Goal: Information Seeking & Learning: Understand process/instructions

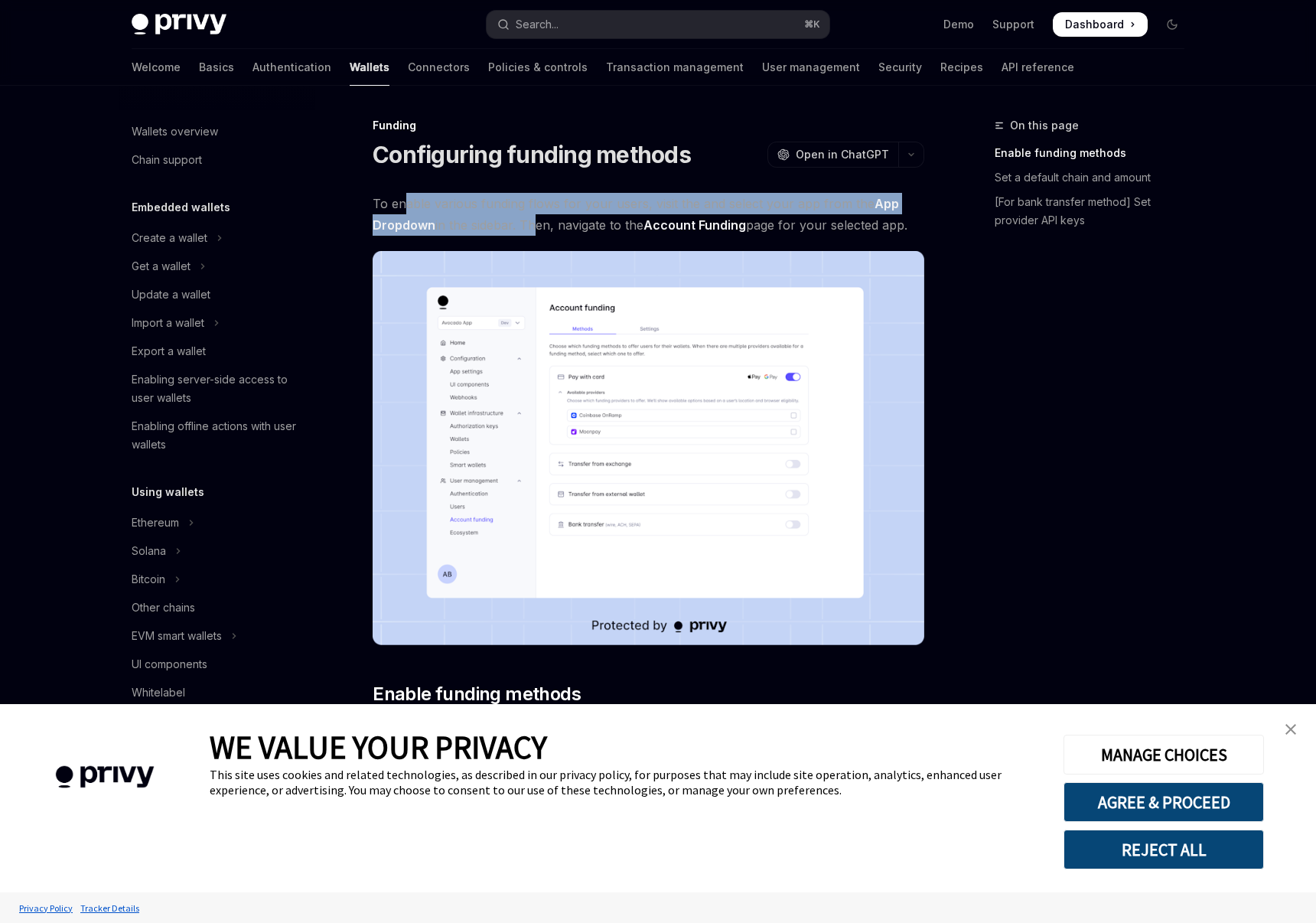
drag, startPoint x: 403, startPoint y: 209, endPoint x: 532, endPoint y: 222, distance: 129.7
click at [532, 222] on span "To enable various funding flows for your users, visit the and select your app f…" at bounding box center [648, 214] width 551 height 43
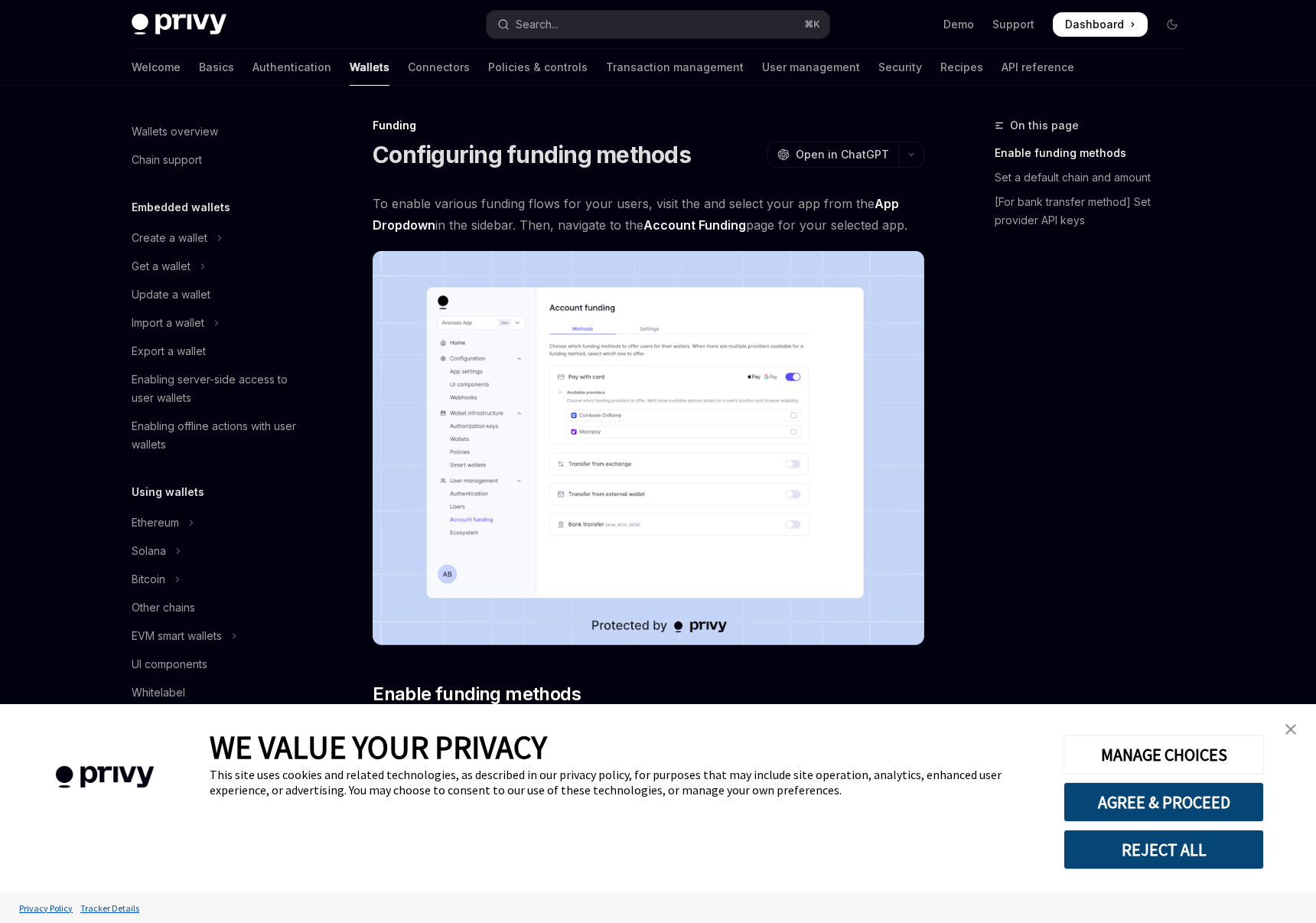
click at [1281, 726] on link "close banner" at bounding box center [1290, 729] width 30 height 30
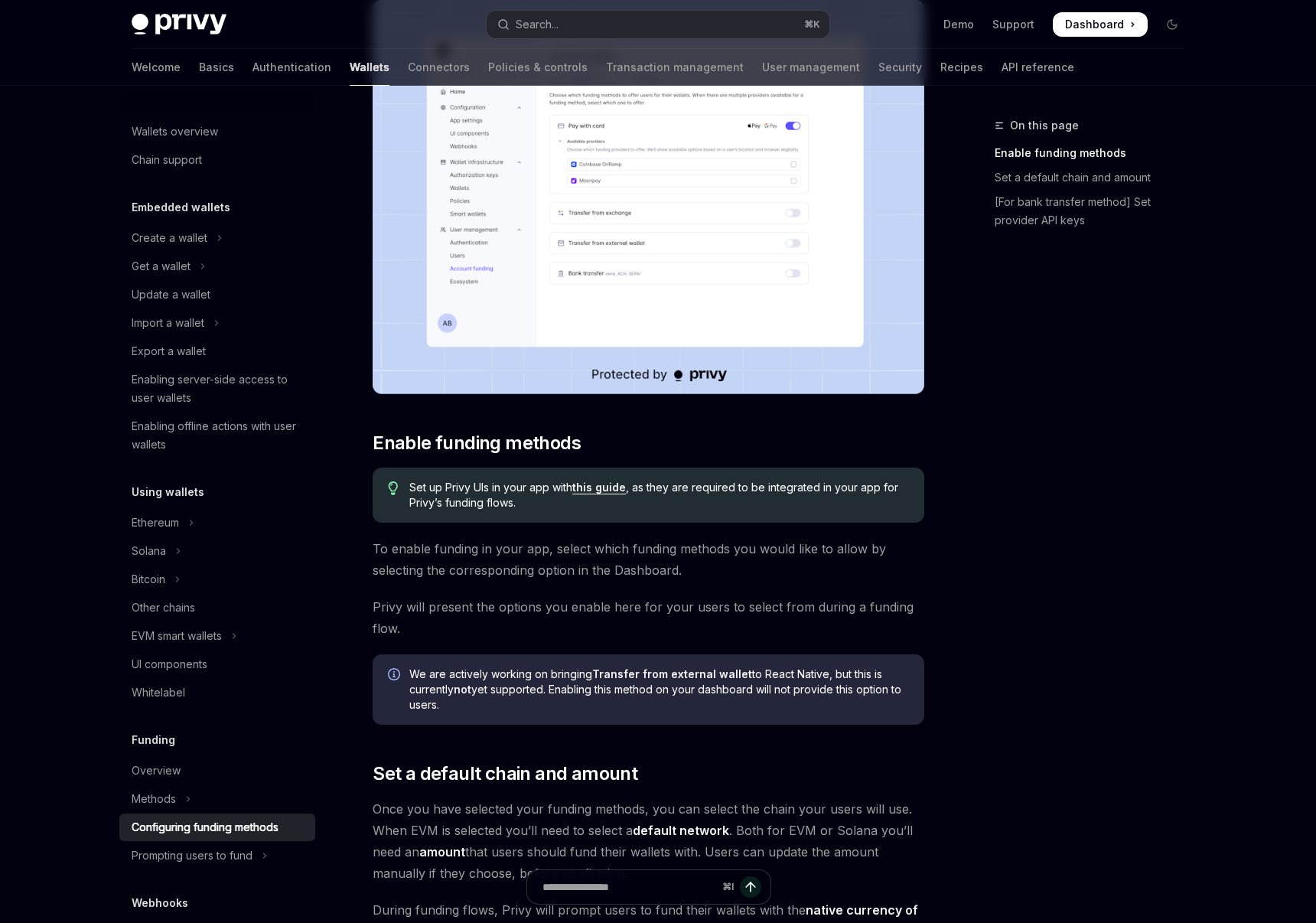
scroll to position [593, 0]
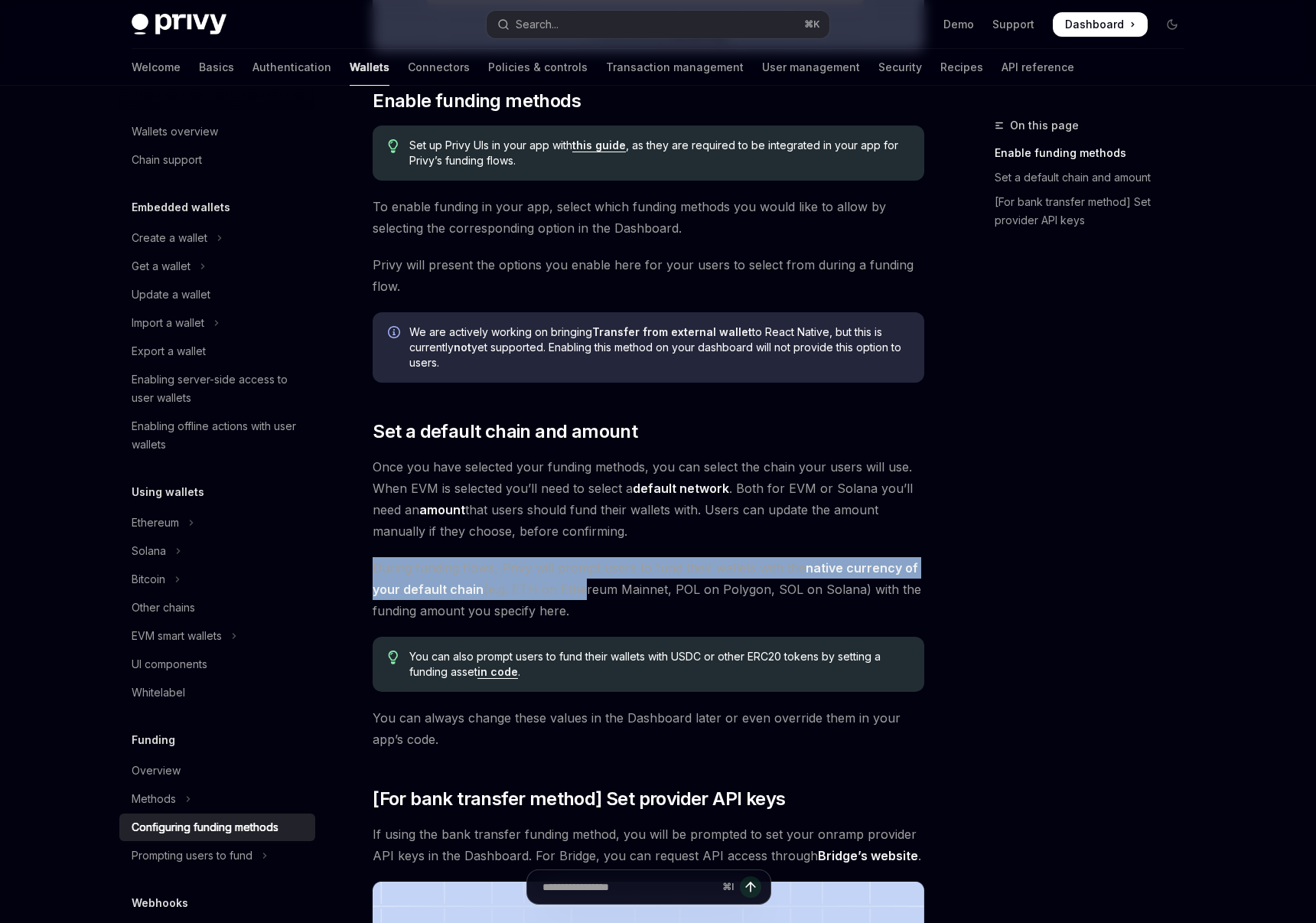
drag, startPoint x: 550, startPoint y: 551, endPoint x: 578, endPoint y: 599, distance: 55.6
click at [578, 599] on div "To enable various funding flows for your users, visit the and select your app f…" at bounding box center [648, 437] width 551 height 1675
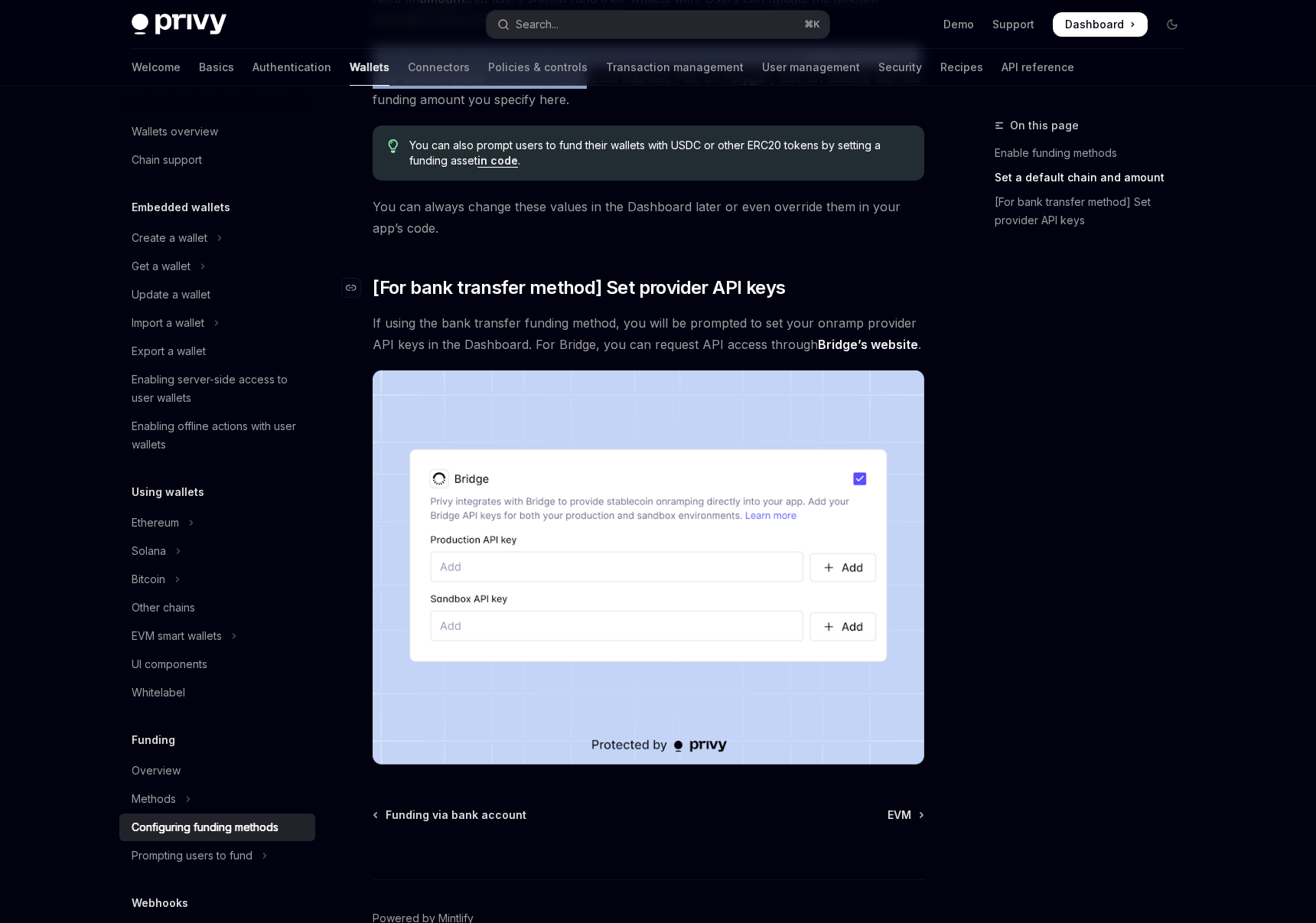
scroll to position [1193, 0]
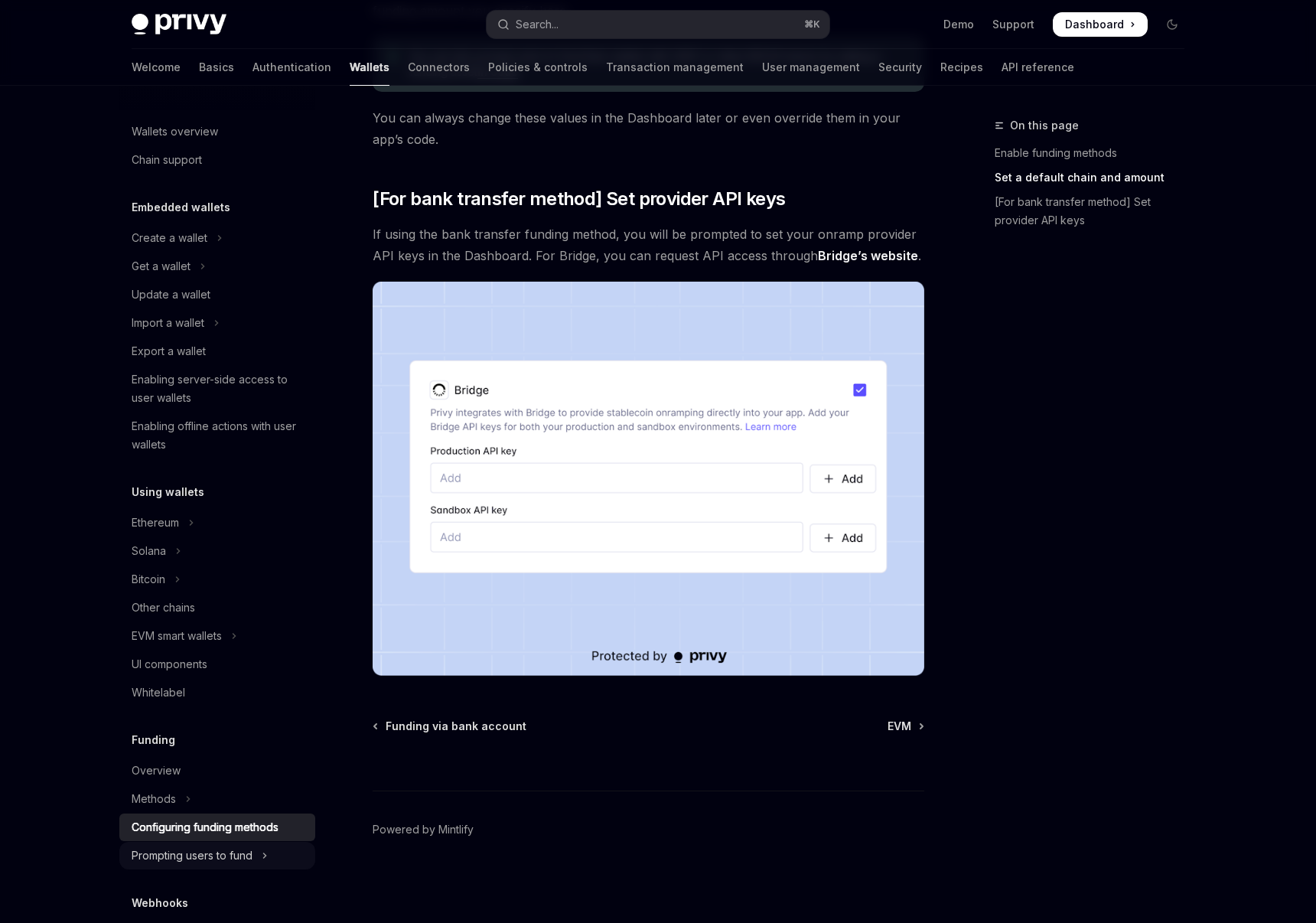
click at [248, 858] on div "Prompting users to fund" at bounding box center [191, 855] width 121 height 19
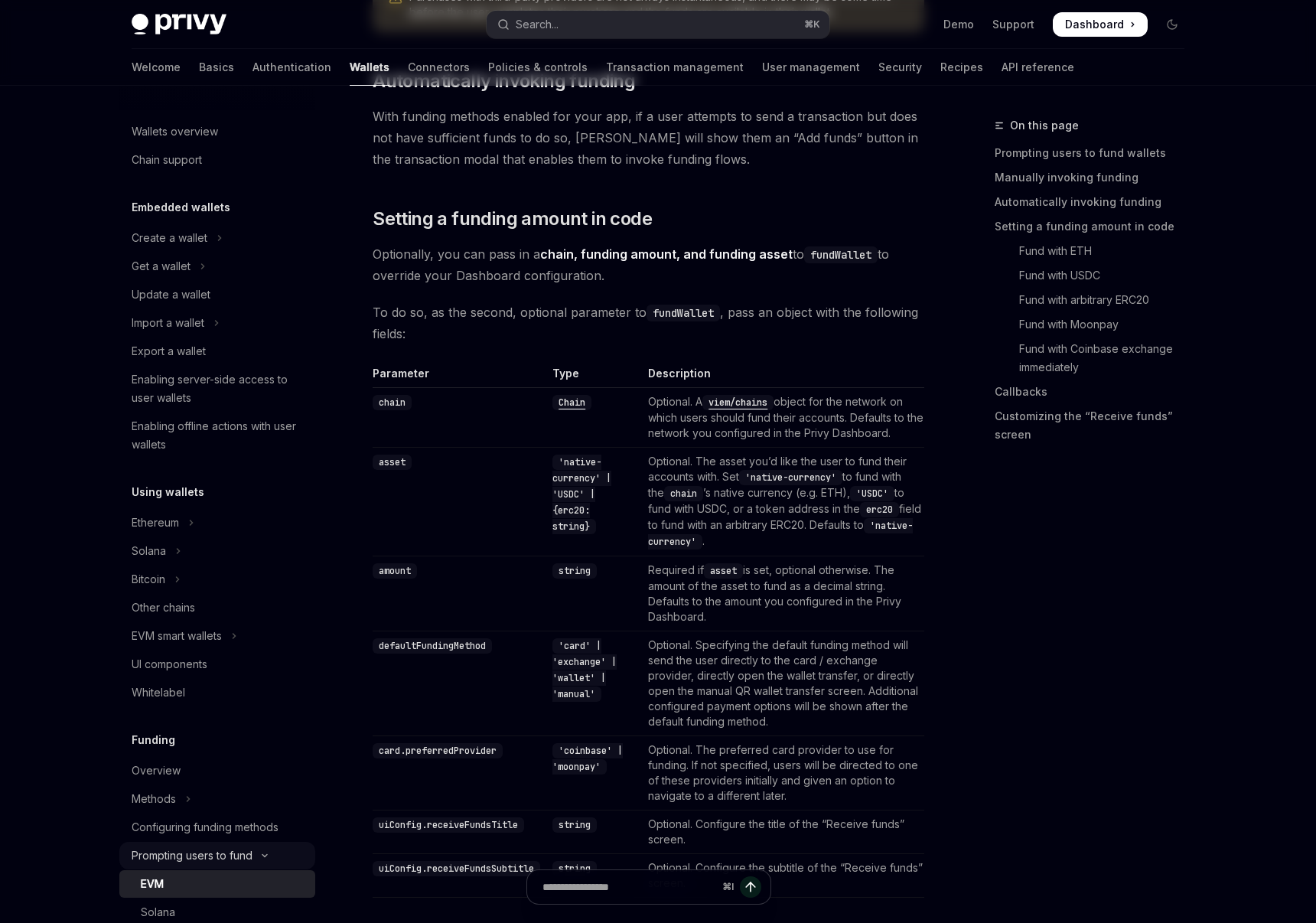
type textarea "*"
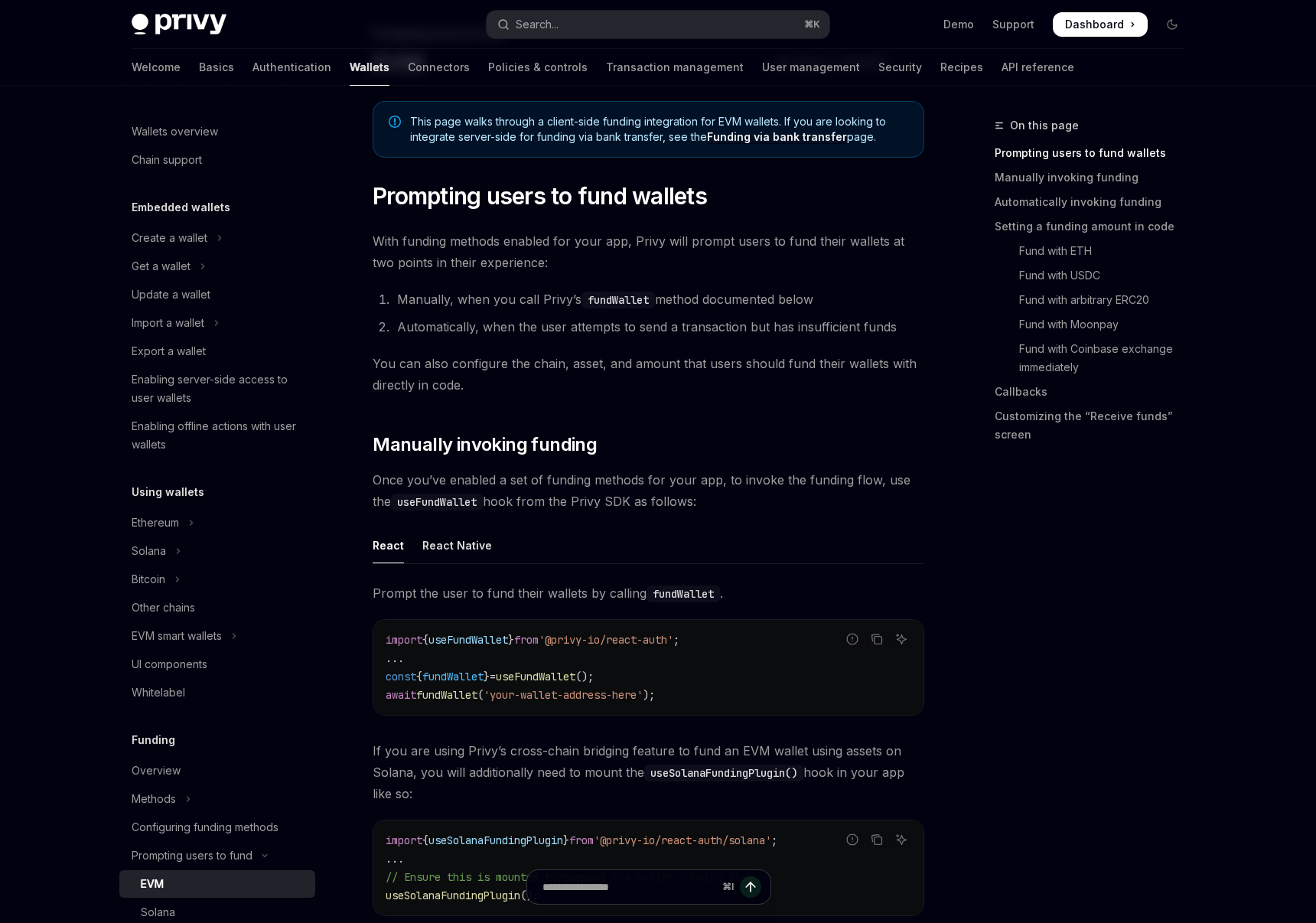
scroll to position [145, 0]
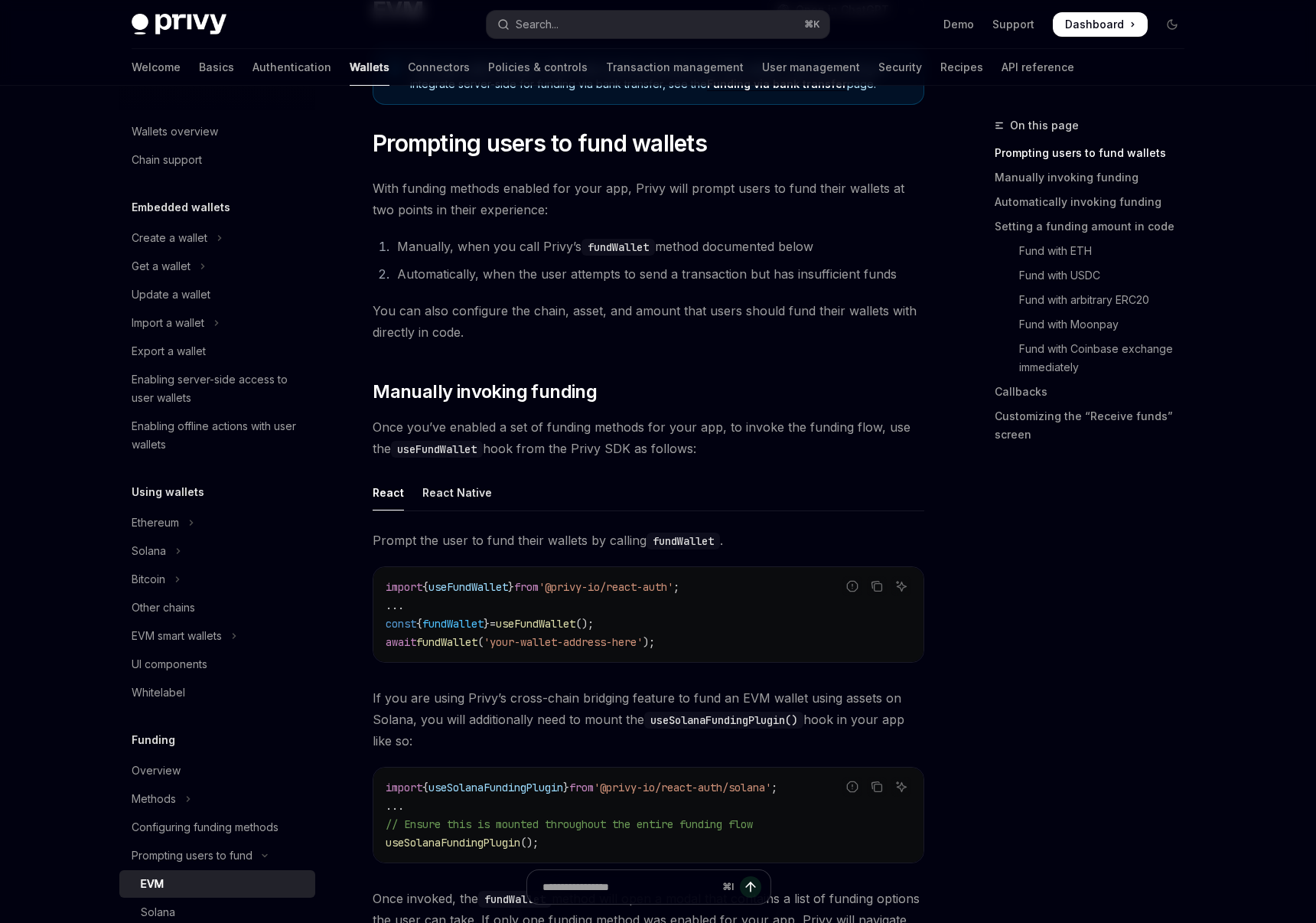
click at [454, 618] on span "fundWallet" at bounding box center [453, 623] width 62 height 13
click at [471, 627] on span "fundWallet" at bounding box center [453, 623] width 62 height 13
click at [530, 625] on span "useFundWallet" at bounding box center [535, 623] width 80 height 13
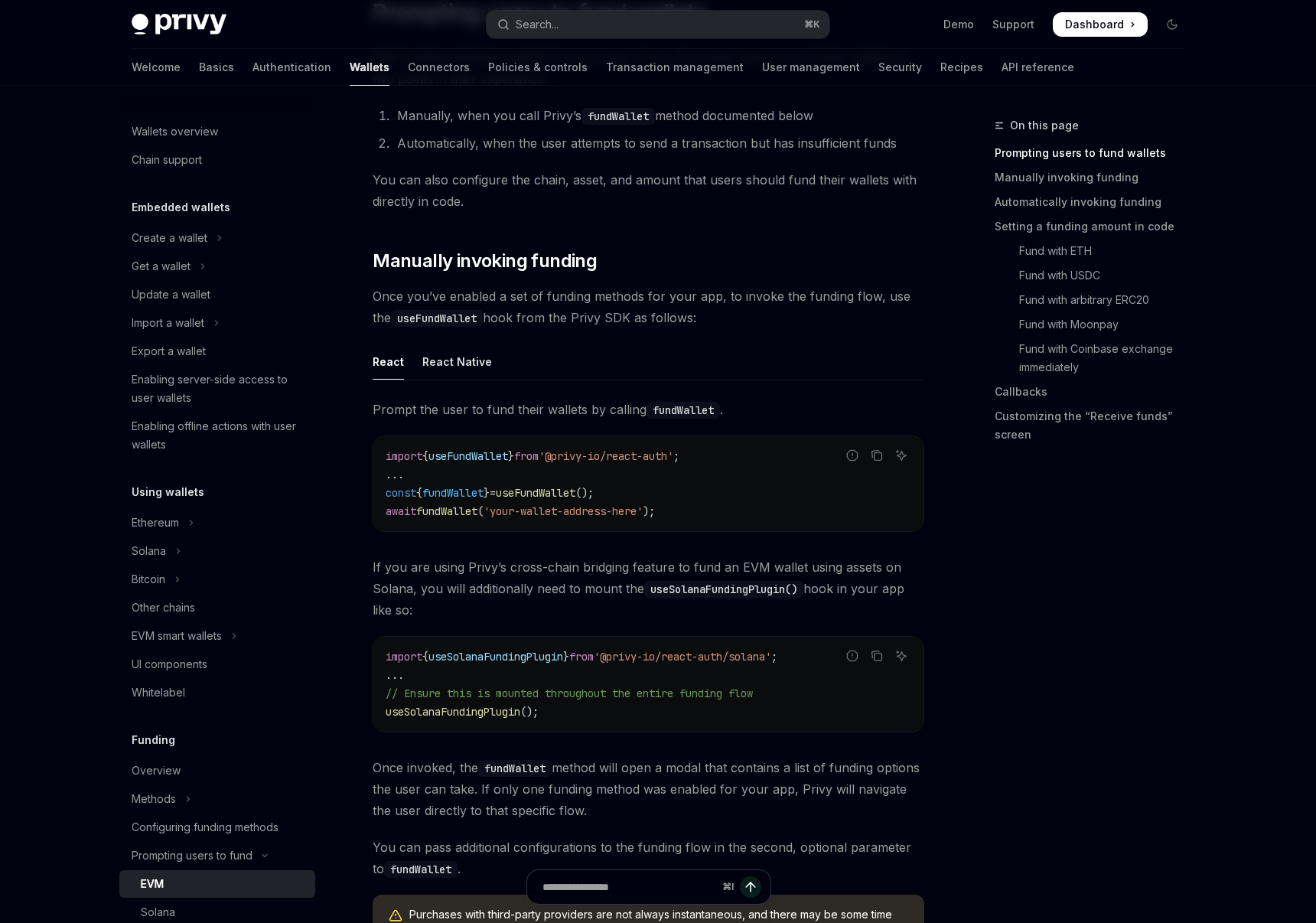
scroll to position [361, 0]
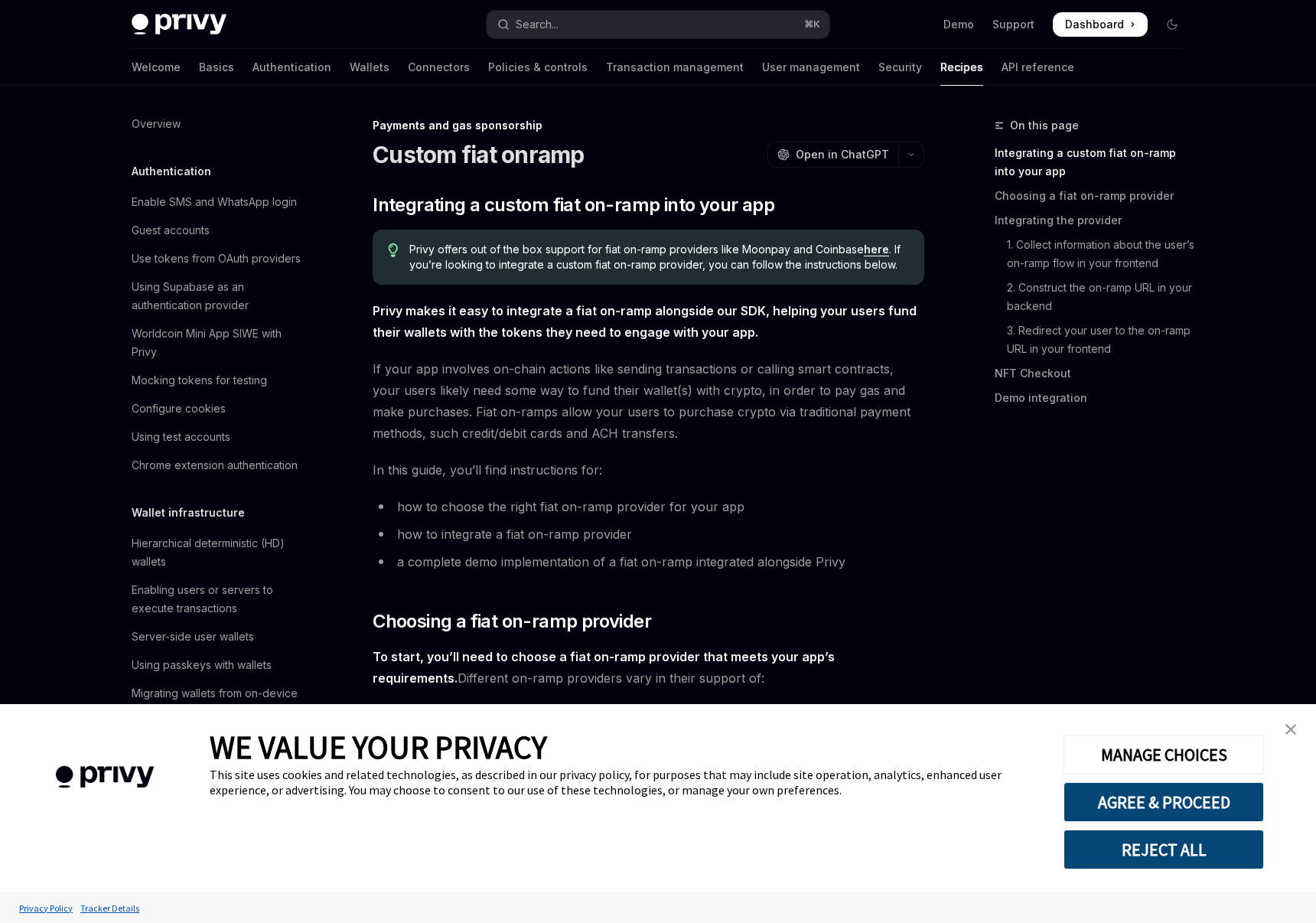
scroll to position [998, 0]
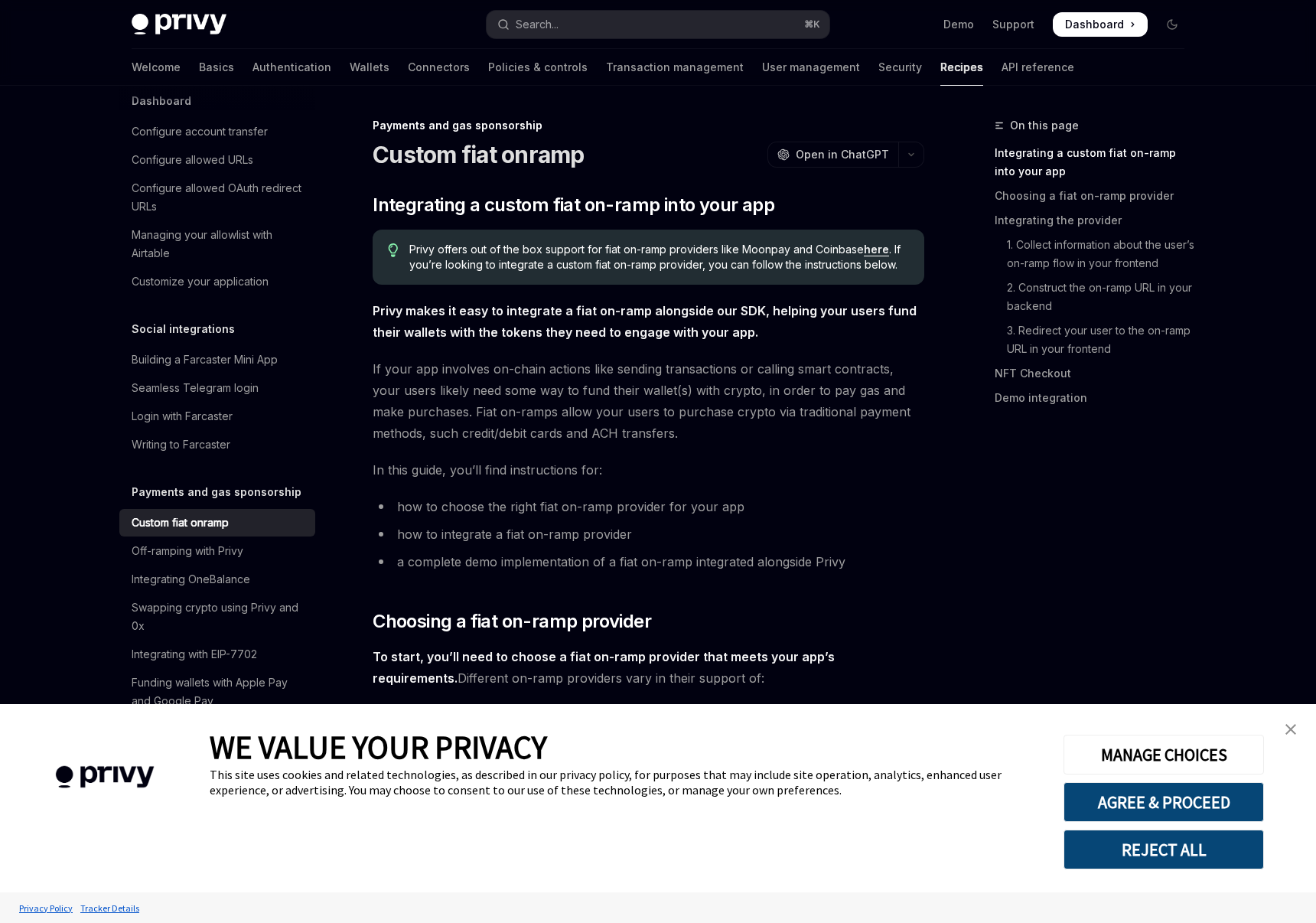
click at [1288, 730] on img "close banner" at bounding box center [1291, 729] width 11 height 11
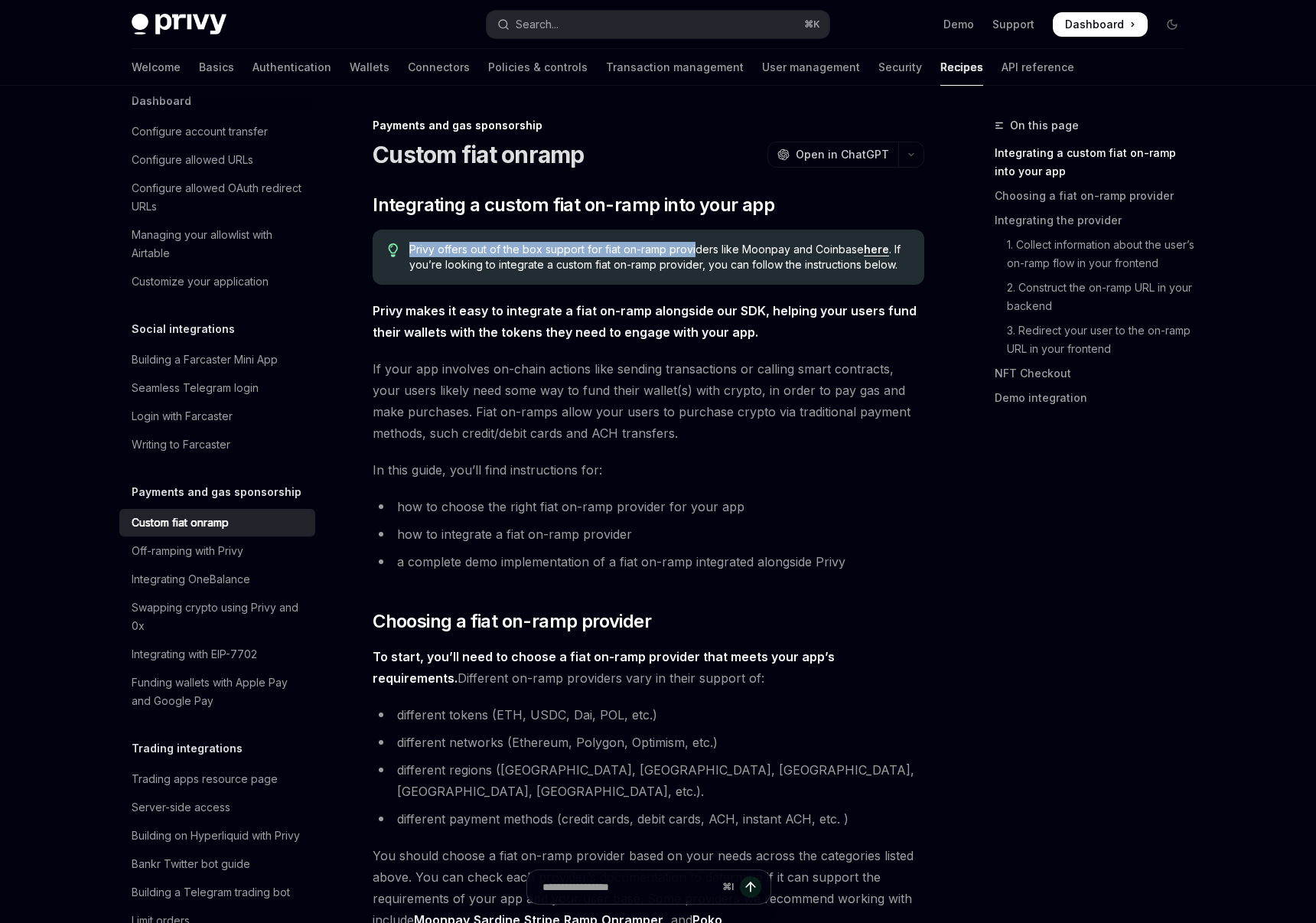
drag, startPoint x: 545, startPoint y: 222, endPoint x: 696, endPoint y: 243, distance: 152.5
click at [648, 247] on span "Privy offers out of the box support for fiat on-ramp providers like Moonpay and…" at bounding box center [658, 257] width 499 height 30
drag, startPoint x: 403, startPoint y: 248, endPoint x: 552, endPoint y: 270, distance: 150.6
click at [552, 270] on div "Privy offers out of the box support for fiat on-ramp providers like Moonpay and…" at bounding box center [648, 257] width 551 height 55
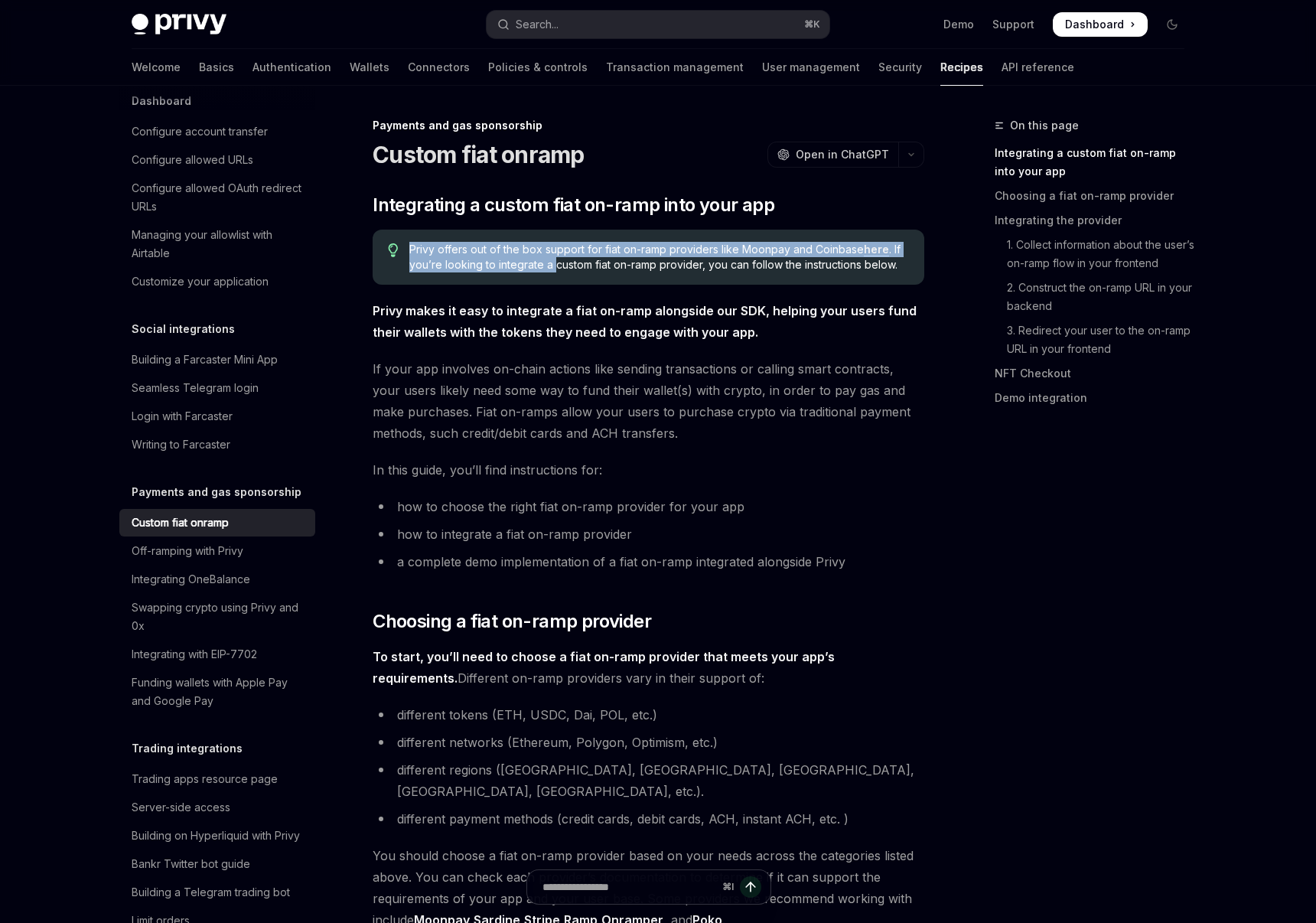
click at [497, 269] on span "Privy offers out of the box support for fiat on-ramp providers like Moonpay and…" at bounding box center [658, 257] width 499 height 30
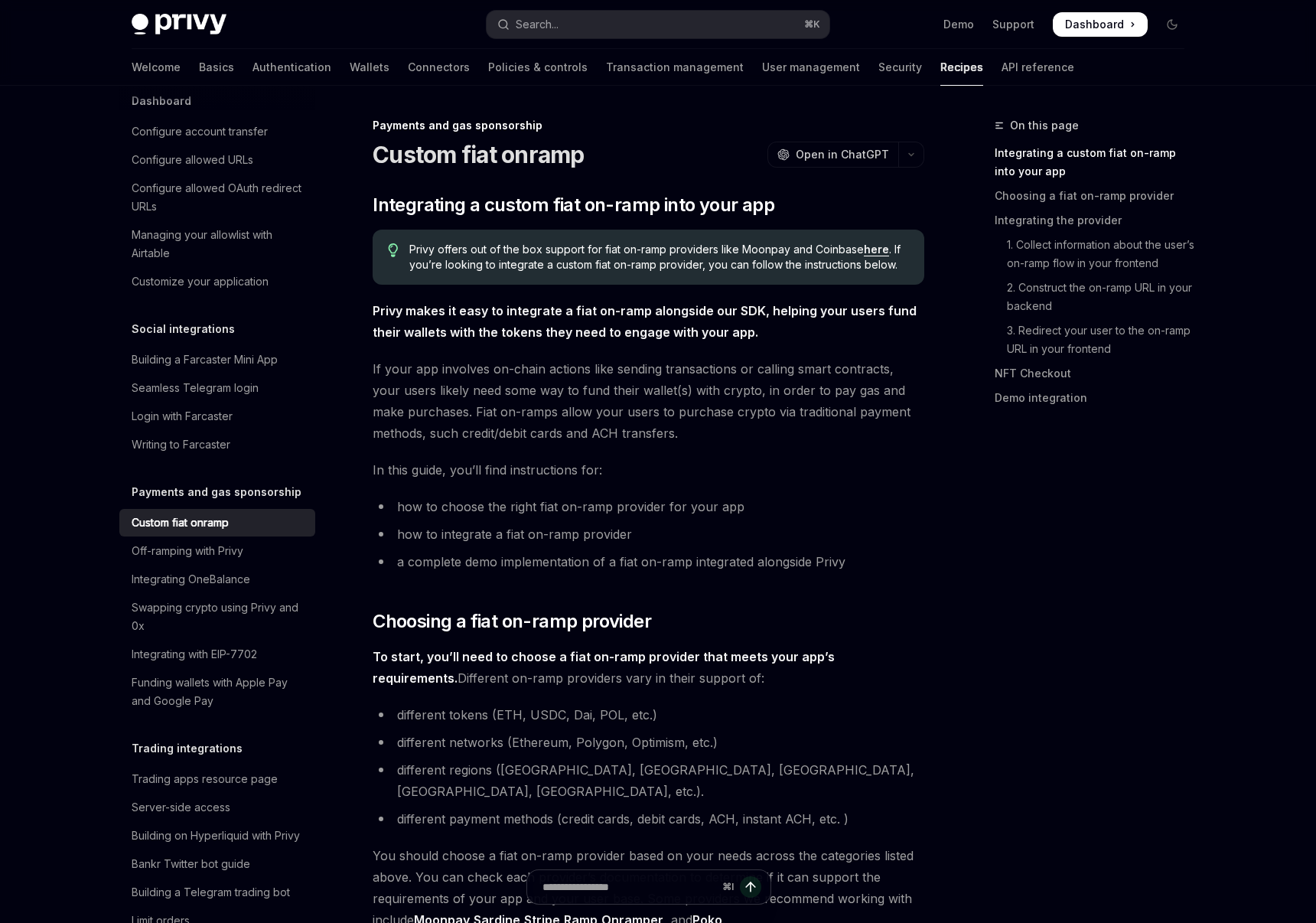
drag, startPoint x: 455, startPoint y: 268, endPoint x: 639, endPoint y: 264, distance: 184.0
click at [639, 264] on span "Privy offers out of the box support for fiat on-ramp providers like Moonpay and…" at bounding box center [658, 257] width 499 height 30
click at [574, 264] on span "Privy offers out of the box support for fiat on-ramp providers like Moonpay and…" at bounding box center [658, 257] width 499 height 30
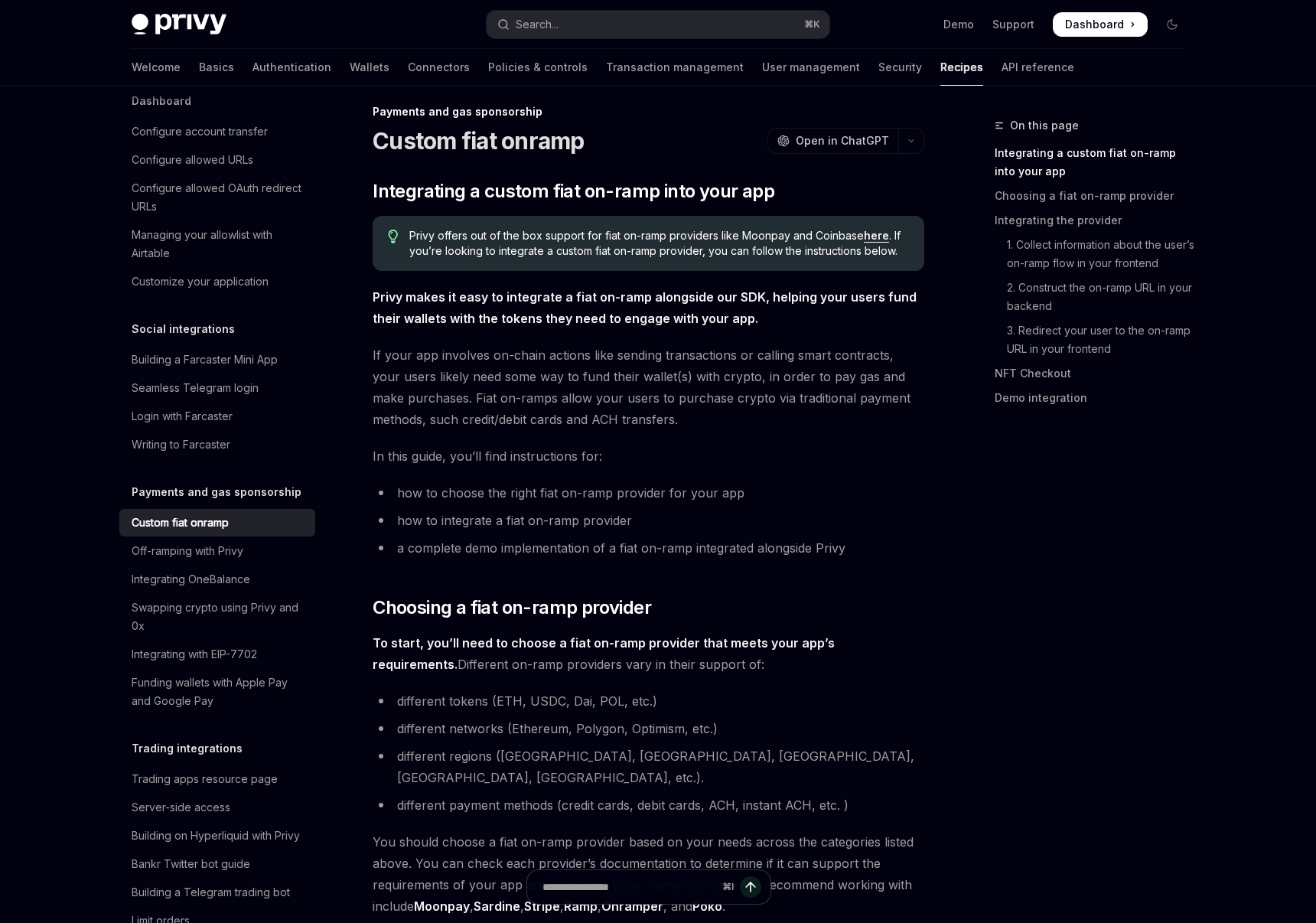
scroll to position [23, 0]
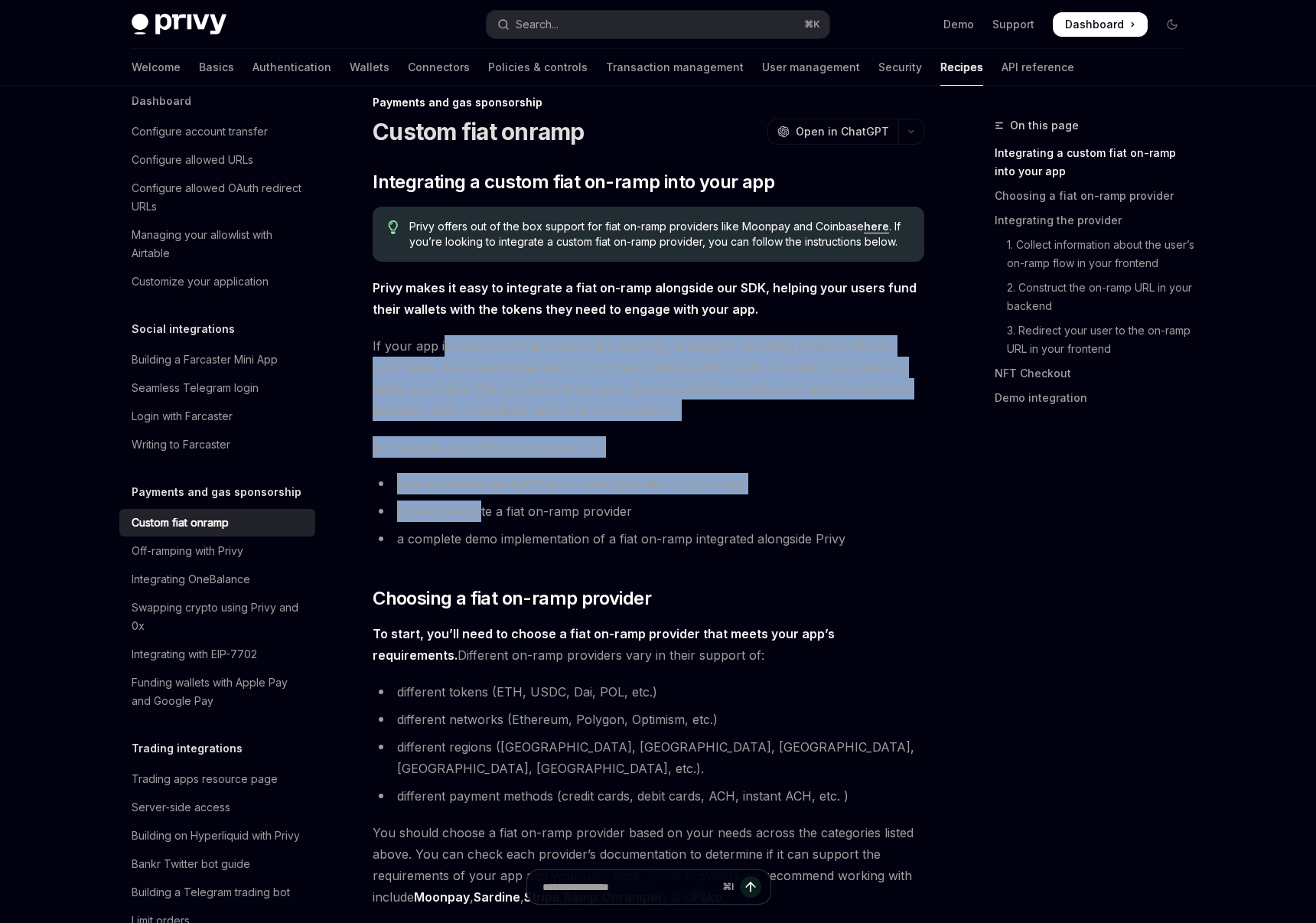
drag, startPoint x: 442, startPoint y: 348, endPoint x: 478, endPoint y: 505, distance: 161.1
click at [478, 505] on li "how to integrate a fiat on-ramp provider" at bounding box center [648, 511] width 551 height 21
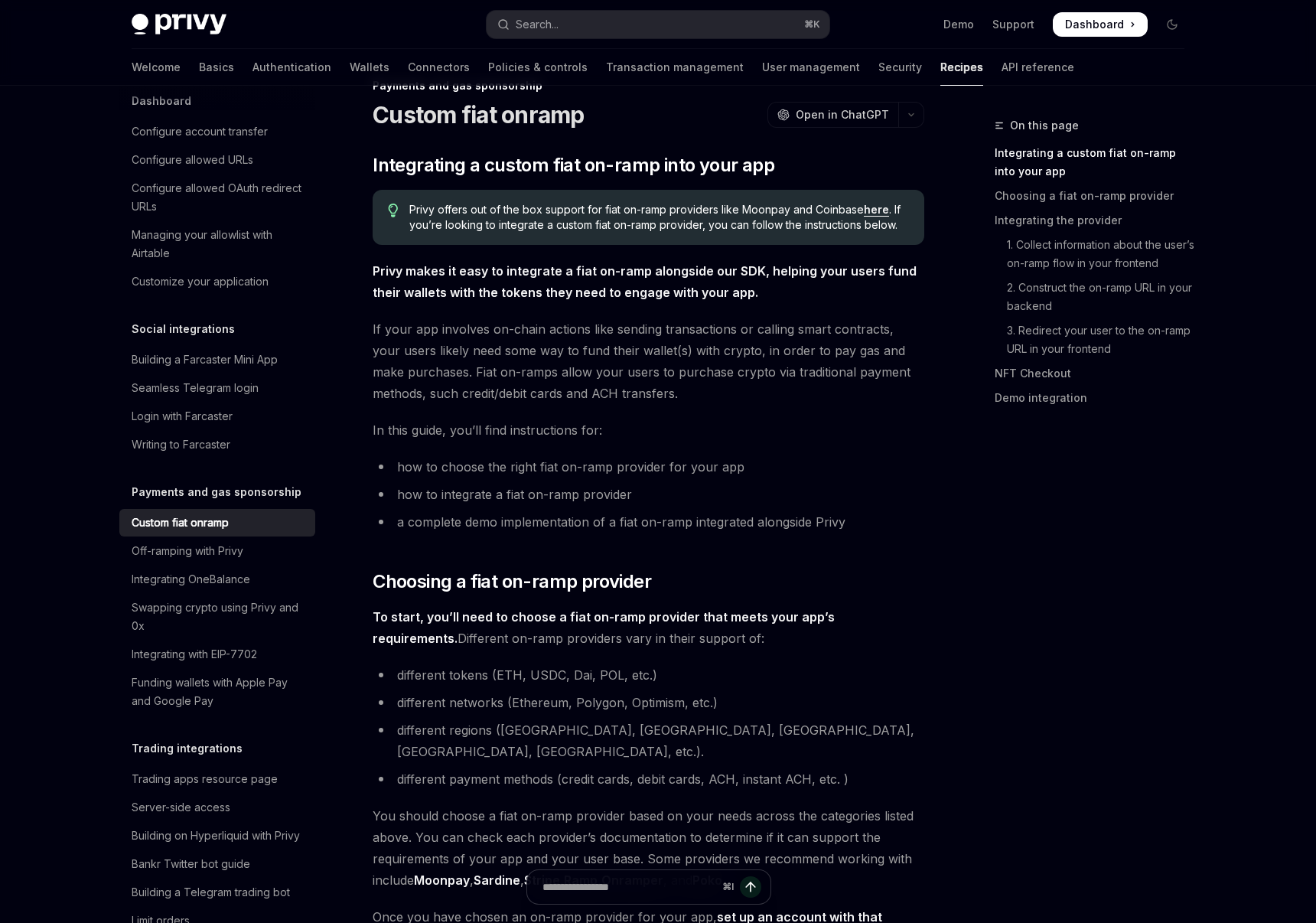
scroll to position [43, 0]
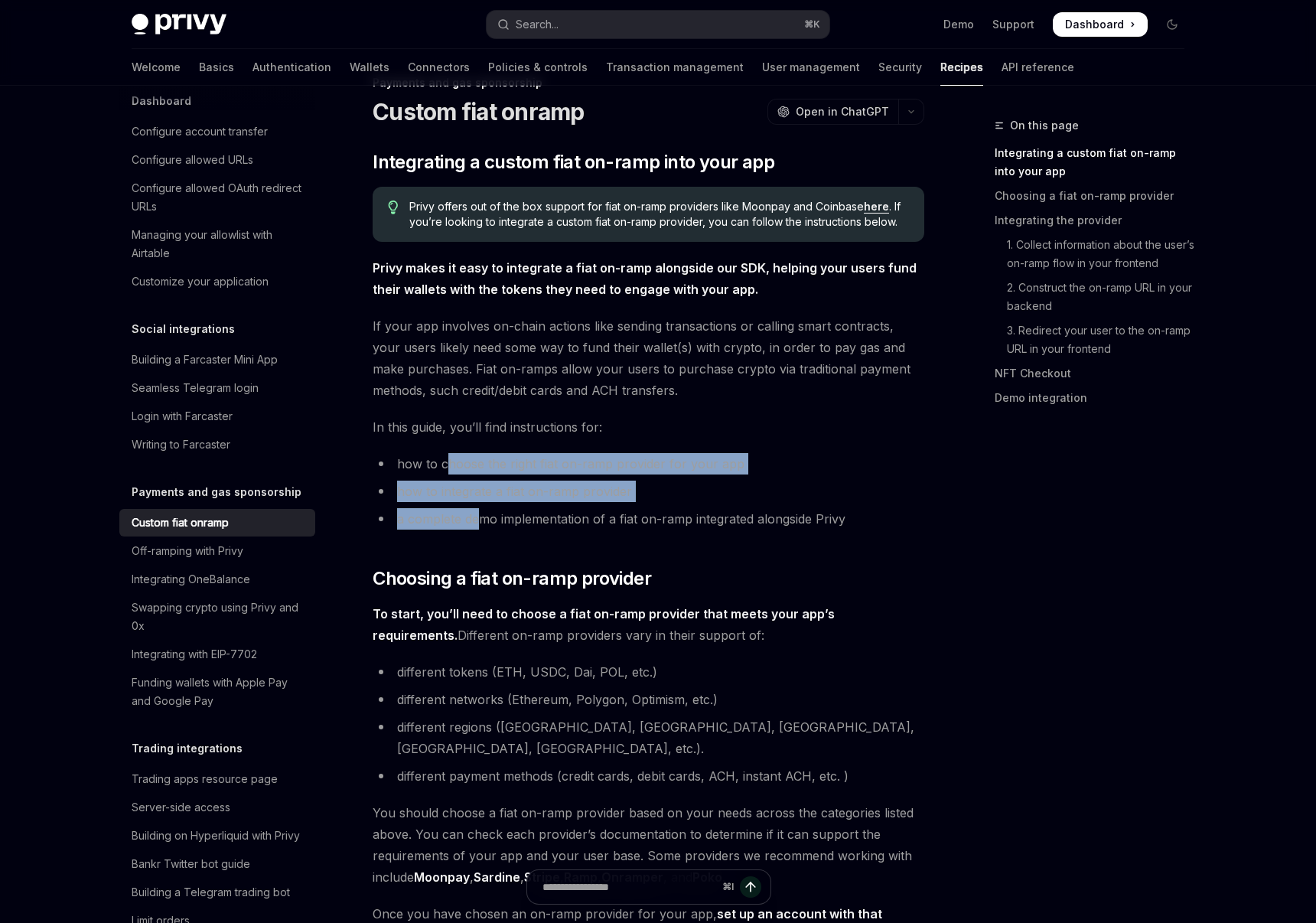
drag, startPoint x: 446, startPoint y: 474, endPoint x: 479, endPoint y: 508, distance: 47.4
click at [479, 508] on ul "how to choose the right fiat on-ramp provider for your app how to integrate a f…" at bounding box center [648, 491] width 551 height 77
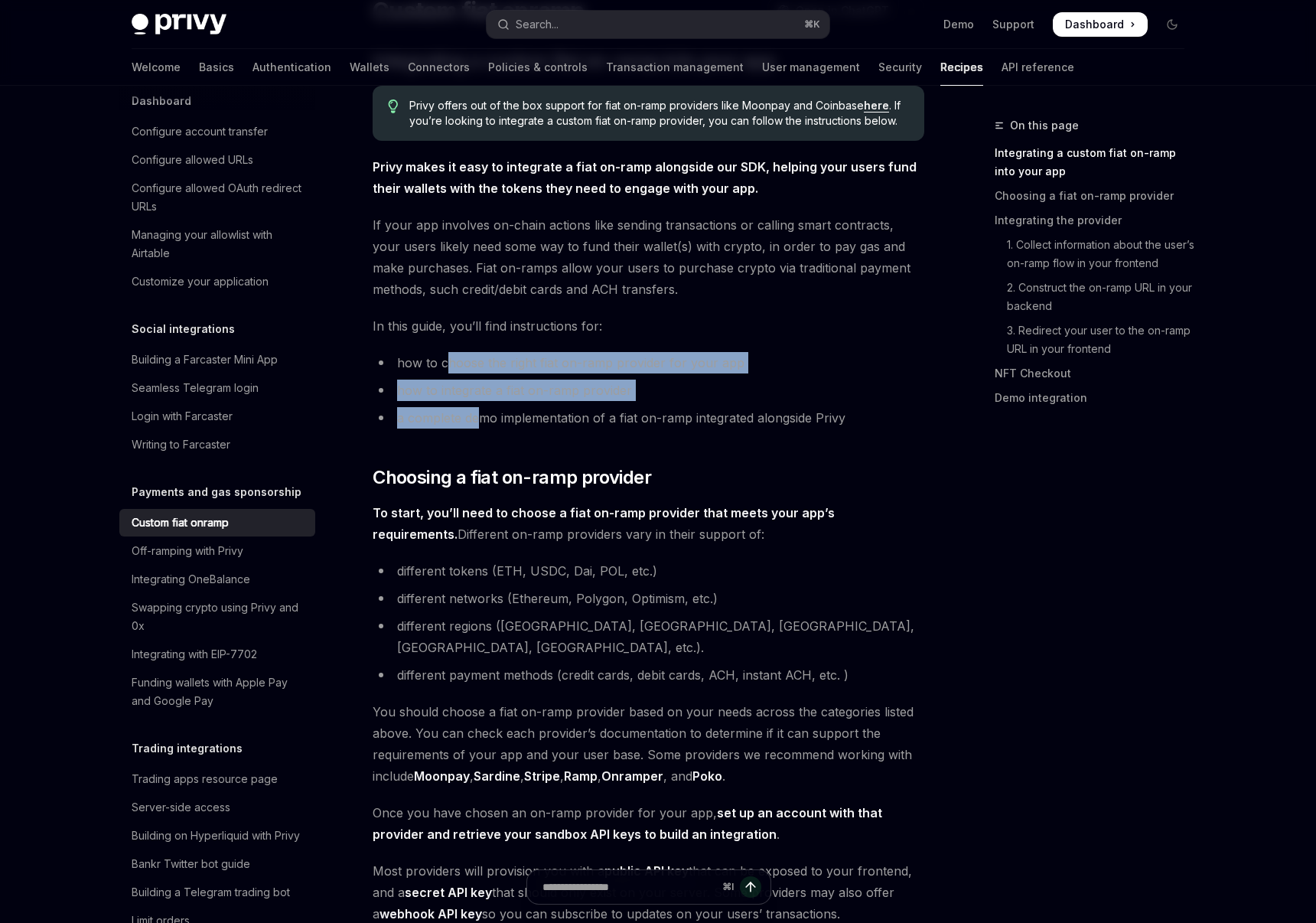
scroll to position [179, 0]
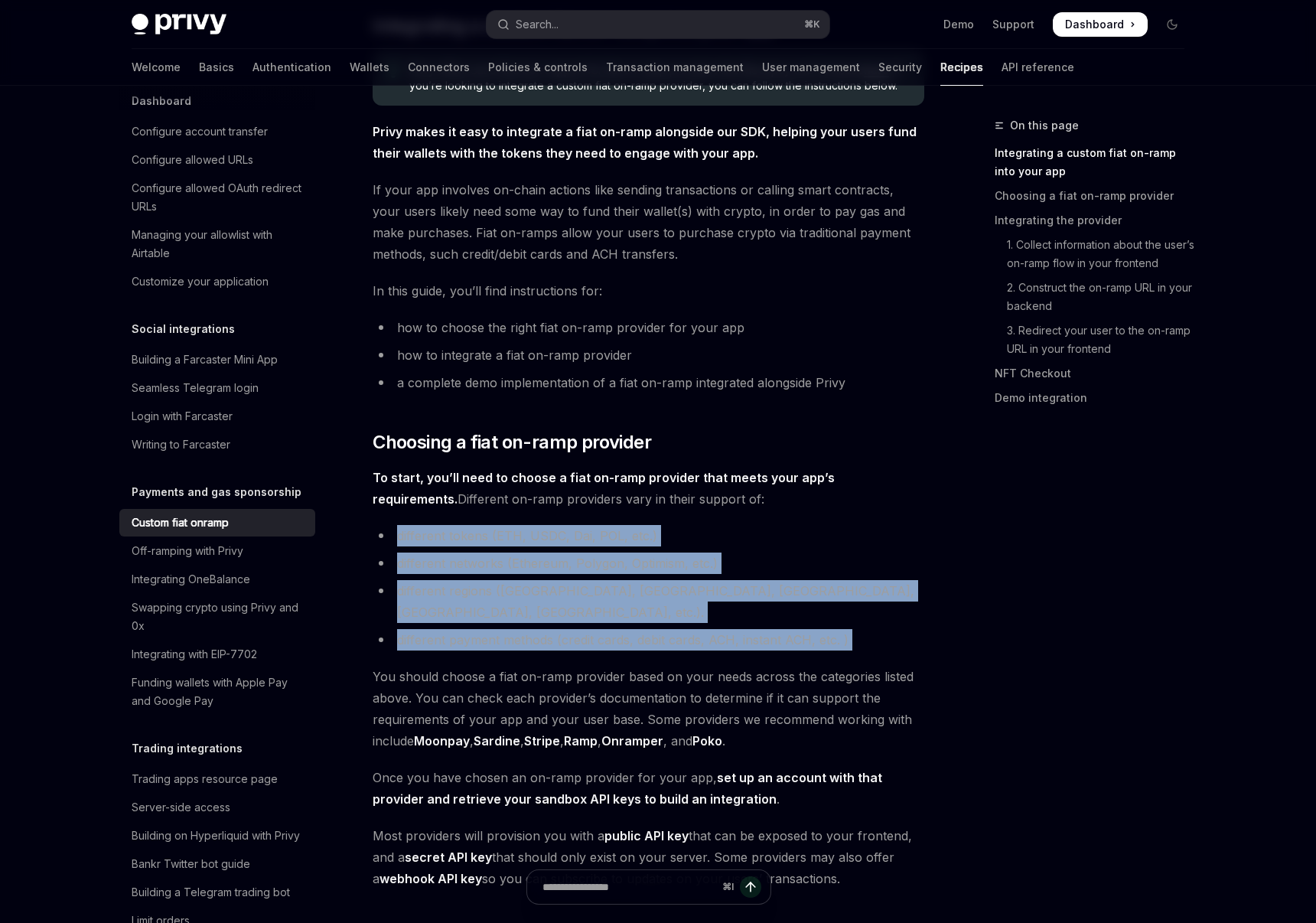
drag, startPoint x: 435, startPoint y: 519, endPoint x: 475, endPoint y: 631, distance: 118.9
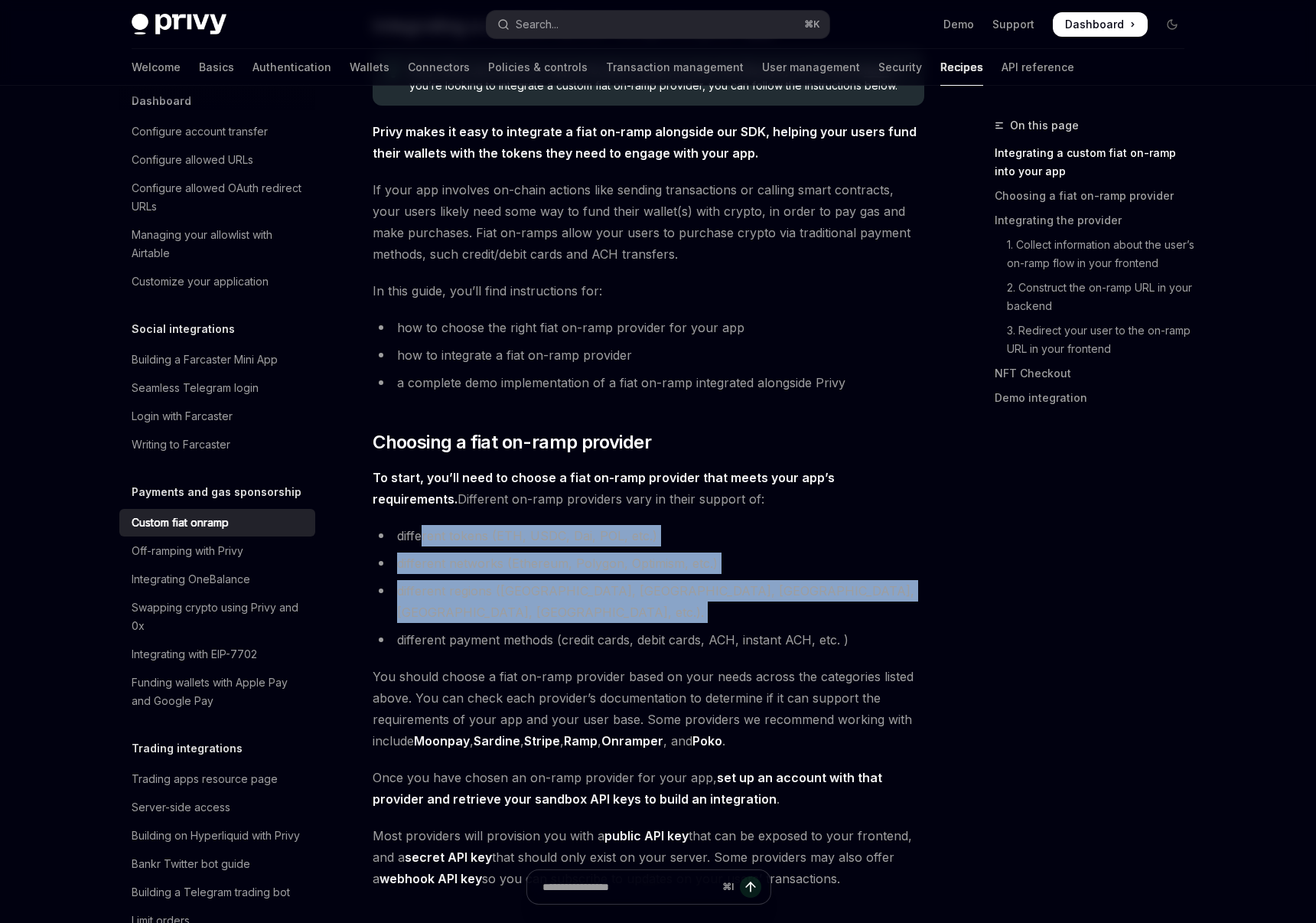
drag, startPoint x: 422, startPoint y: 546, endPoint x: 483, endPoint y: 606, distance: 85.6
click at [483, 606] on ul "different tokens (ETH, USDC, Dai, POL, etc.) different networks (Ethereum, Poly…" at bounding box center [648, 587] width 551 height 125
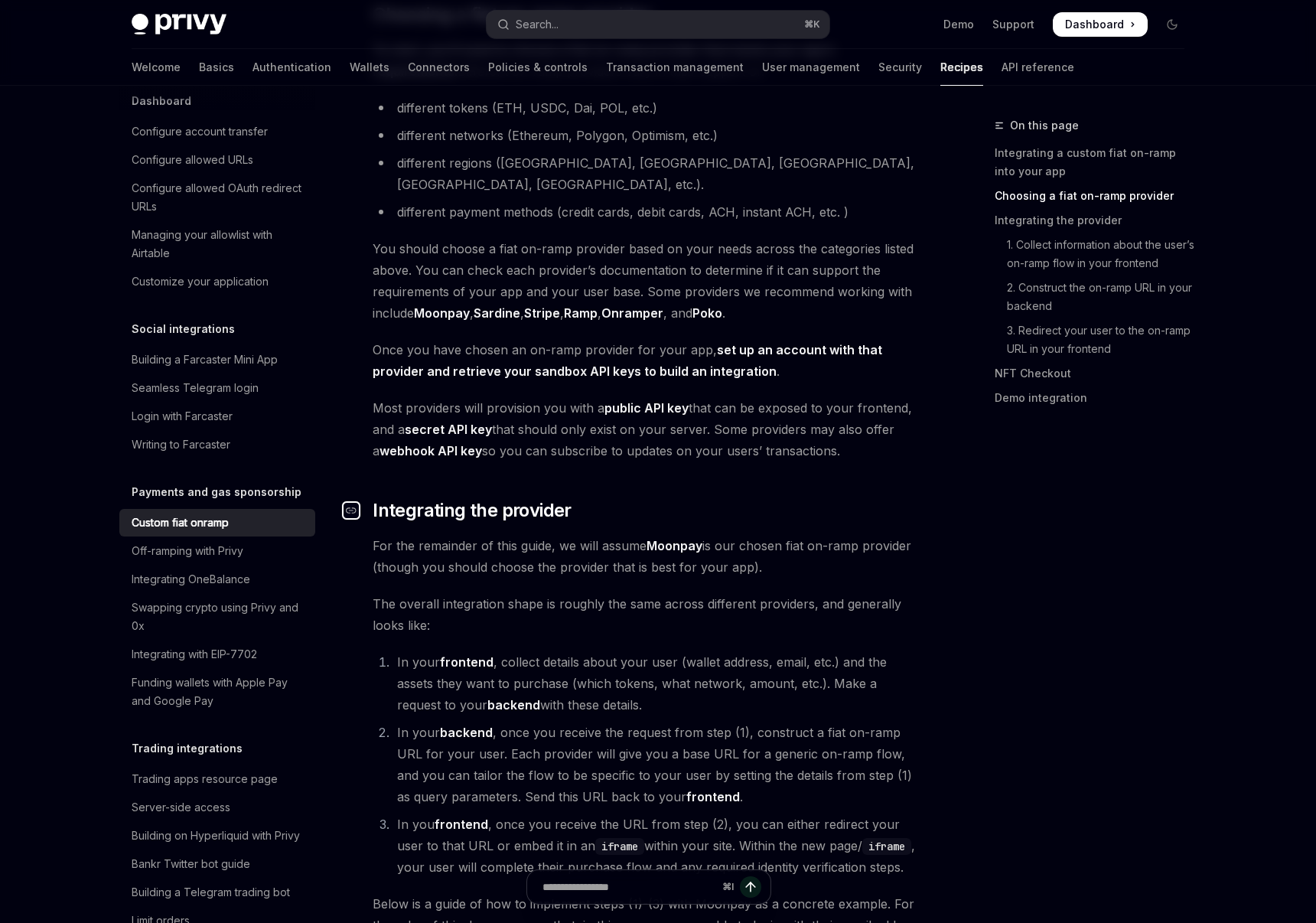
scroll to position [616, 0]
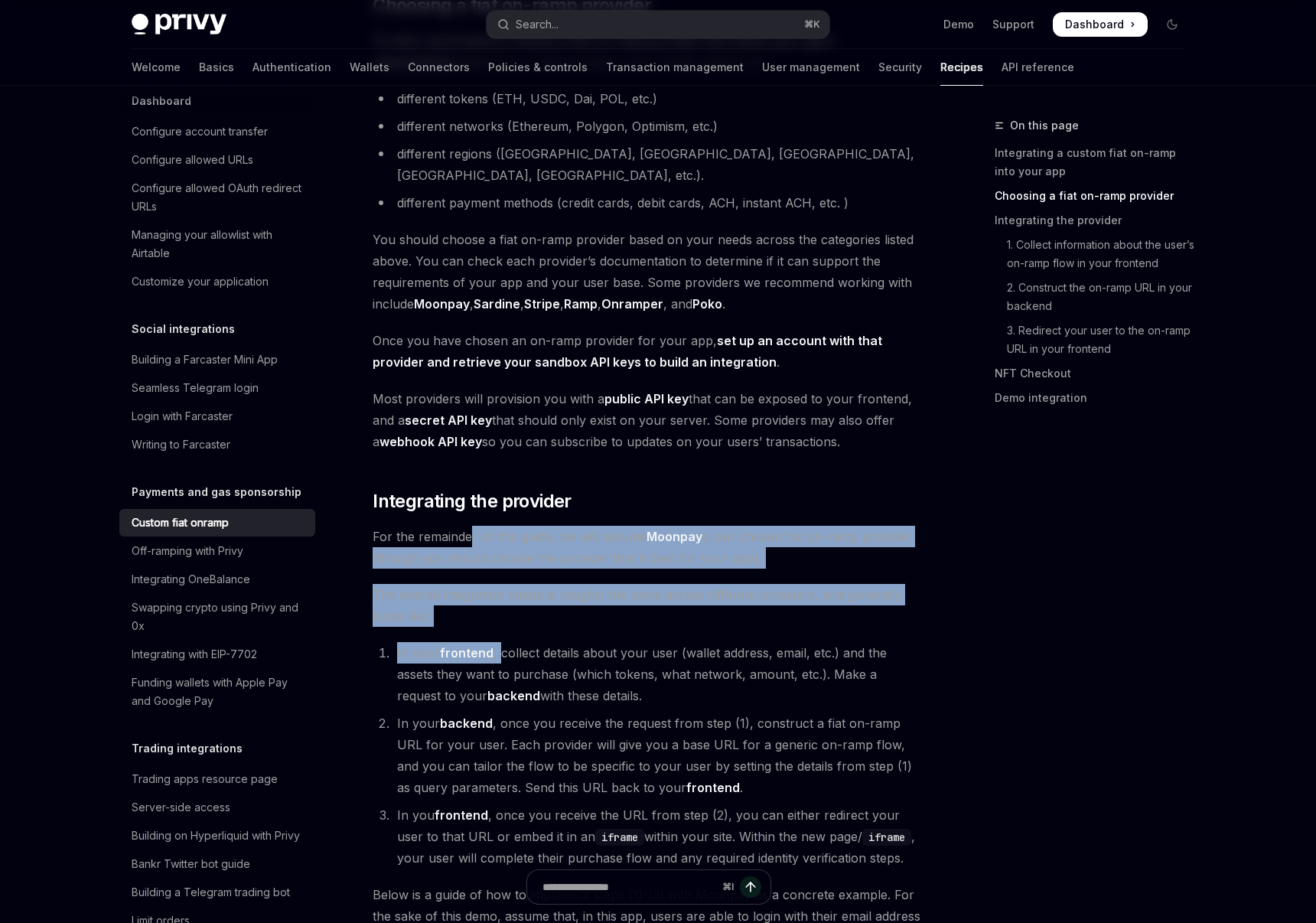
drag, startPoint x: 471, startPoint y: 524, endPoint x: 500, endPoint y: 623, distance: 103.2
click at [500, 642] on li "In your frontend , collect details about your user (wallet address, email, etc.…" at bounding box center [658, 674] width 532 height 64
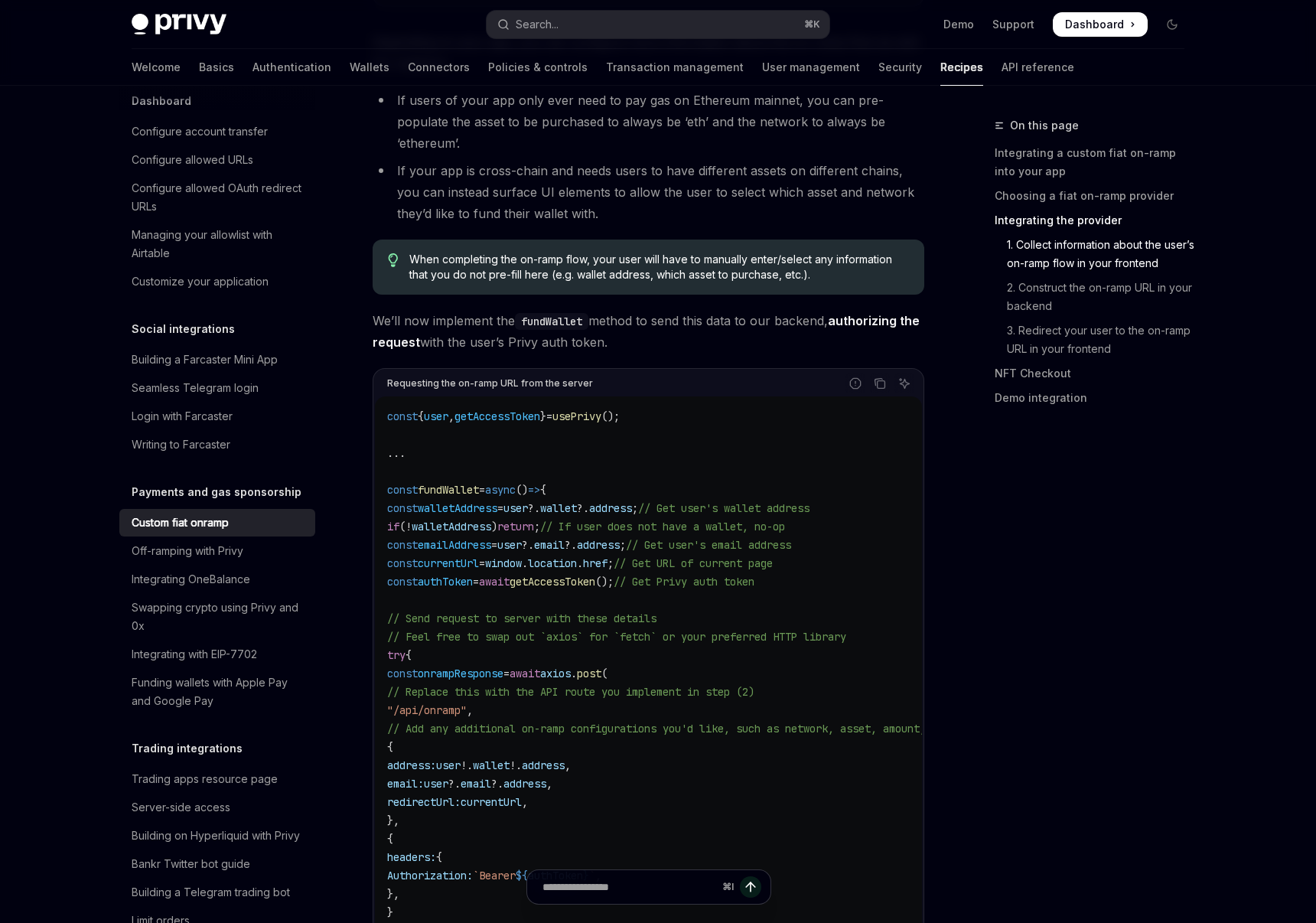
scroll to position [2120, 0]
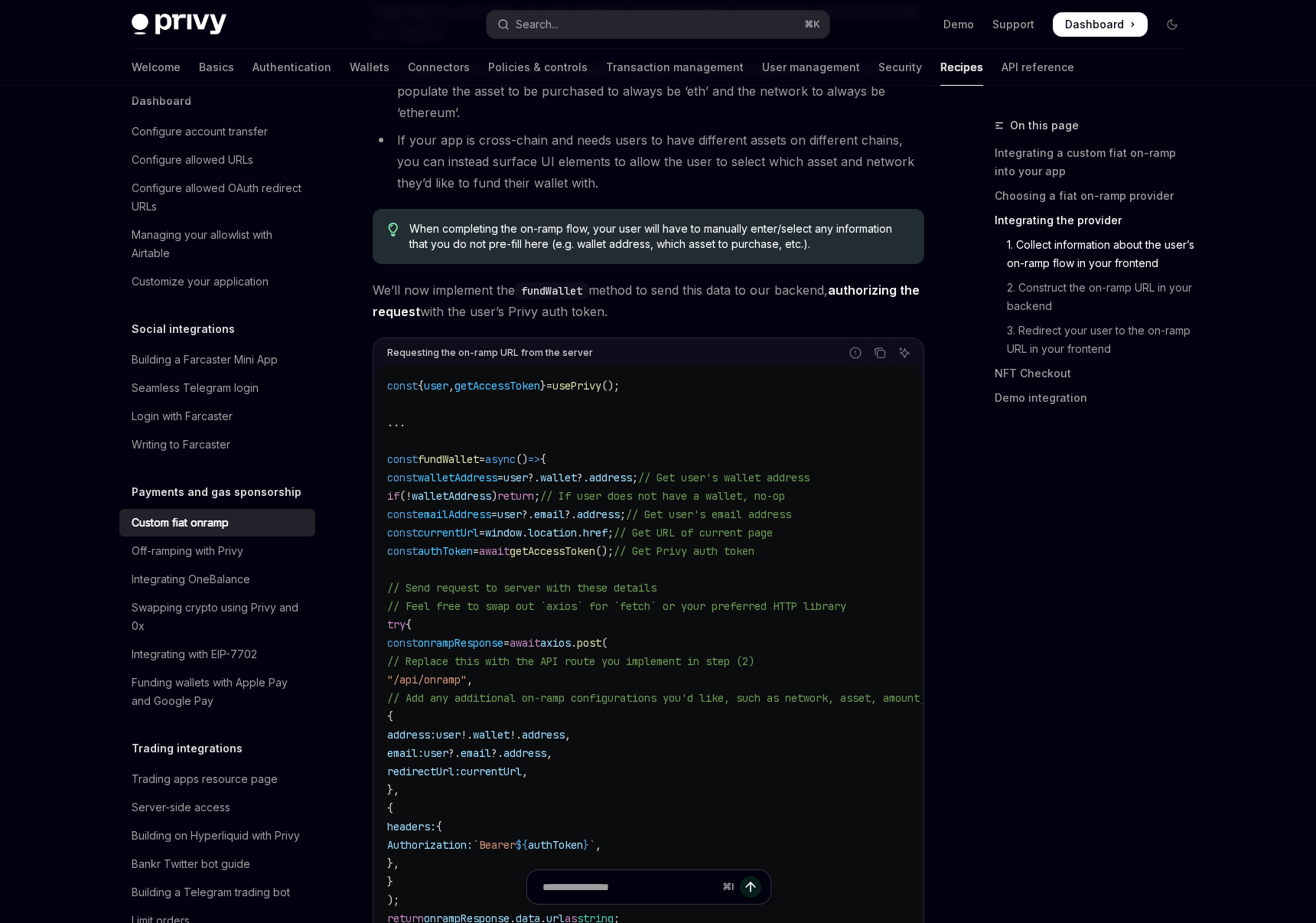
click at [503, 636] on span "onrampResponse" at bounding box center [461, 642] width 86 height 13
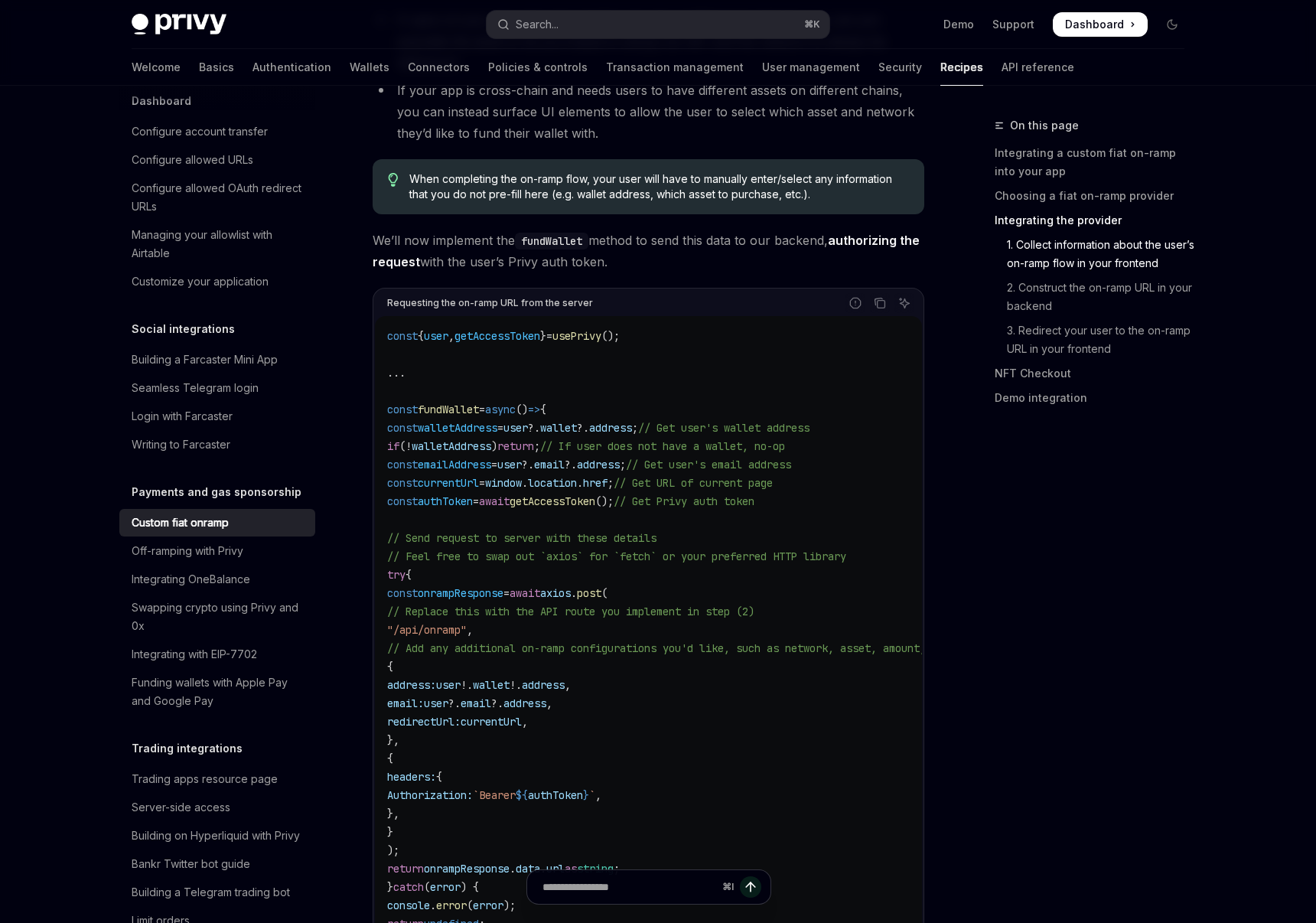
drag, startPoint x: 438, startPoint y: 598, endPoint x: 518, endPoint y: 583, distance: 81.4
click at [518, 583] on code "const { user , getAccessToken } = usePrivy (); ... const fundWallet = async () …" at bounding box center [690, 648] width 606 height 642
click at [503, 586] on span "onrampResponse" at bounding box center [461, 592] width 86 height 13
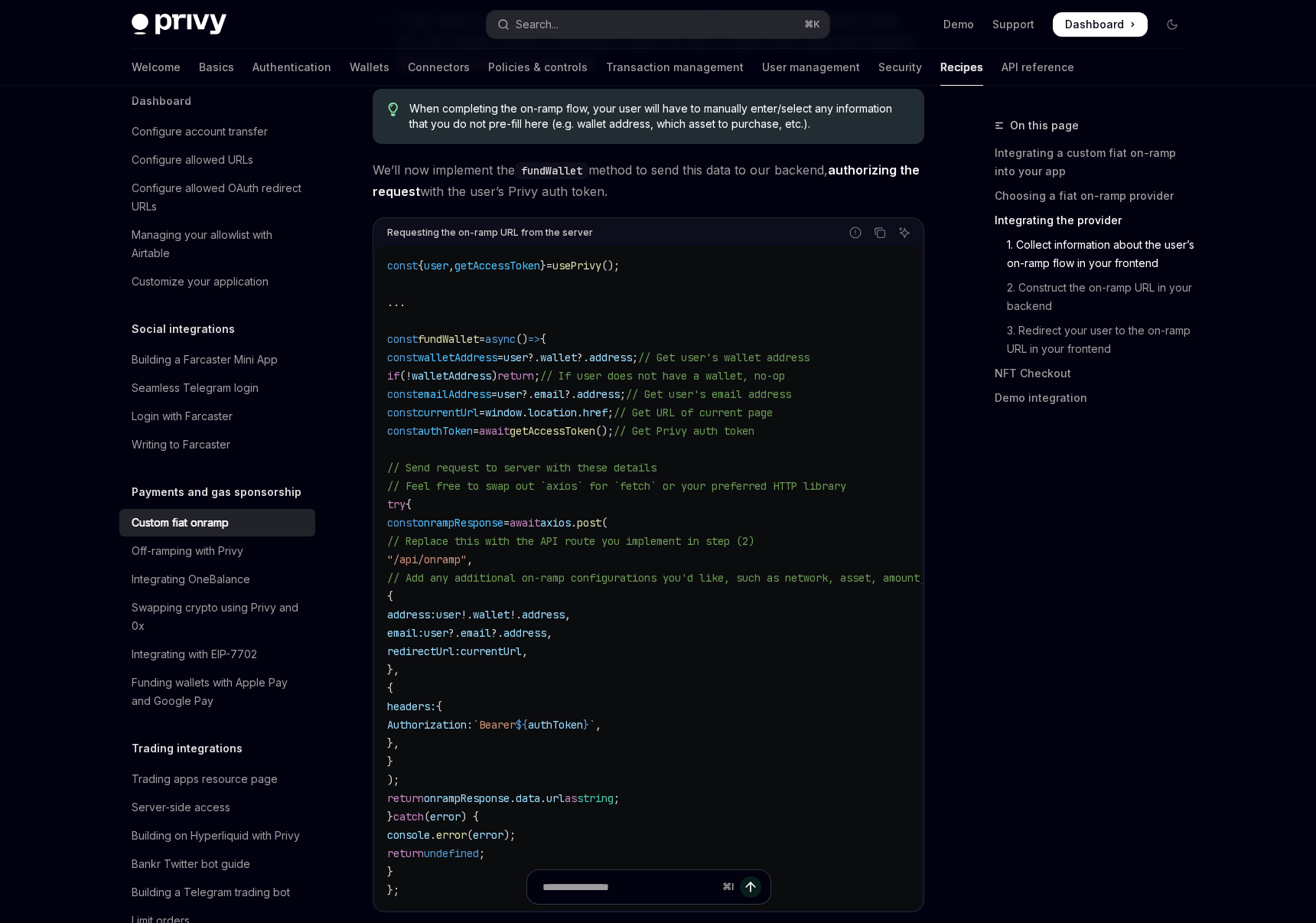
scroll to position [2275, 0]
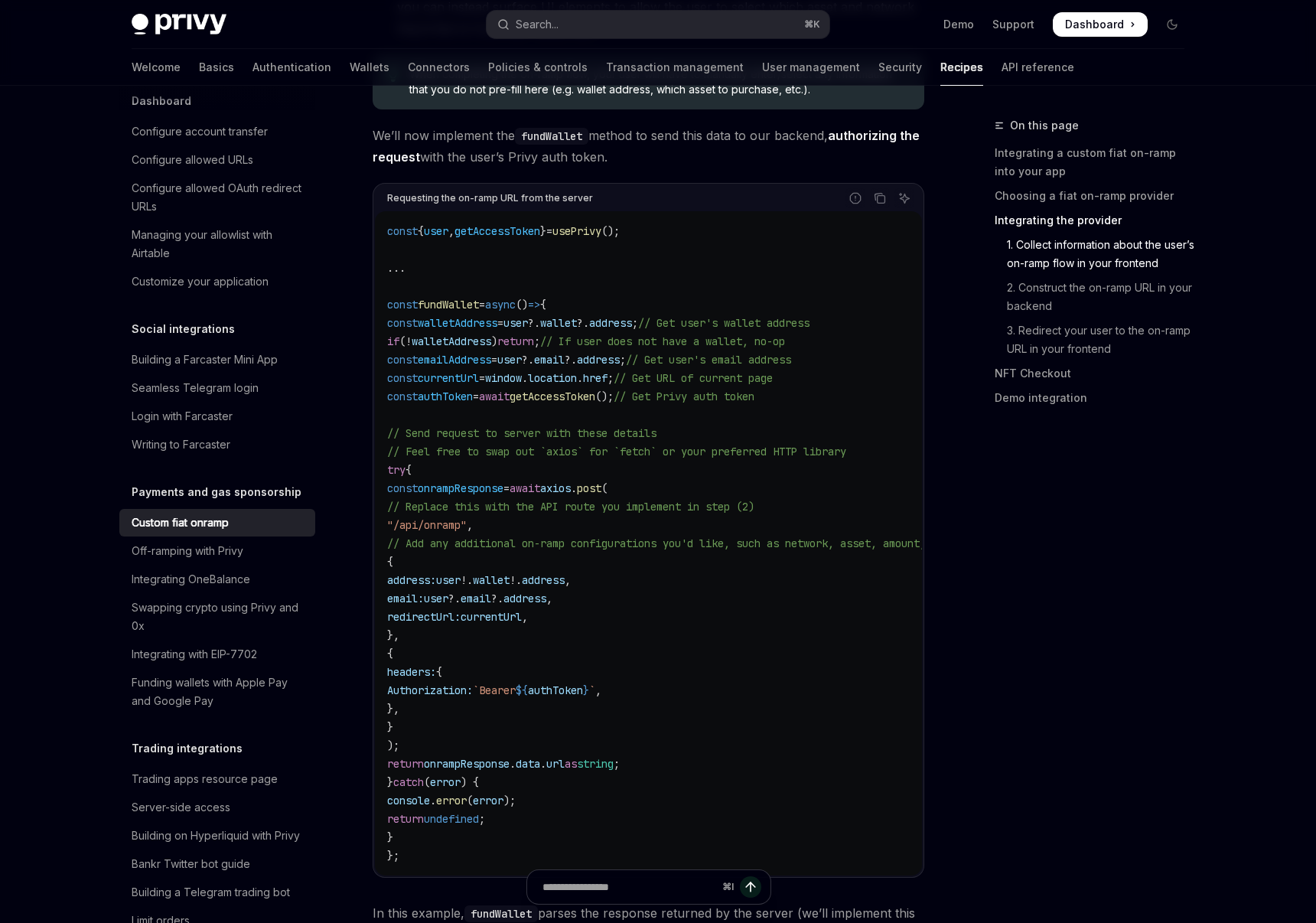
click at [509, 757] on span "onrampResponse" at bounding box center [466, 763] width 86 height 13
drag, startPoint x: 461, startPoint y: 544, endPoint x: 530, endPoint y: 583, distance: 79.3
click at [530, 583] on code "const { user , getAccessToken } = usePrivy (); ... const fundWallet = async () …" at bounding box center [690, 542] width 606 height 642
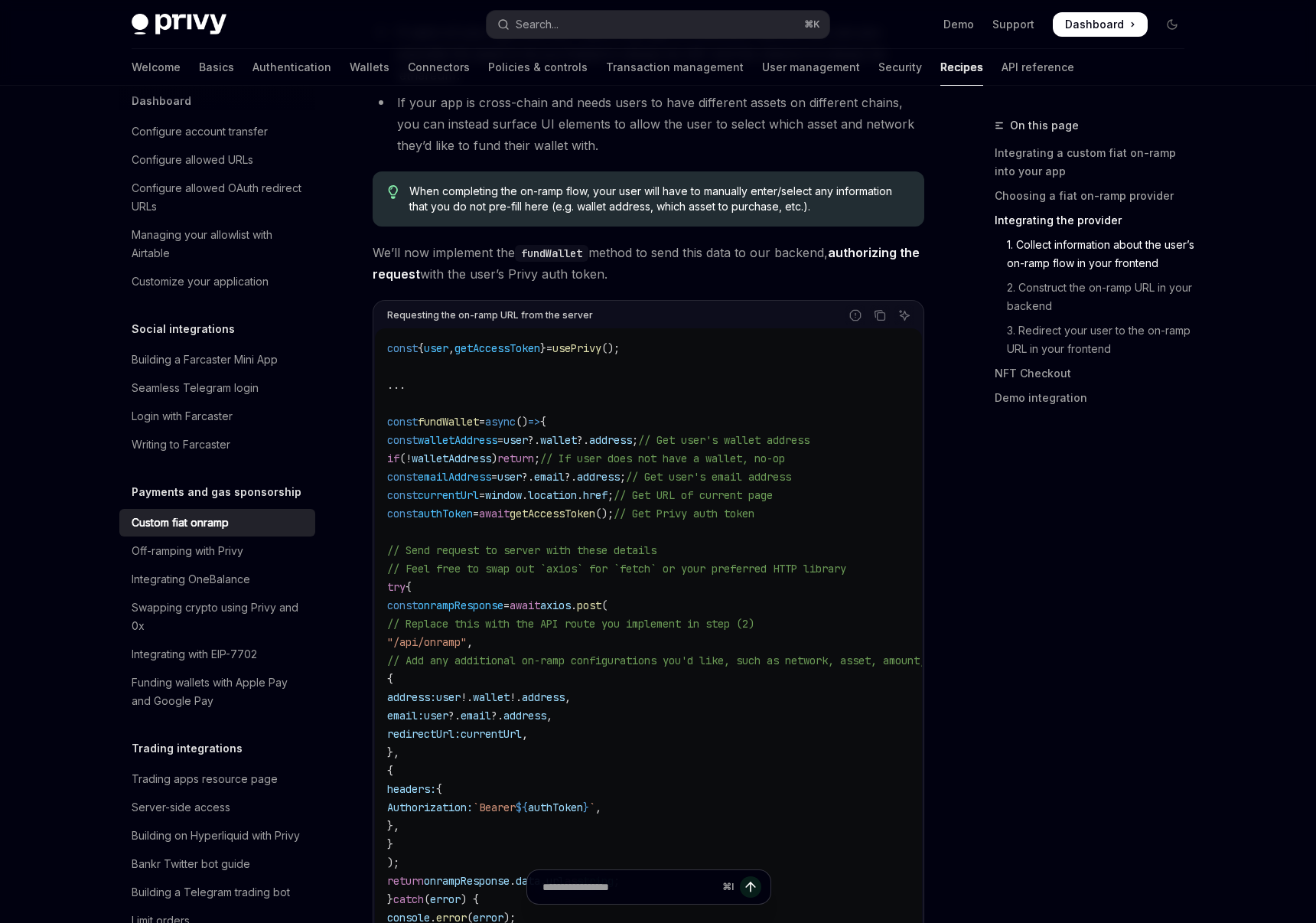
scroll to position [2928, 0]
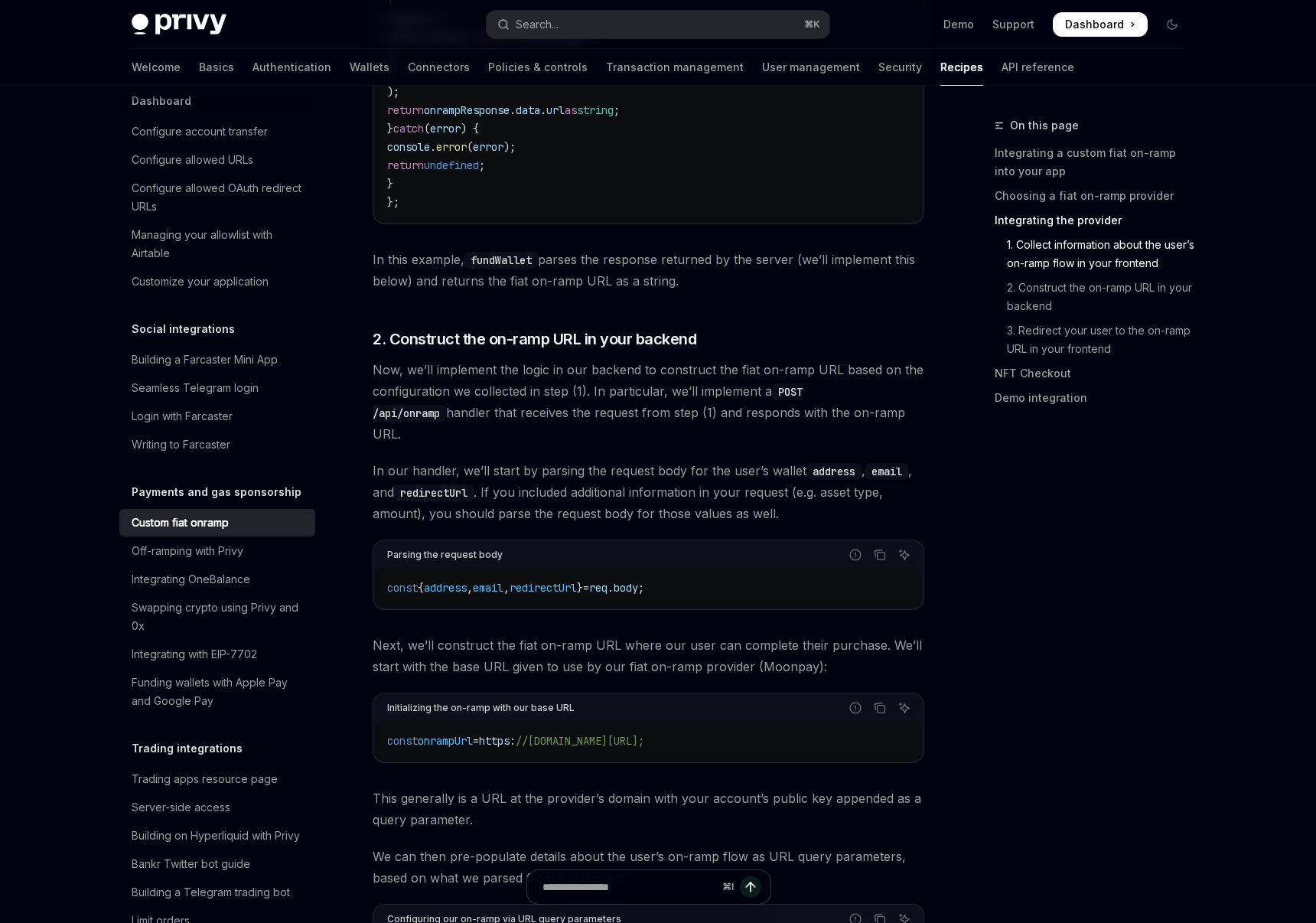
click at [470, 578] on code "const { address , email , redirectUrl } = req . body ;" at bounding box center [648, 587] width 523 height 19
click at [538, 581] on span "redirectUrl" at bounding box center [542, 587] width 67 height 13
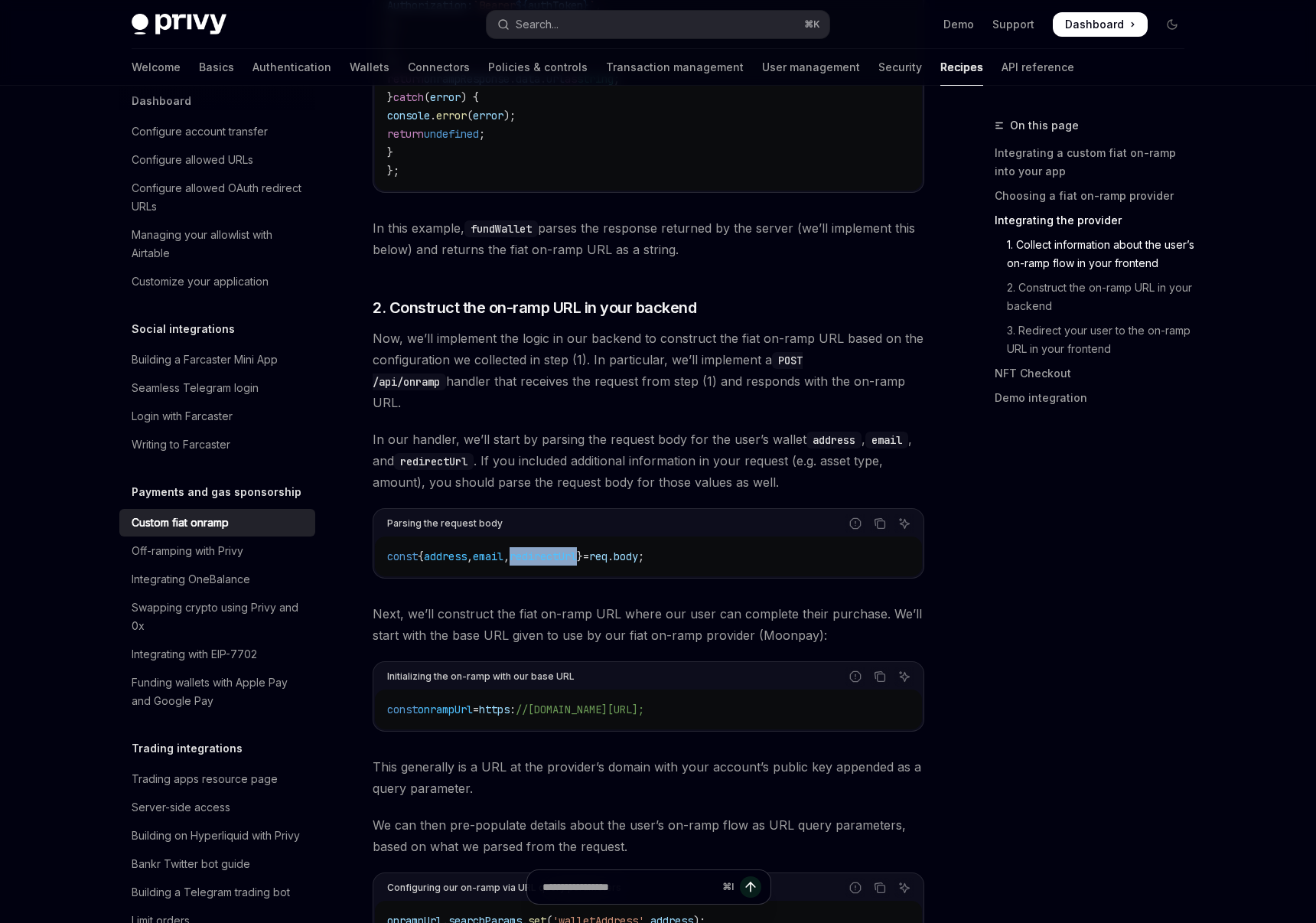
scroll to position [0, 0]
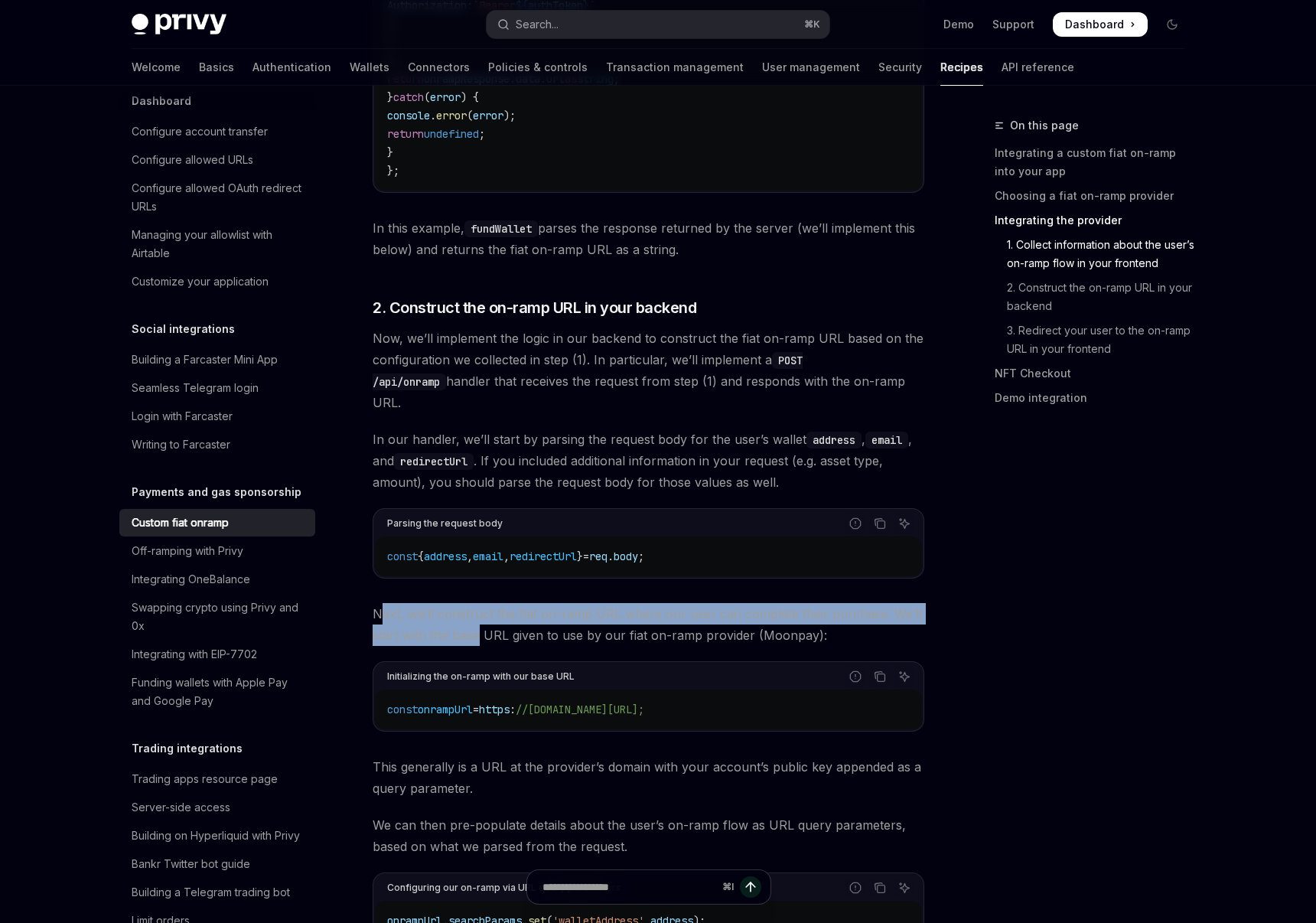
drag, startPoint x: 384, startPoint y: 552, endPoint x: 479, endPoint y: 567, distance: 96.2
click at [479, 603] on span "Next, we’ll construct the fiat on-ramp URL where our user can complete their pu…" at bounding box center [648, 625] width 551 height 43
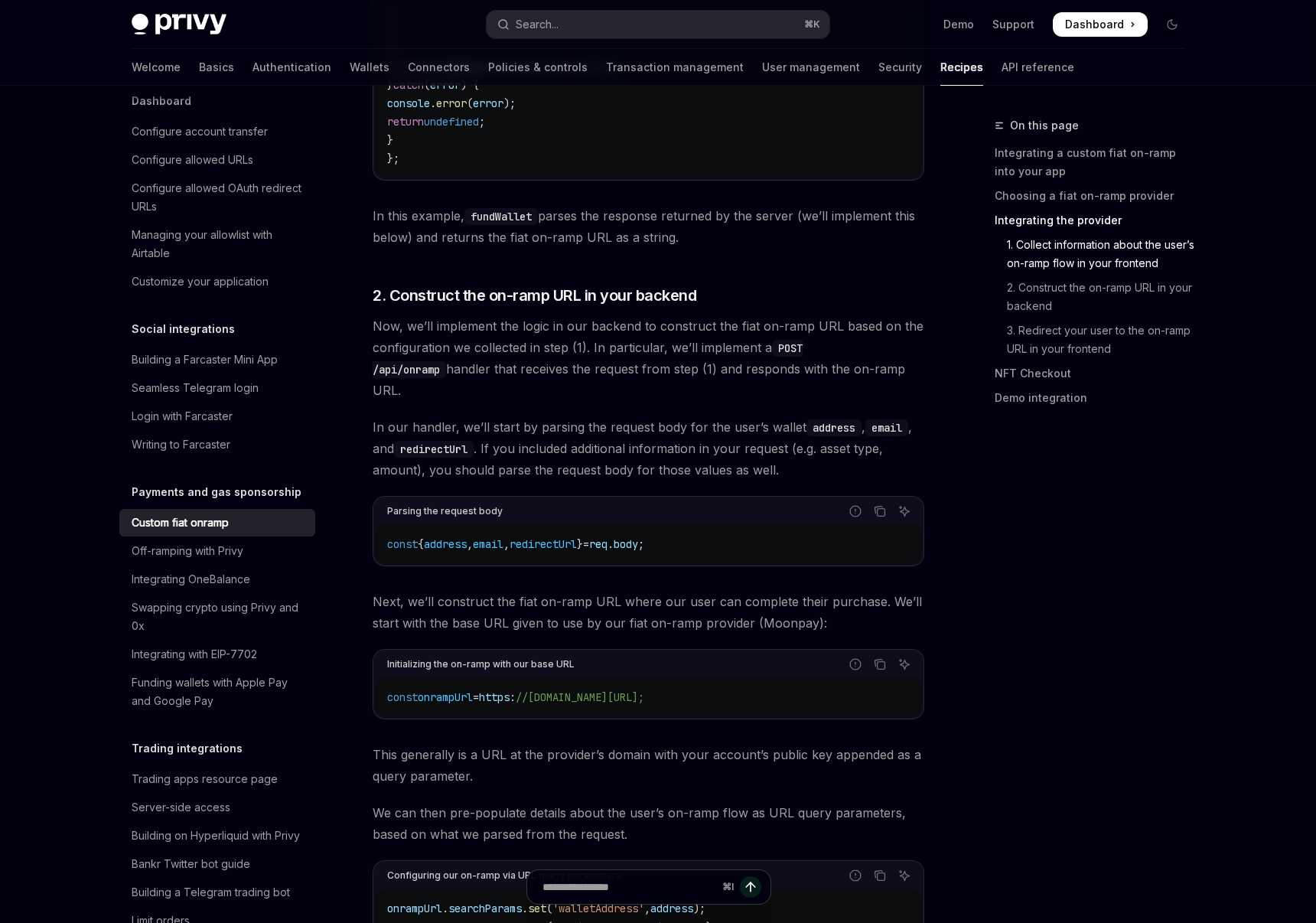
scroll to position [3080, 0]
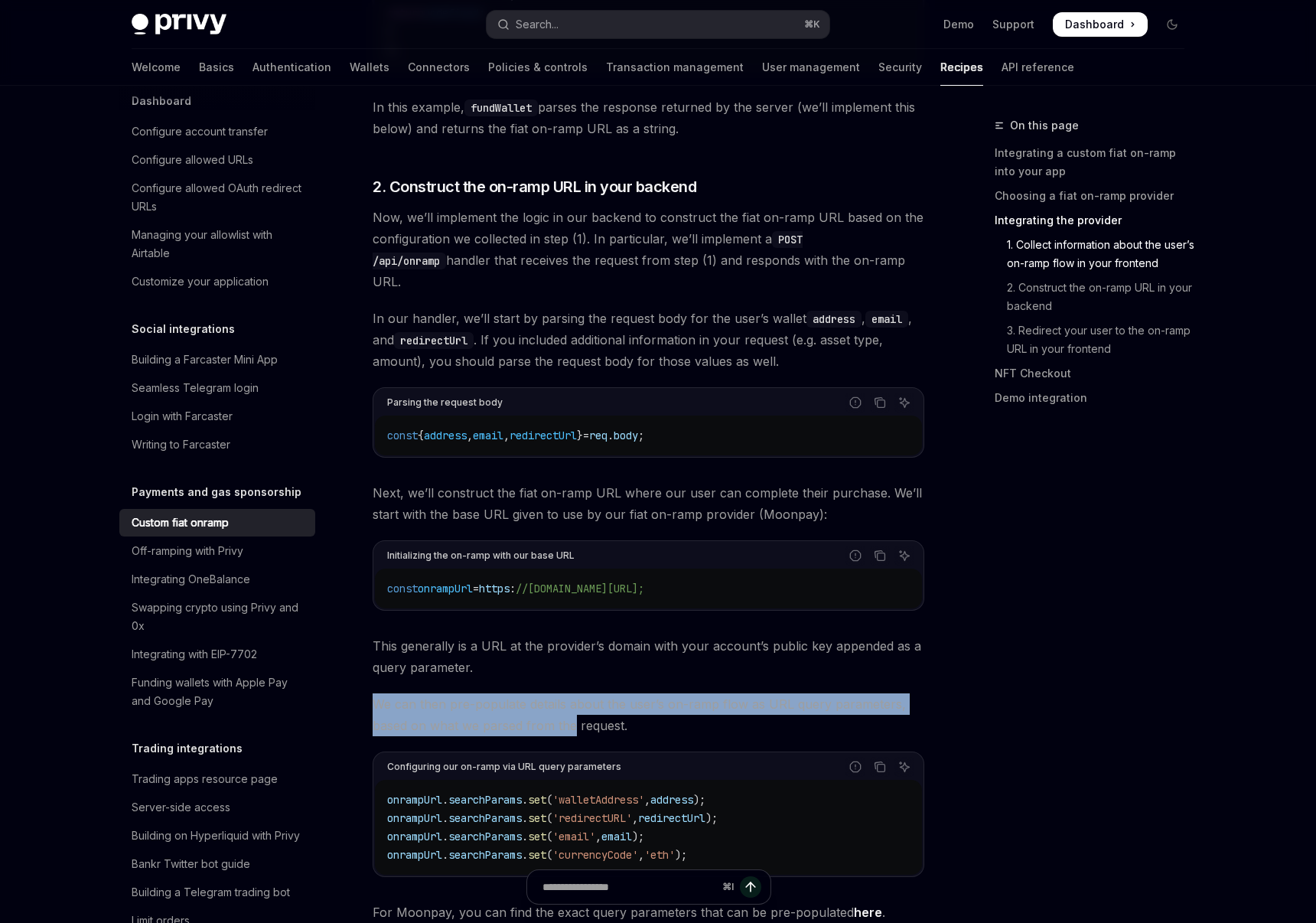
drag, startPoint x: 524, startPoint y: 619, endPoint x: 571, endPoint y: 674, distance: 72.3
click at [571, 674] on div "​ Integrating a custom fiat on-ramp into your app Privy offers out of the box s…" at bounding box center [648, 73] width 551 height 5922
click at [571, 693] on span "We can then pre-populate details about the user’s on-ramp flow as URL query par…" at bounding box center [648, 715] width 551 height 43
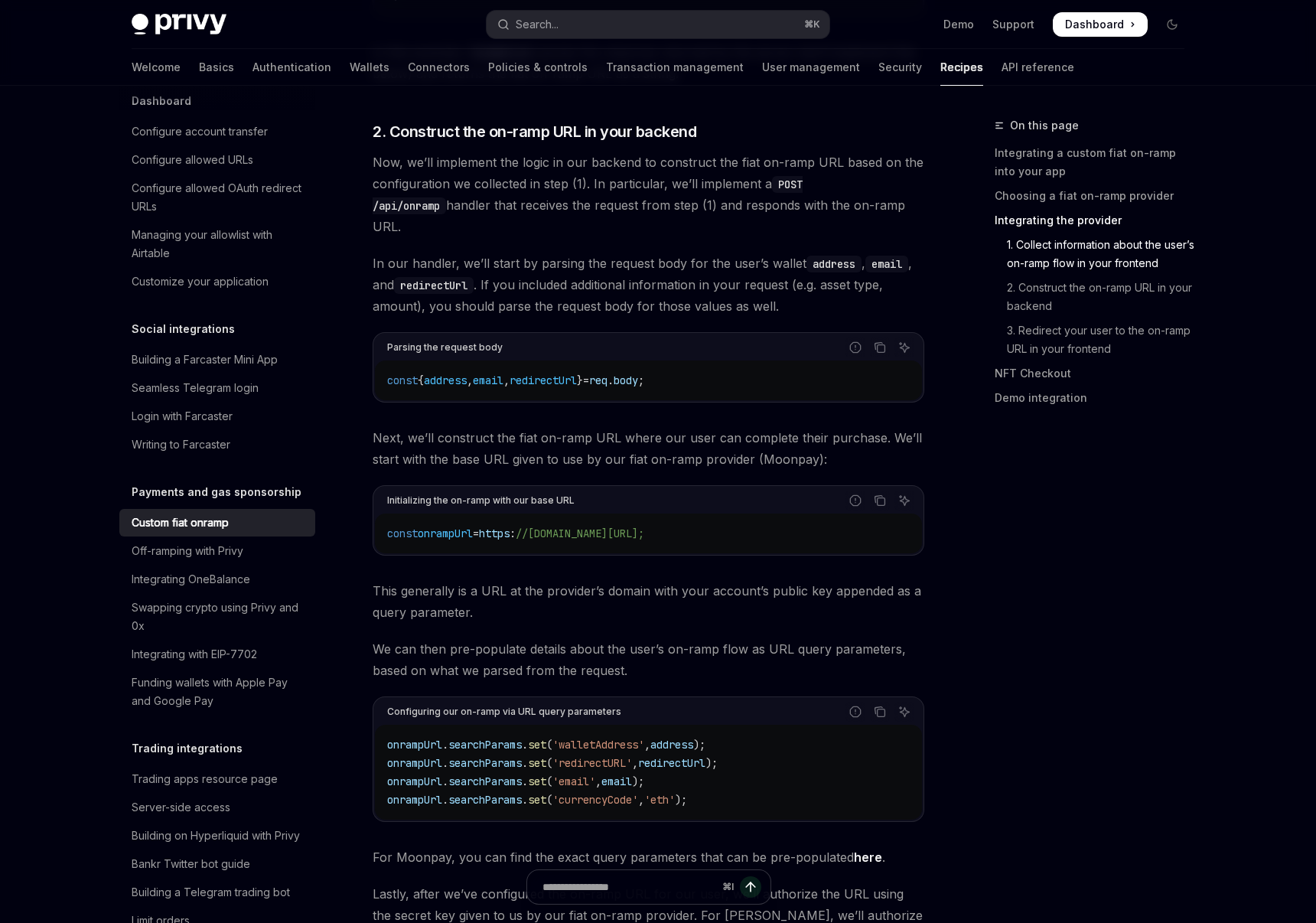
scroll to position [3190, 0]
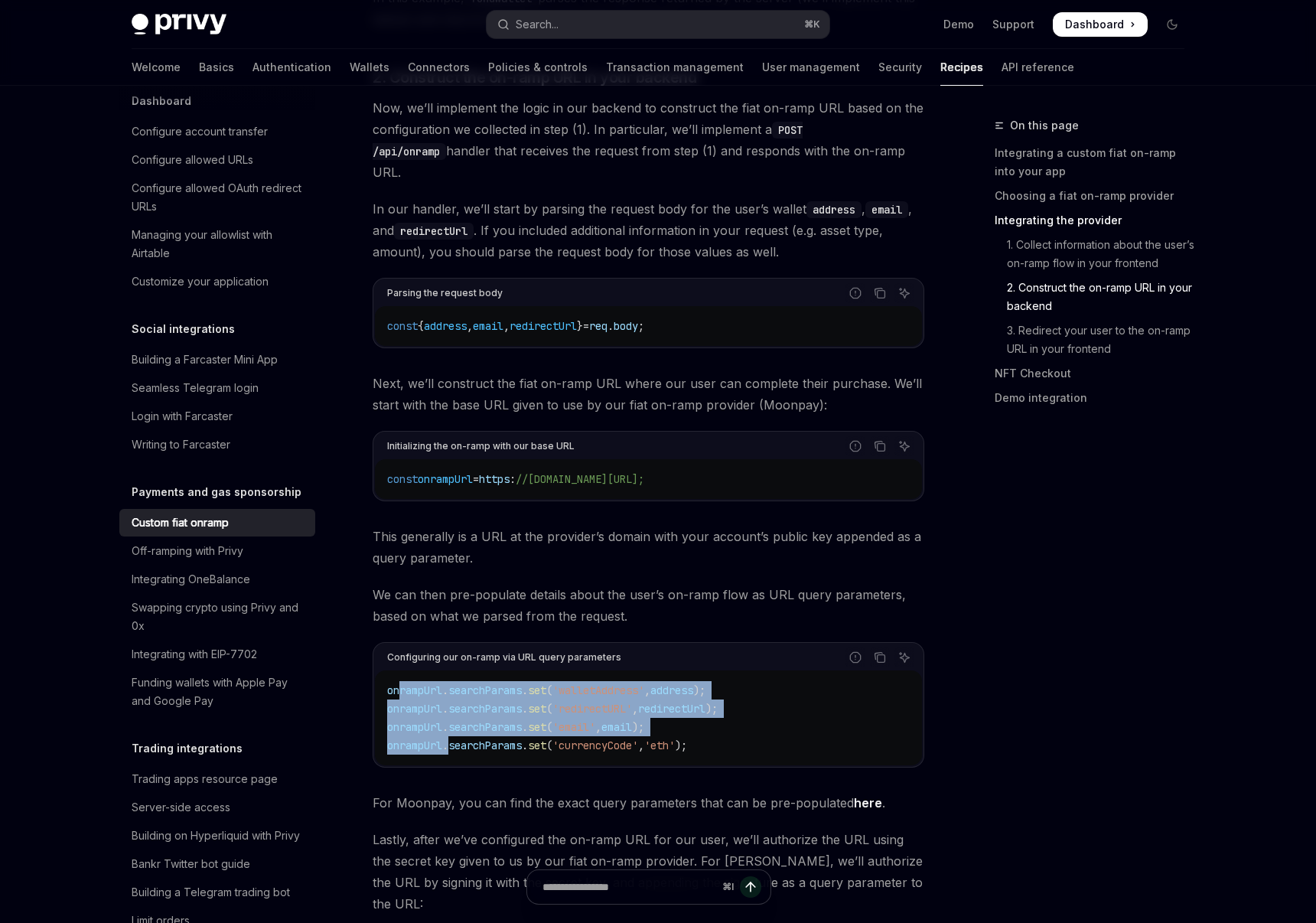
drag, startPoint x: 402, startPoint y: 647, endPoint x: 453, endPoint y: 701, distance: 74.3
click at [453, 701] on code "onrampUrl . searchParams . set ( 'walletAddress' , address ); onrampUrl . searc…" at bounding box center [648, 717] width 523 height 73
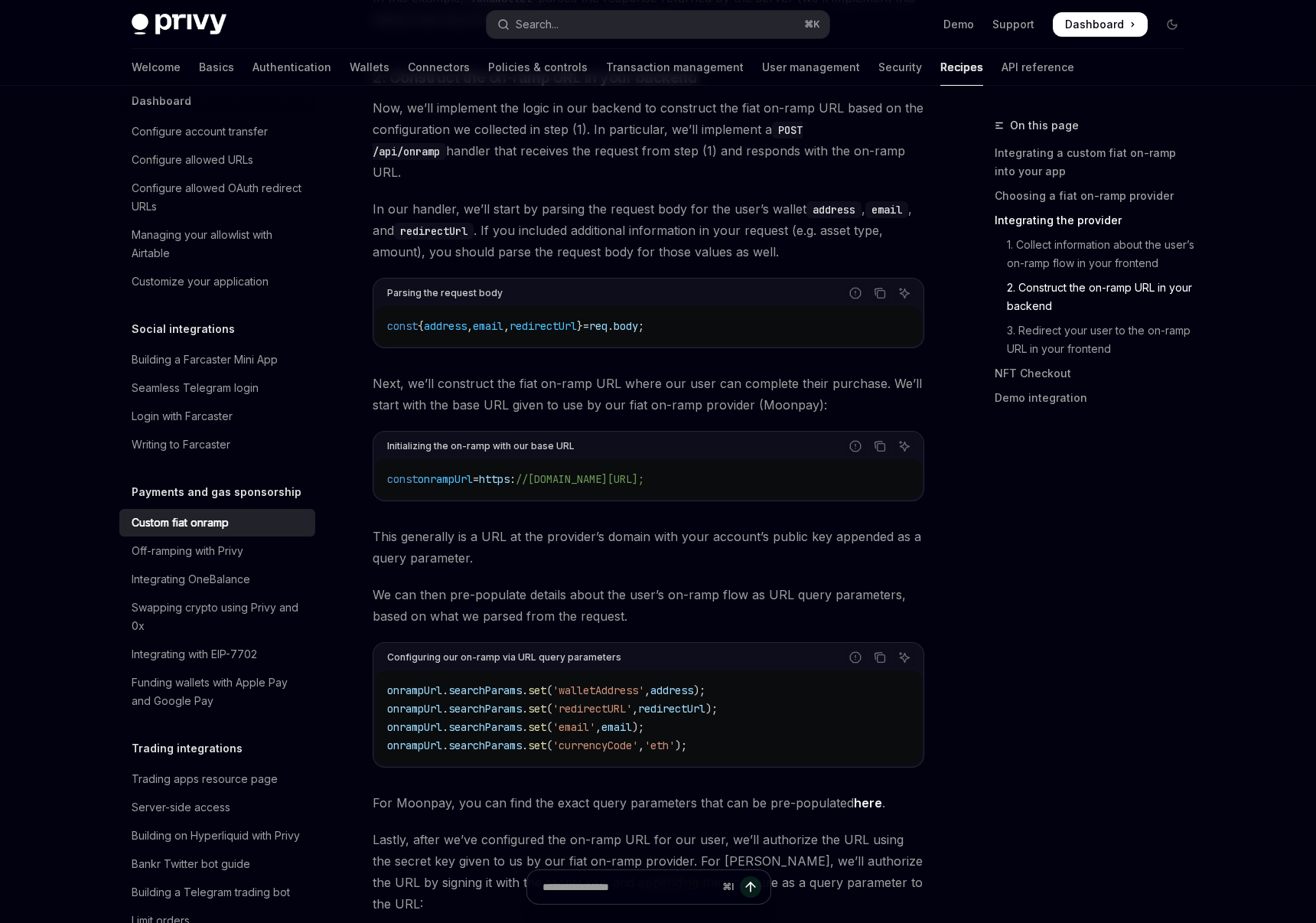
click at [453, 701] on code "onrampUrl . searchParams . set ( 'walletAddress' , address ); onrampUrl . searc…" at bounding box center [648, 717] width 523 height 73
click at [474, 684] on span "searchParams" at bounding box center [485, 690] width 73 height 13
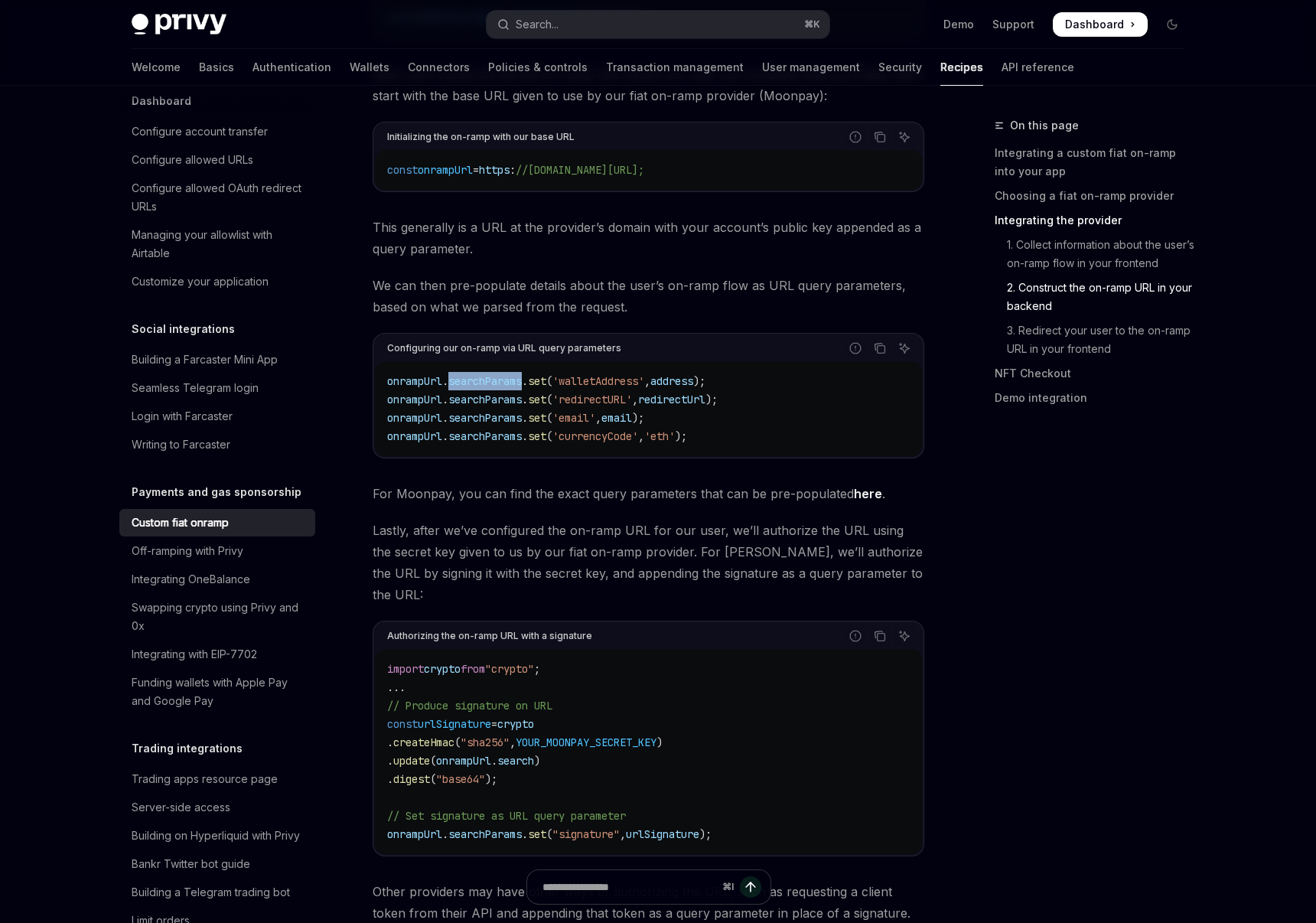
scroll to position [3514, 0]
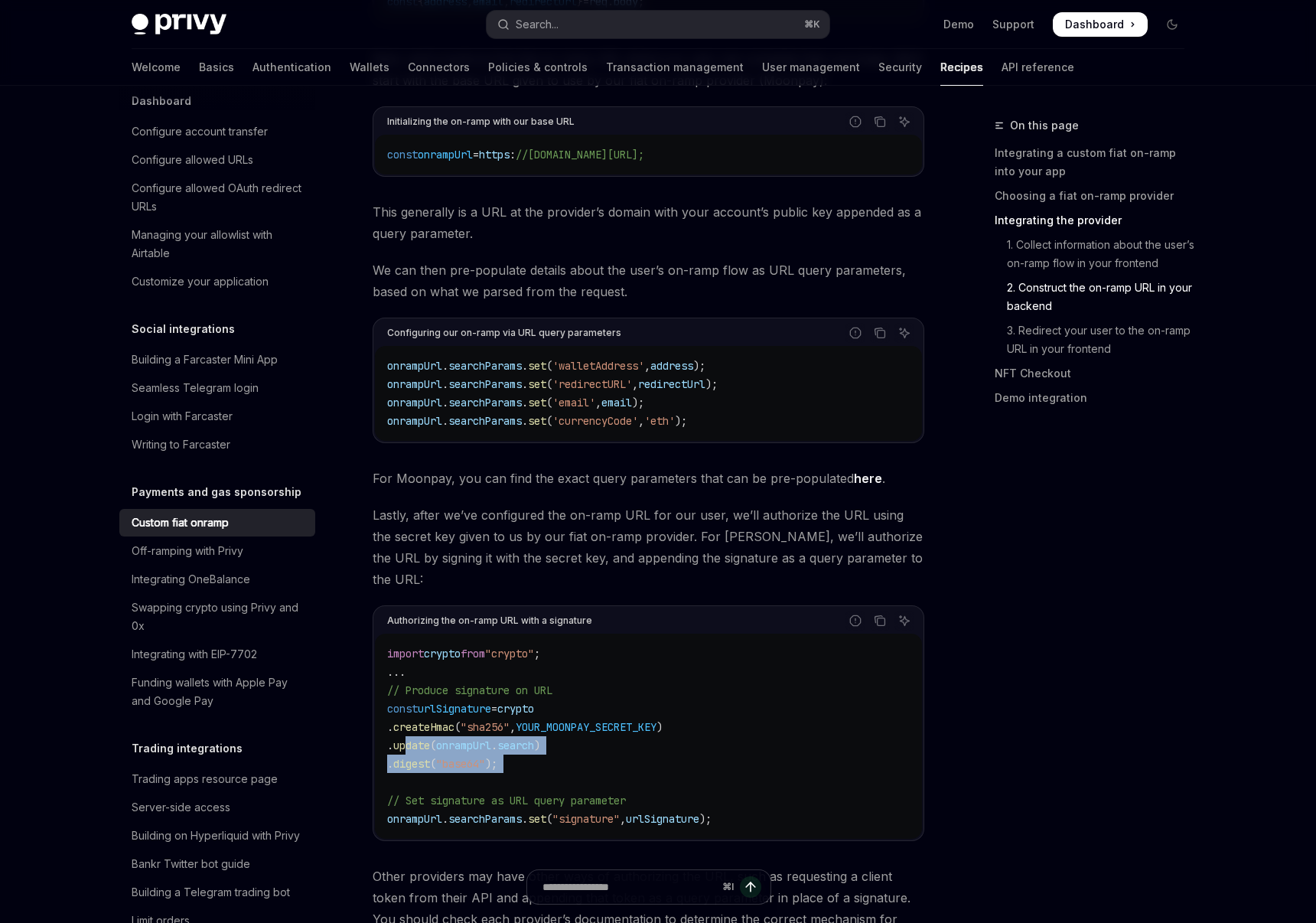
drag, startPoint x: 434, startPoint y: 674, endPoint x: 468, endPoint y: 710, distance: 49.5
click at [468, 710] on code "import crypto from "crypto" ; ... // Produce signature on URL const urlSignatur…" at bounding box center [648, 736] width 523 height 184
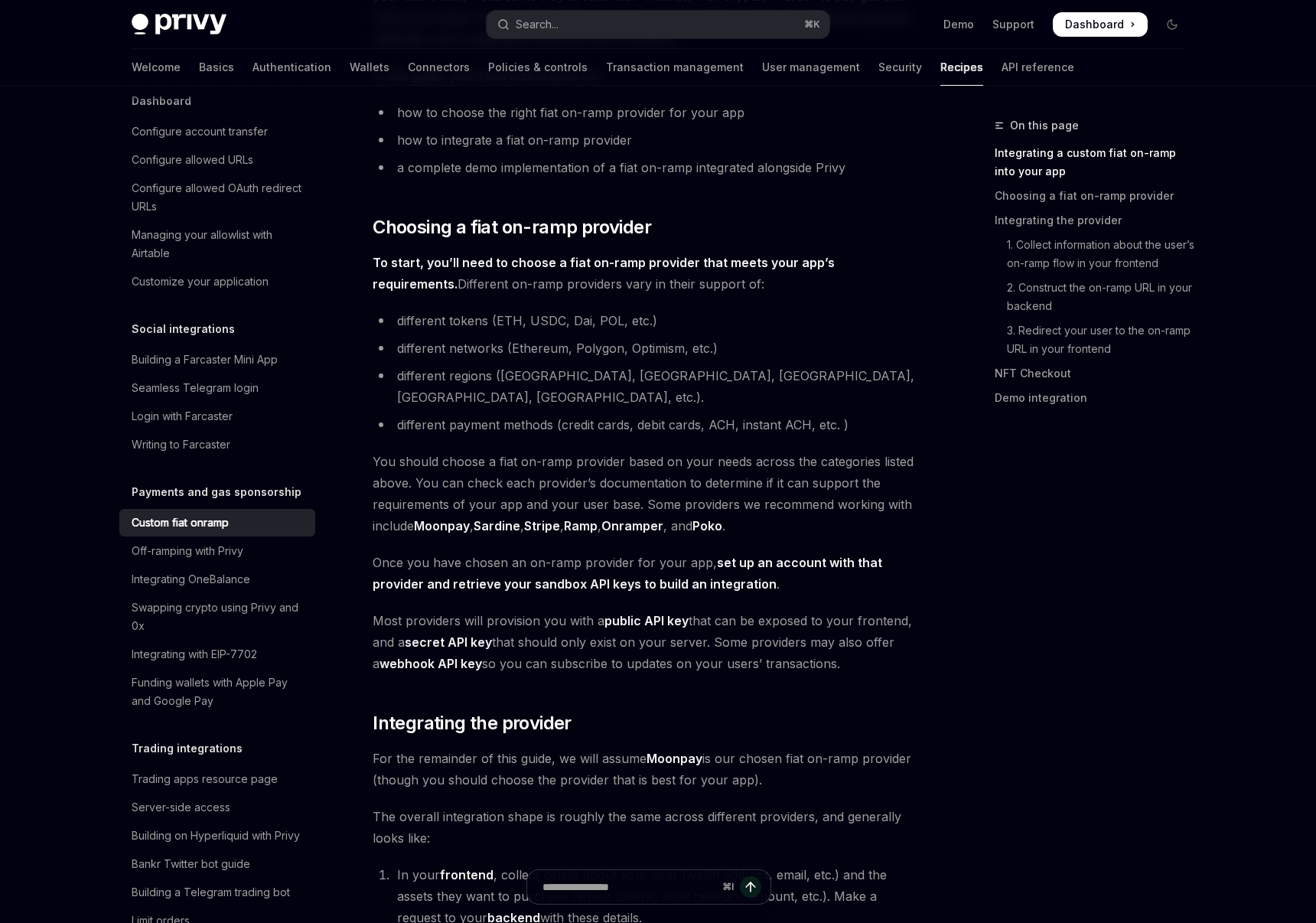
scroll to position [402, 0]
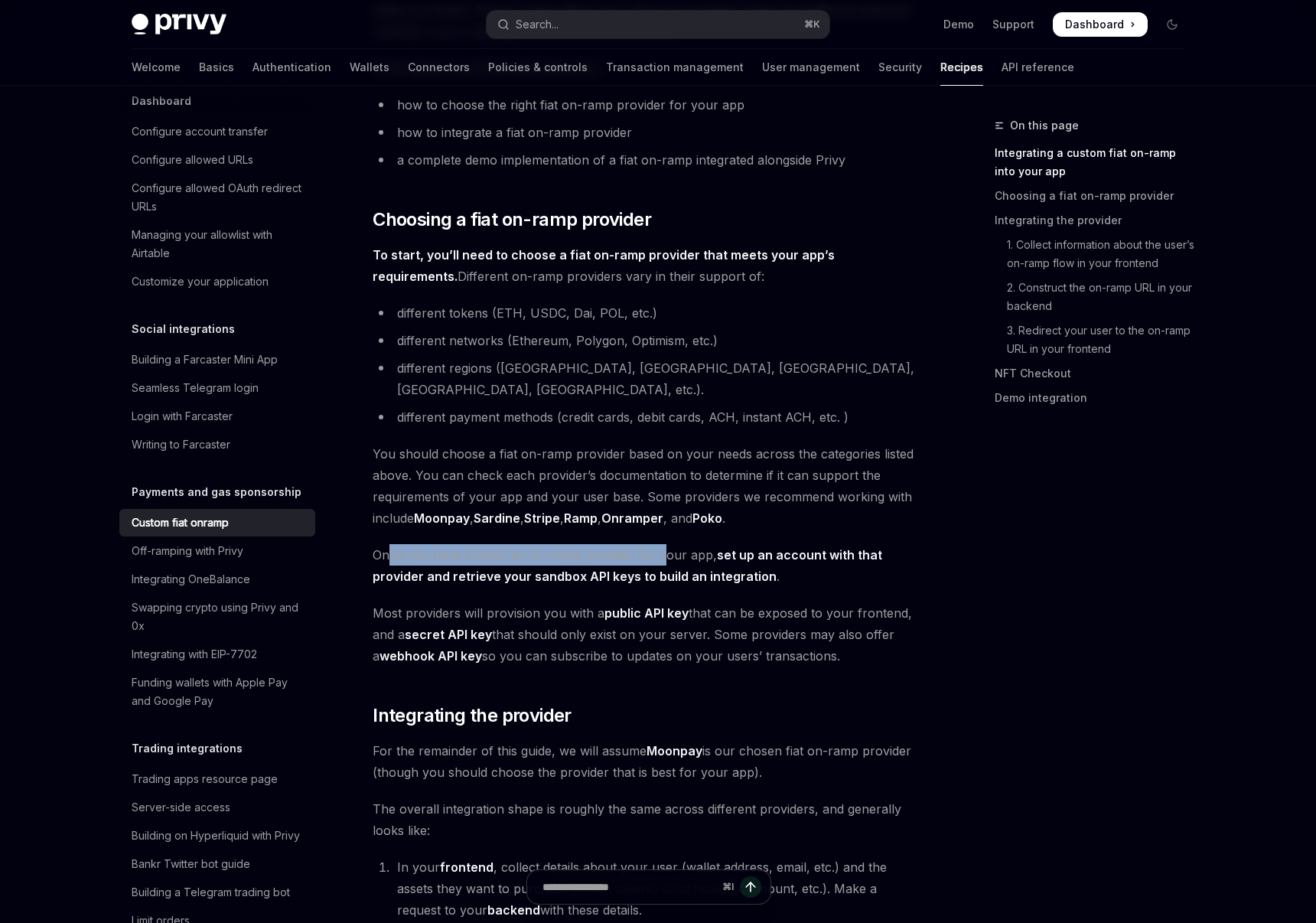
drag, startPoint x: 389, startPoint y: 534, endPoint x: 656, endPoint y: 523, distance: 267.2
click at [656, 544] on span "Once you have chosen an on-ramp provider for your app, set up an account with t…" at bounding box center [648, 566] width 551 height 43
click at [774, 549] on span "Once you have chosen an on-ramp provider for your app, set up an account with t…" at bounding box center [648, 566] width 551 height 43
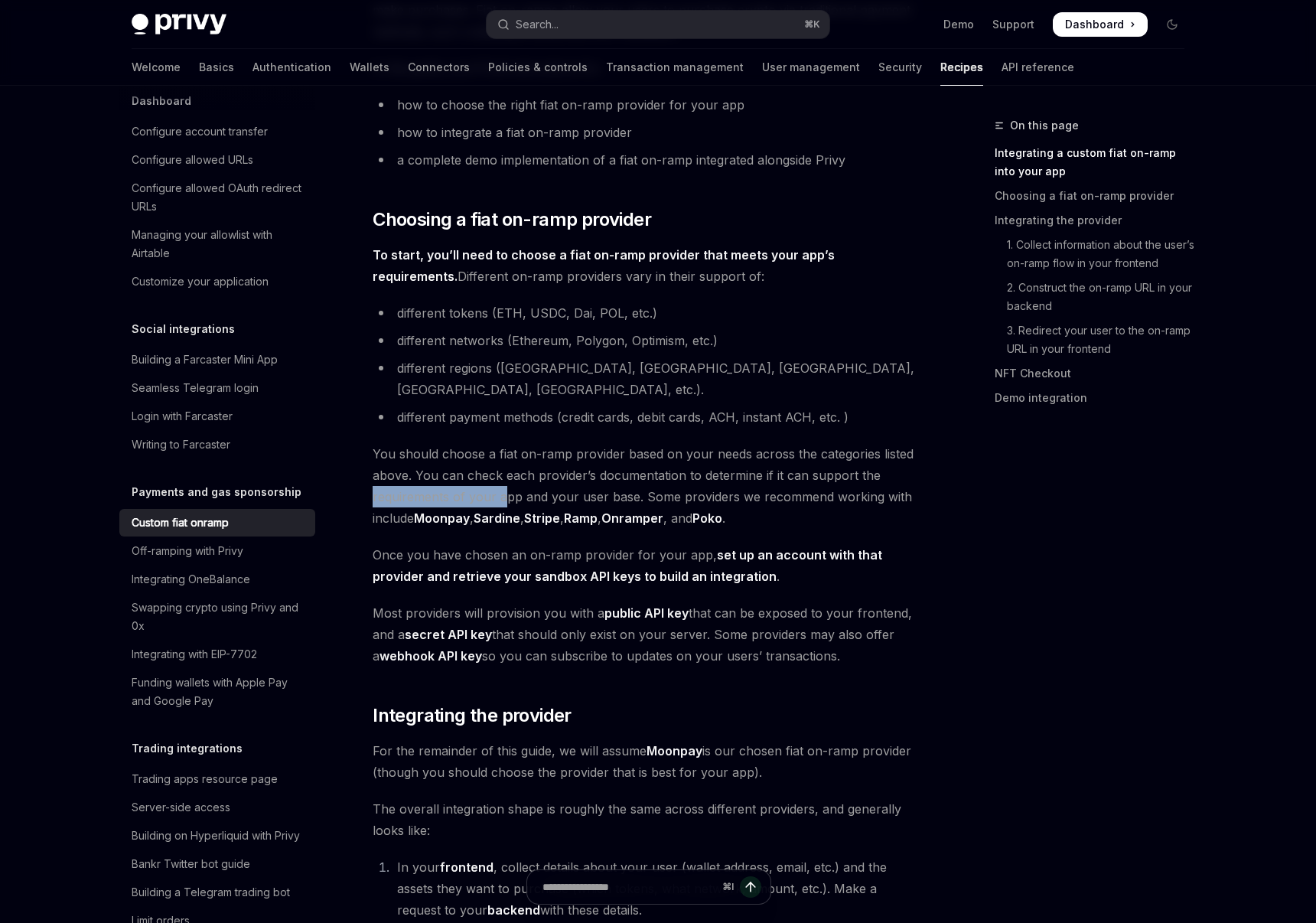
drag, startPoint x: 370, startPoint y: 474, endPoint x: 506, endPoint y: 466, distance: 136.2
click at [445, 449] on span "You should choose a fiat on-ramp provider based on your needs across the catego…" at bounding box center [648, 486] width 551 height 86
drag, startPoint x: 383, startPoint y: 428, endPoint x: 635, endPoint y: 460, distance: 254.0
click at [635, 460] on span "You should choose a fiat on-ramp provider based on your needs across the catego…" at bounding box center [648, 486] width 551 height 86
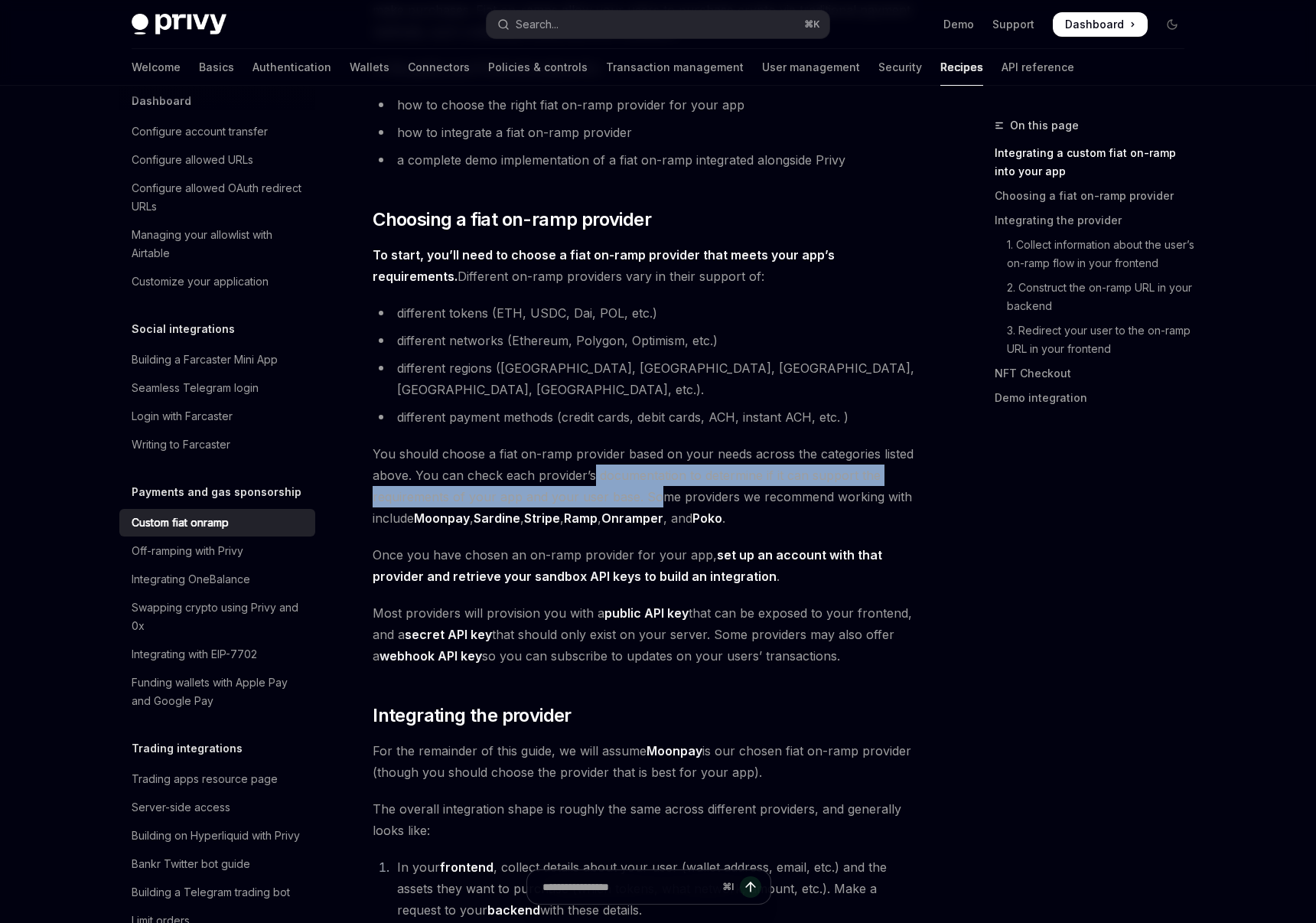
drag, startPoint x: 589, startPoint y: 449, endPoint x: 658, endPoint y: 472, distance: 72.7
click at [658, 472] on span "You should choose a fiat on-ramp provider based on your needs across the catego…" at bounding box center [648, 486] width 551 height 86
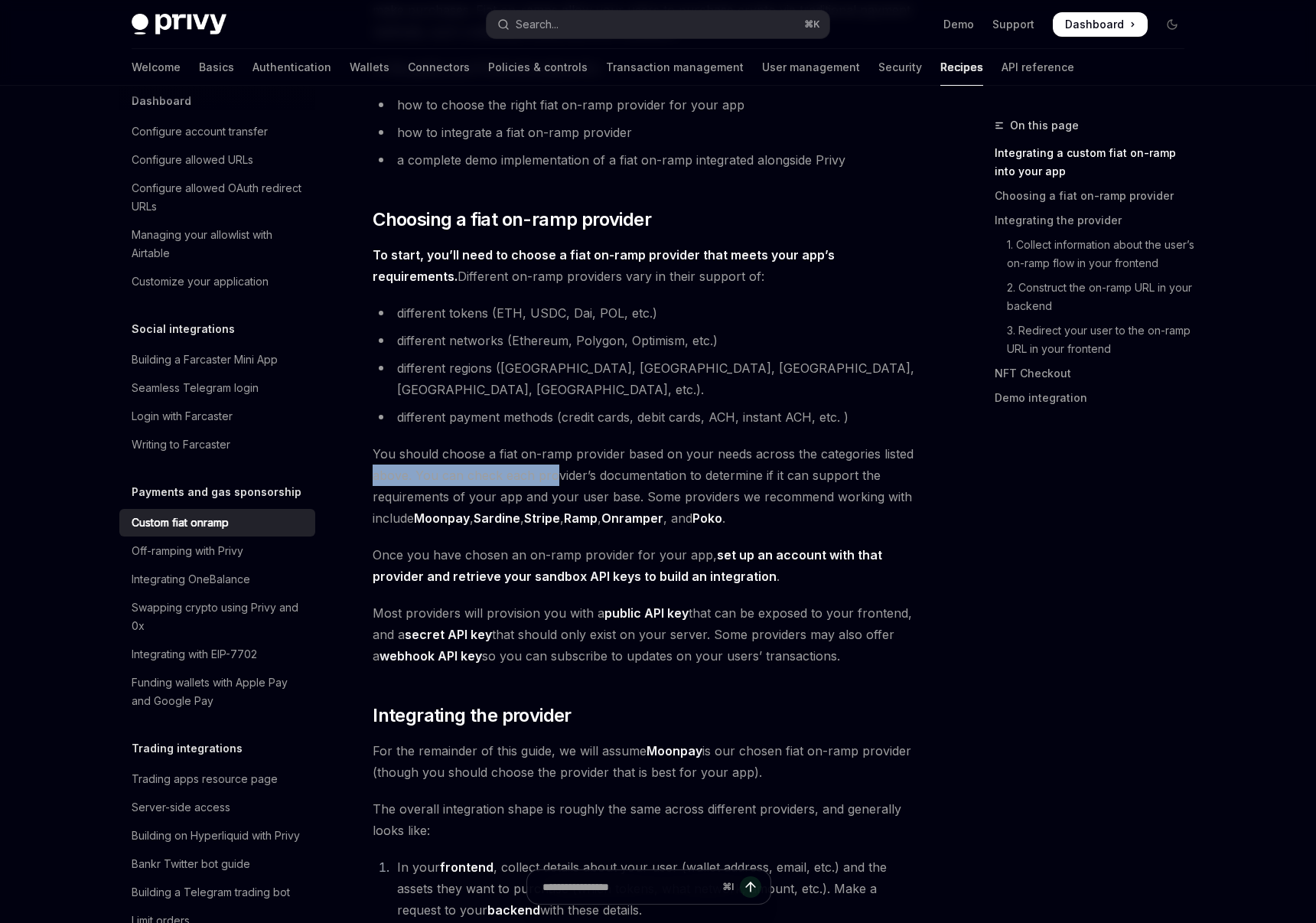
drag, startPoint x: 369, startPoint y: 463, endPoint x: 556, endPoint y: 455, distance: 187.2
click at [475, 453] on span "You should choose a fiat on-ramp provider based on your needs across the catego…" at bounding box center [648, 486] width 551 height 86
drag, startPoint x: 441, startPoint y: 455, endPoint x: 809, endPoint y: 460, distance: 368.0
click at [809, 460] on span "You should choose a fiat on-ramp provider based on your needs across the catego…" at bounding box center [648, 486] width 551 height 86
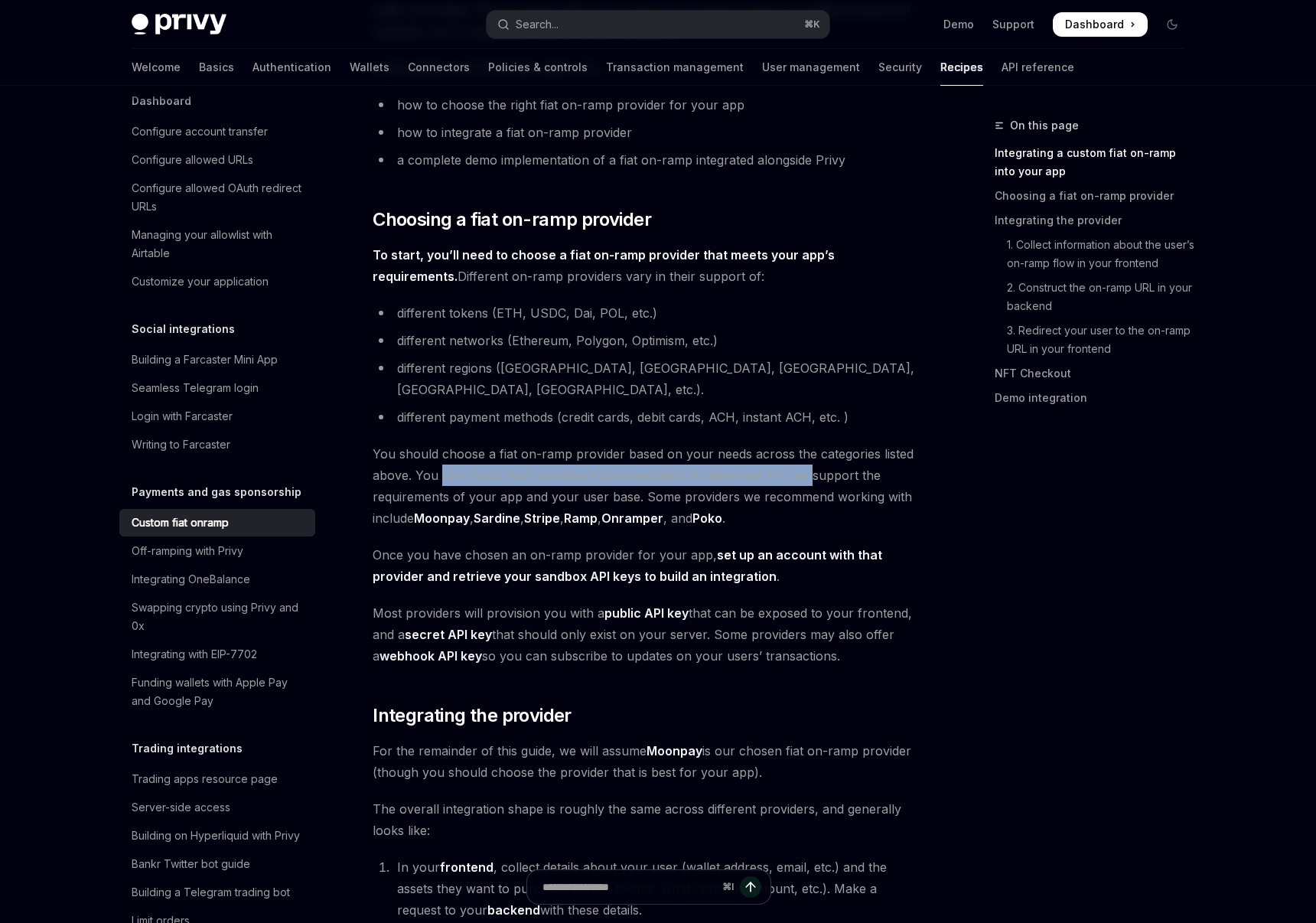
click at [809, 460] on span "You should choose a fiat on-ramp provider based on your needs across the catego…" at bounding box center [648, 486] width 551 height 86
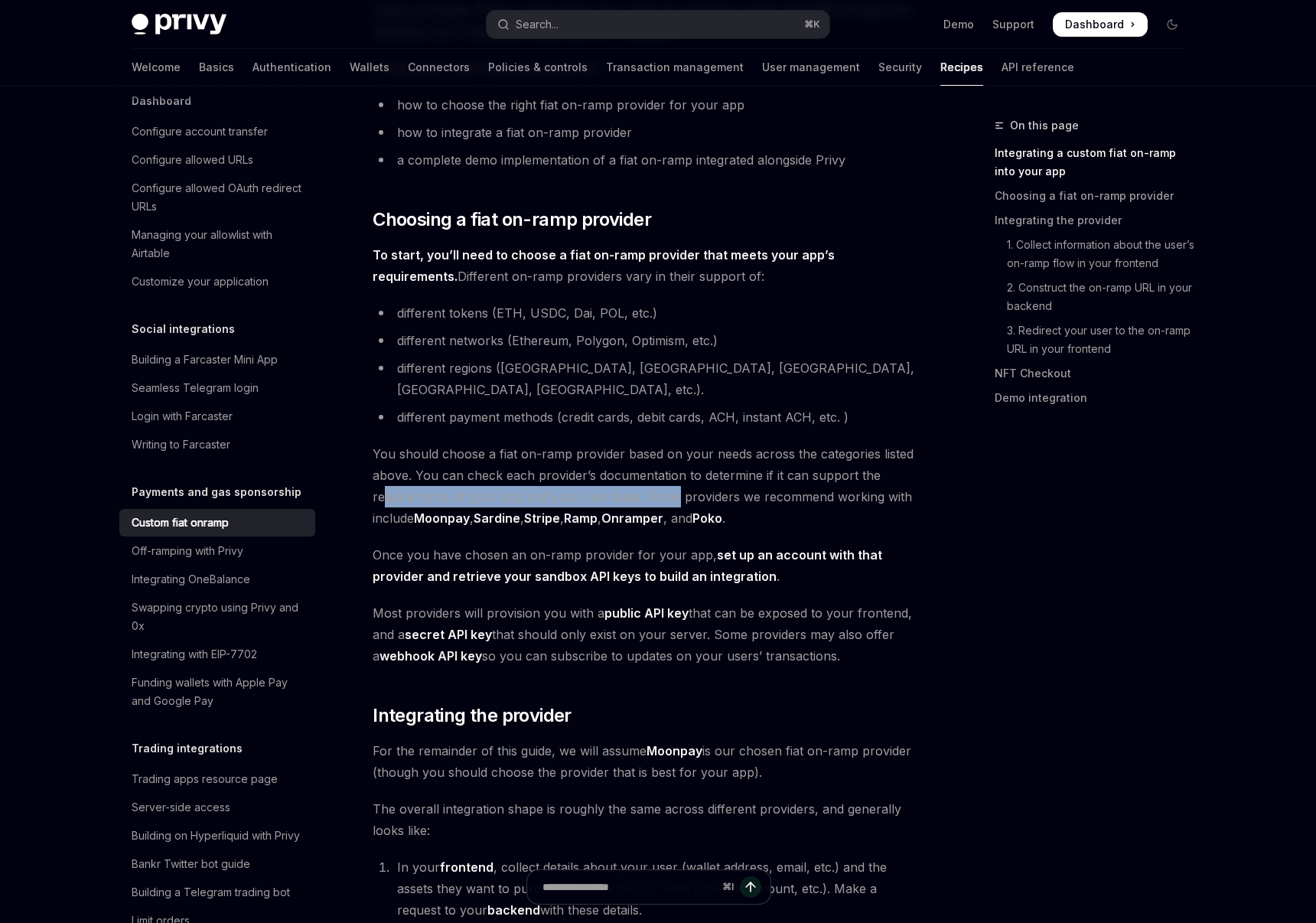
drag, startPoint x: 385, startPoint y: 482, endPoint x: 672, endPoint y: 471, distance: 287.2
click at [672, 471] on span "You should choose a fiat on-ramp provider based on your needs across the catego…" at bounding box center [648, 486] width 551 height 86
click at [631, 471] on span "You should choose a fiat on-ramp provider based on your needs across the catego…" at bounding box center [648, 486] width 551 height 86
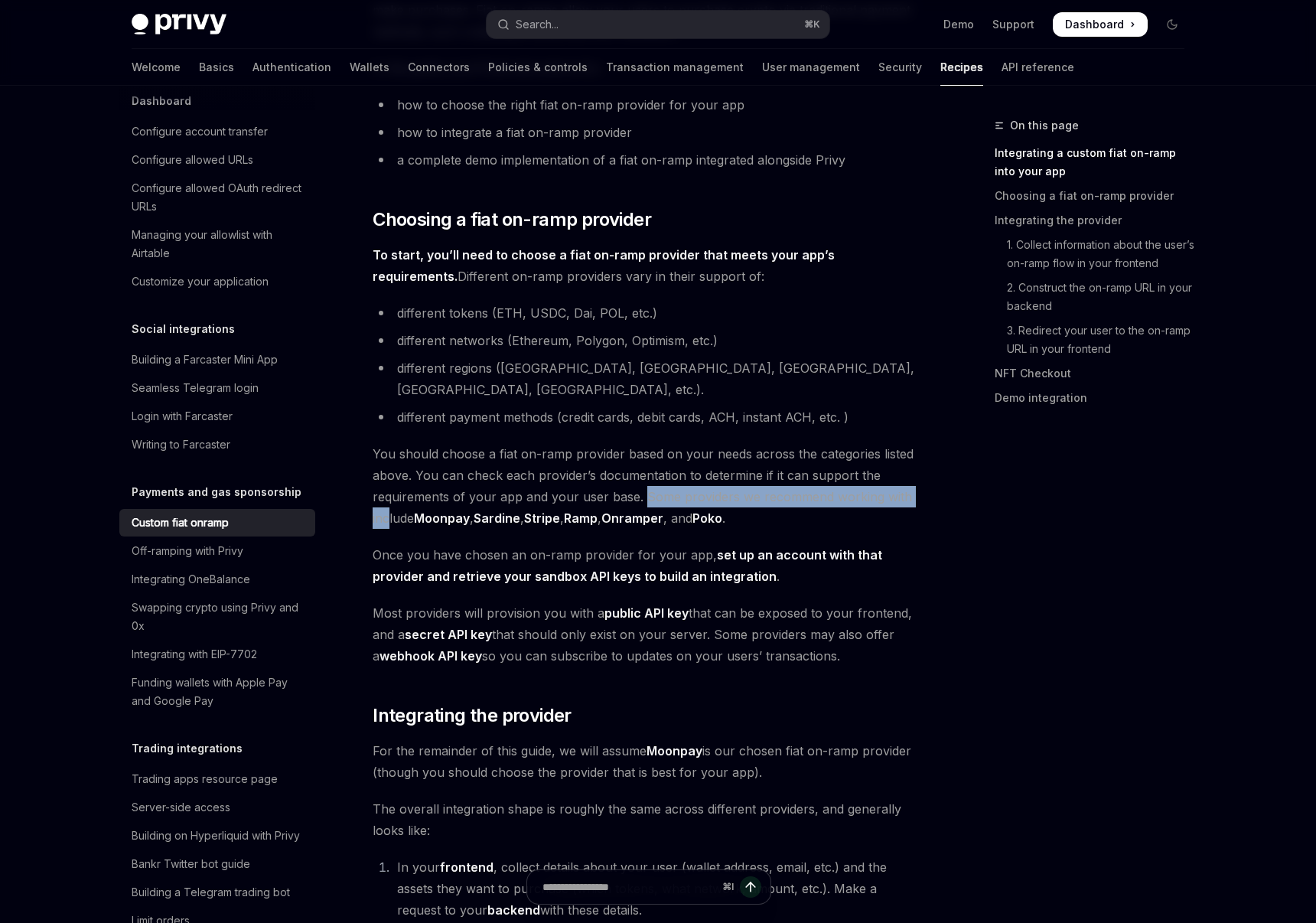
drag, startPoint x: 641, startPoint y: 475, endPoint x: 388, endPoint y: 503, distance: 254.5
click at [388, 503] on span "You should choose a fiat on-ramp provider based on your needs across the catego…" at bounding box center [648, 486] width 551 height 86
click at [398, 544] on span "Once you have chosen an on-ramp provider for your app, set up an account with t…" at bounding box center [648, 566] width 551 height 43
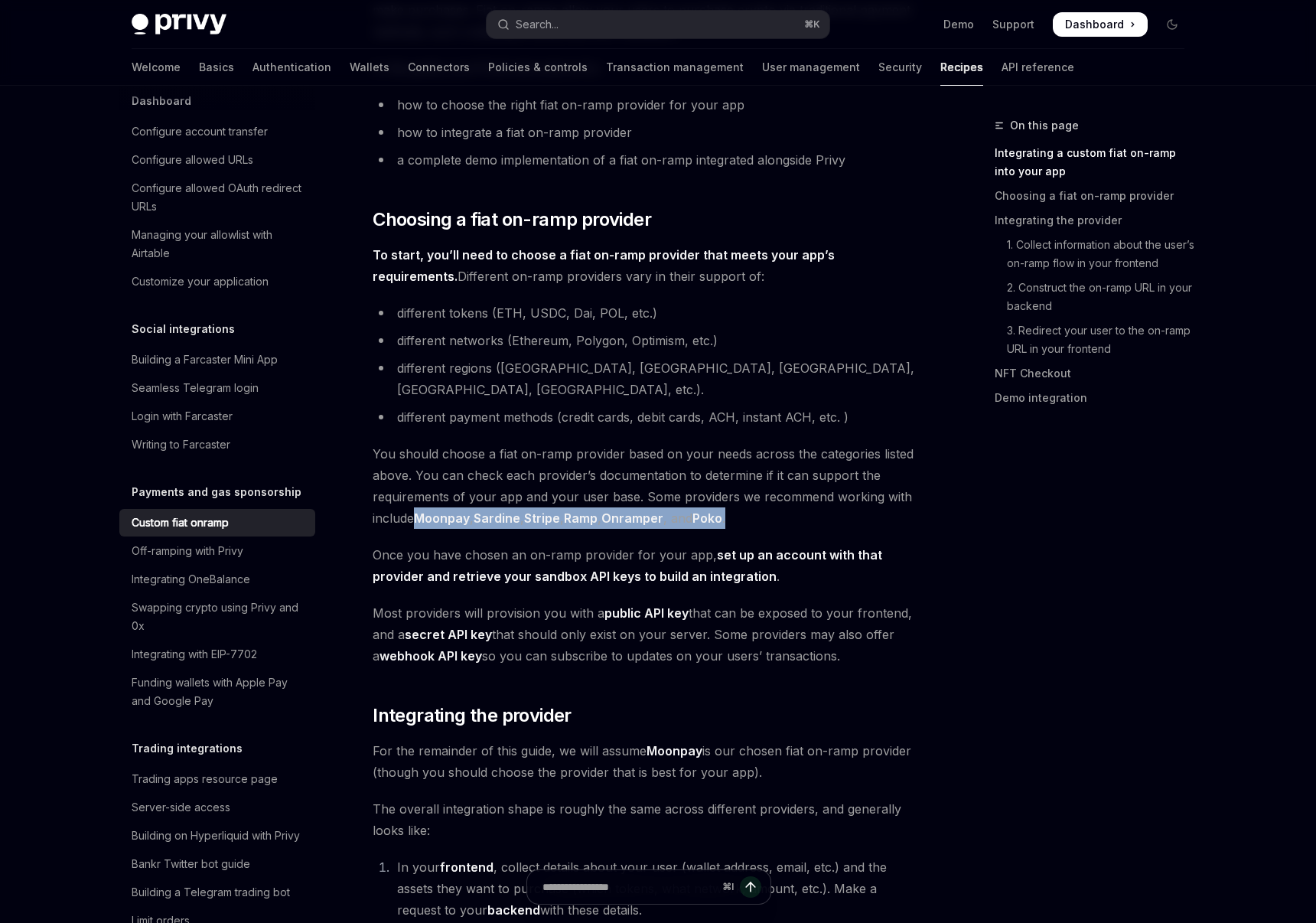
drag, startPoint x: 748, startPoint y: 499, endPoint x: 418, endPoint y: 499, distance: 330.0
click at [418, 499] on span "You should choose a fiat on-ramp provider based on your needs across the catego…" at bounding box center [648, 486] width 551 height 86
click at [499, 544] on span "Once you have chosen an on-ramp provider for your app, set up an account with t…" at bounding box center [648, 566] width 551 height 43
click at [637, 510] on link "Onramper" at bounding box center [632, 518] width 62 height 16
click at [809, 602] on span "Most providers will provision you with a public API key that can be exposed to …" at bounding box center [648, 634] width 551 height 64
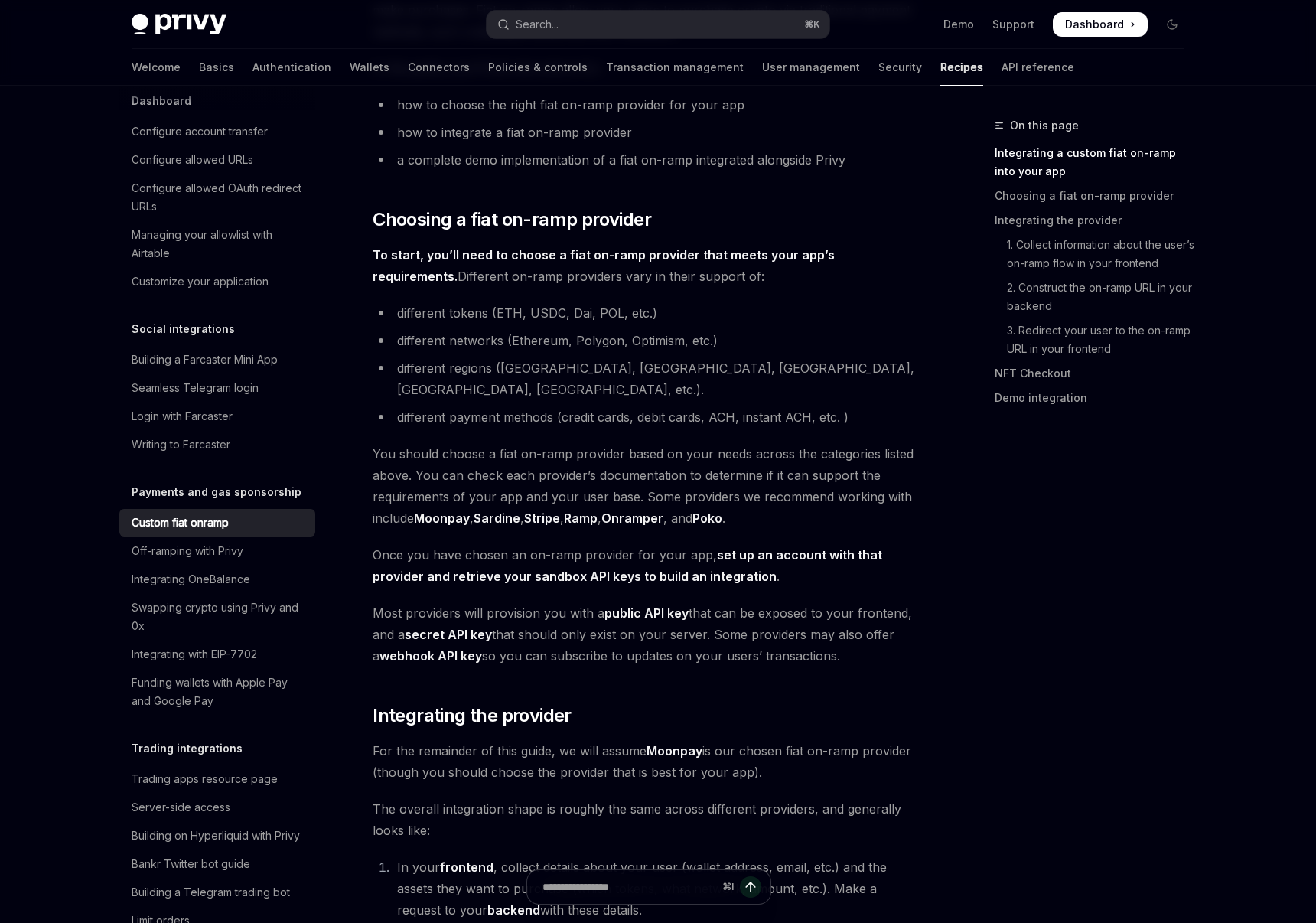
click at [585, 443] on span "You should choose a fiat on-ramp provider based on your needs across the catego…" at bounding box center [648, 486] width 551 height 86
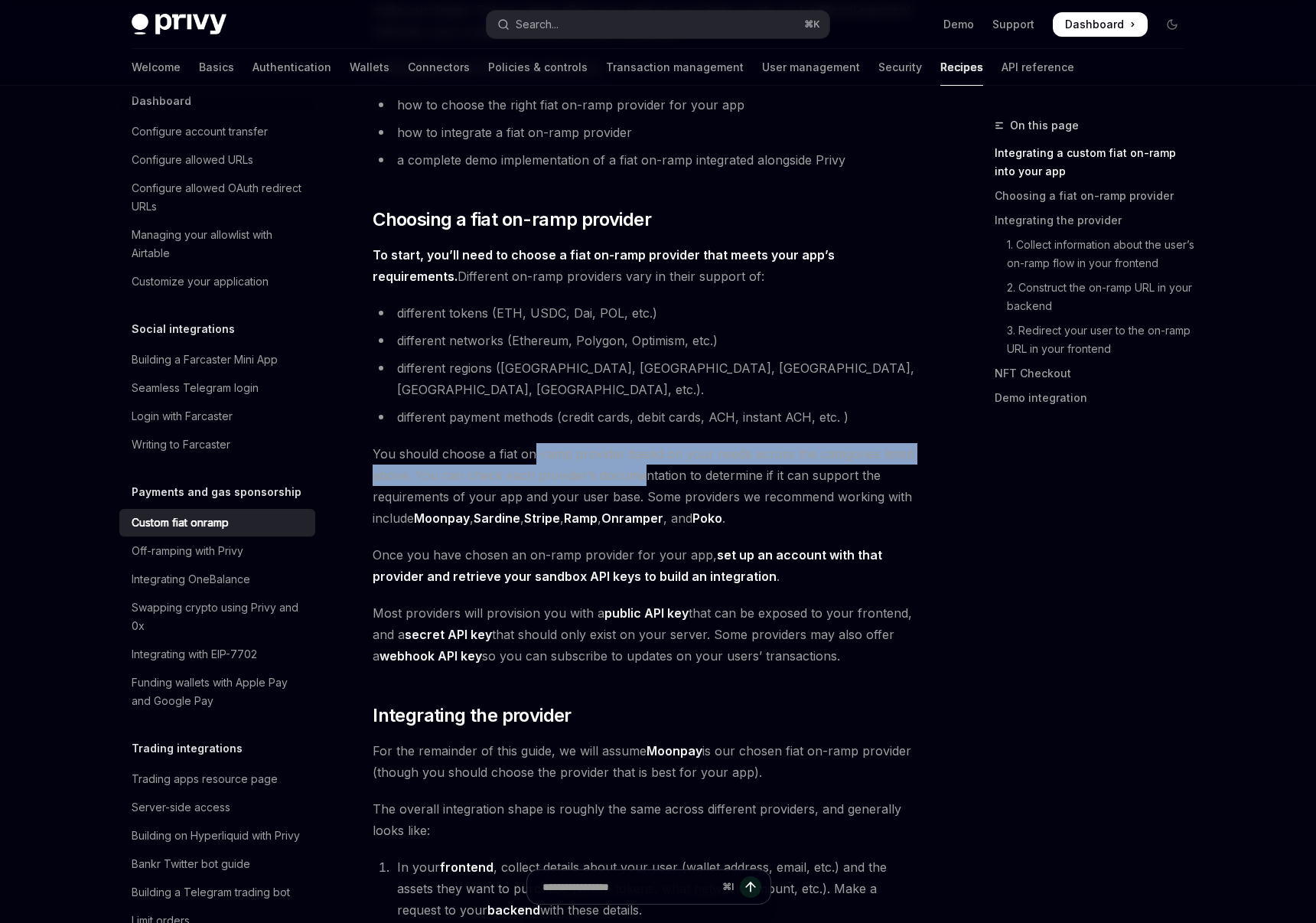
drag, startPoint x: 530, startPoint y: 442, endPoint x: 643, endPoint y: 464, distance: 115.1
click at [643, 464] on span "You should choose a fiat on-ramp provider based on your needs across the catego…" at bounding box center [648, 486] width 551 height 86
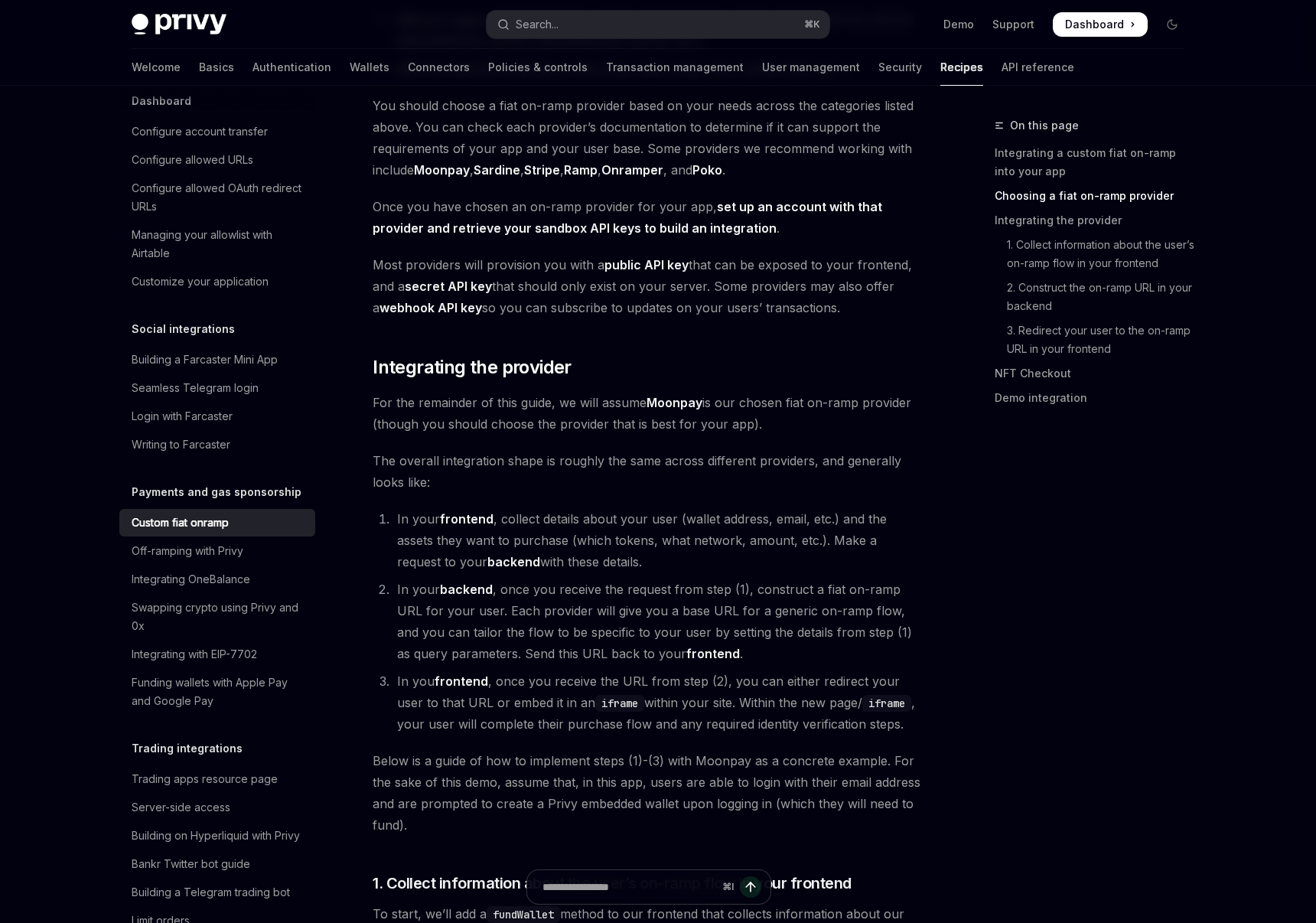
scroll to position [583, 0]
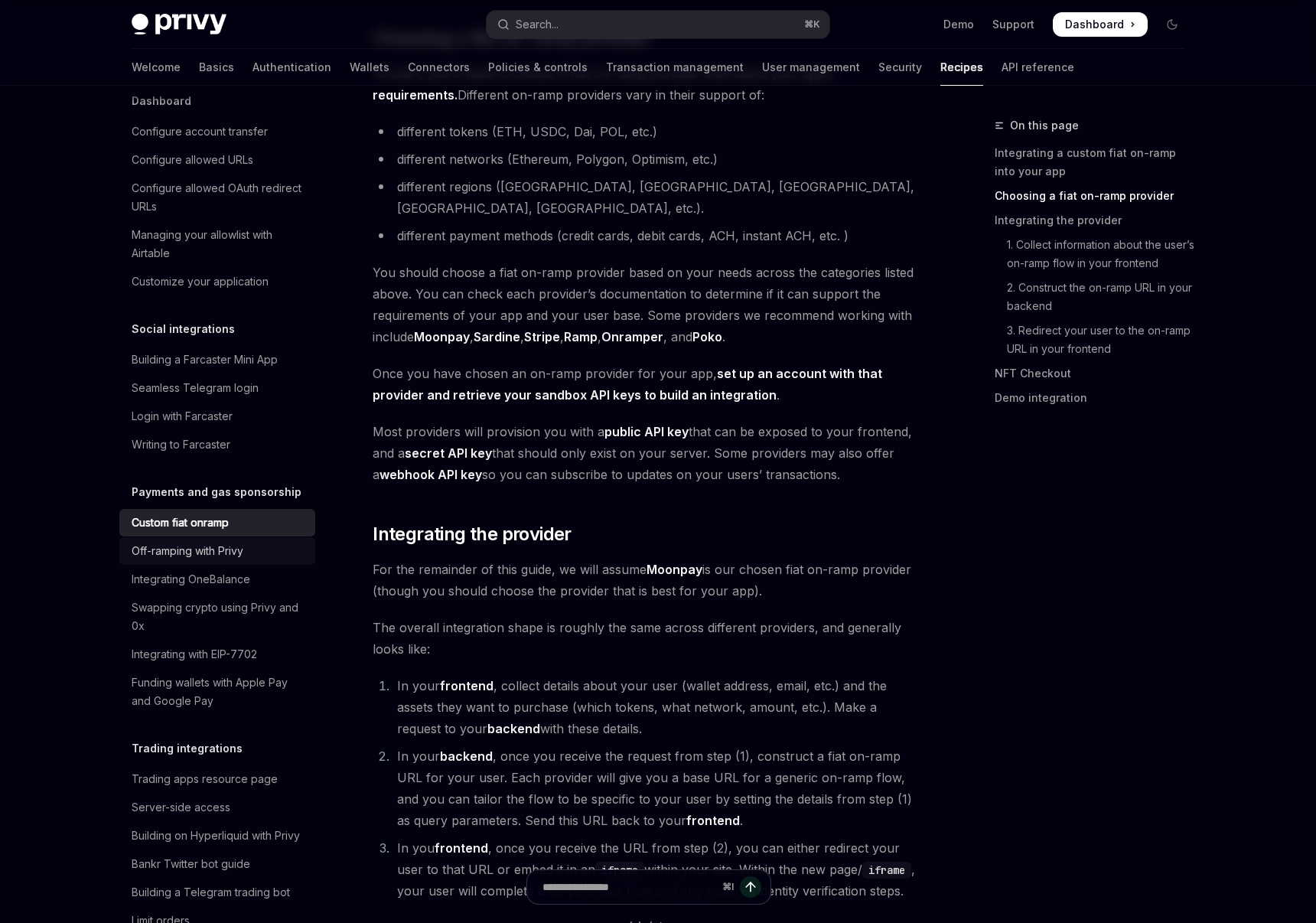
click at [303, 541] on div "Off-ramping with Privy" at bounding box center [218, 550] width 174 height 19
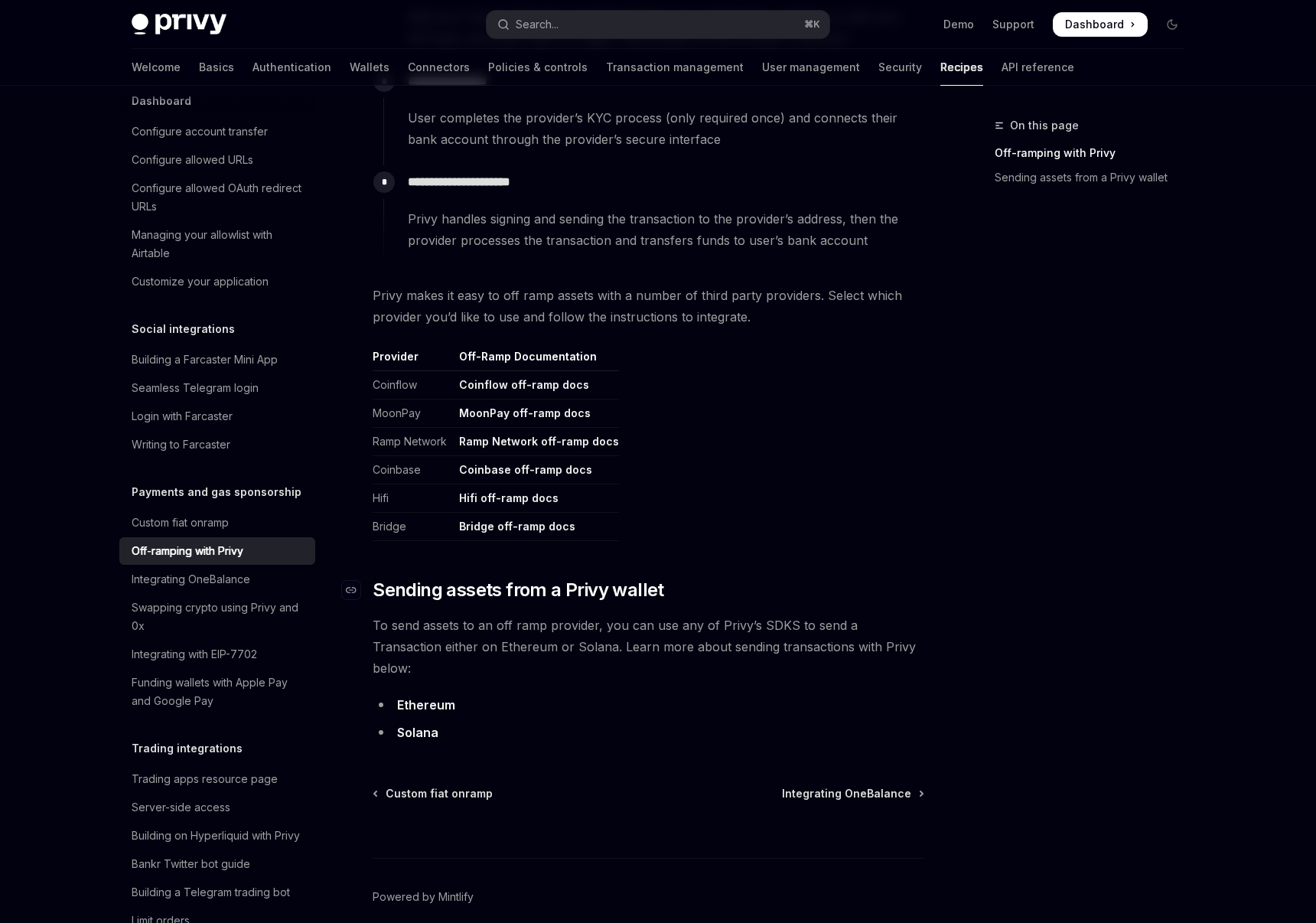
scroll to position [591, 0]
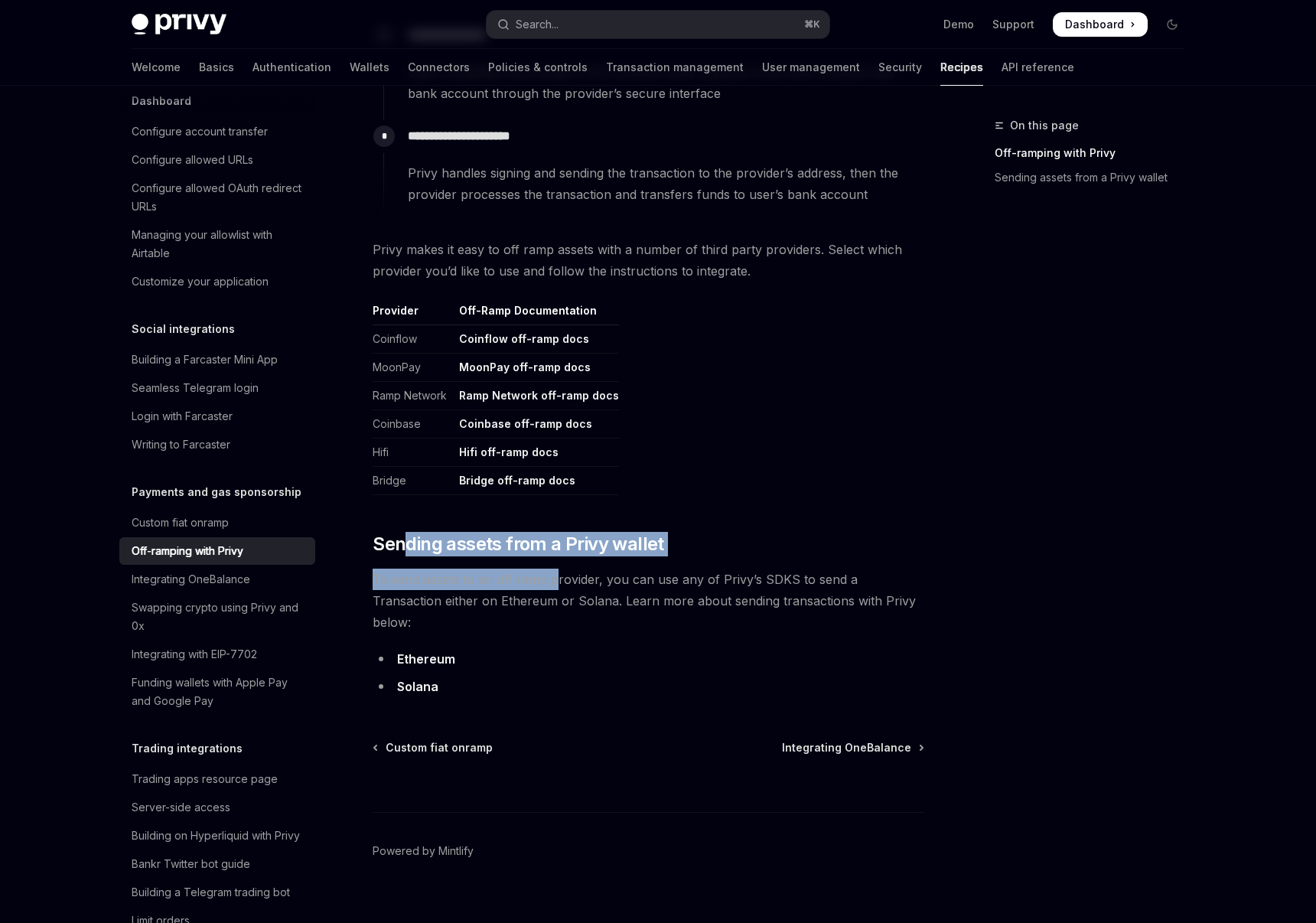
drag, startPoint x: 400, startPoint y: 550, endPoint x: 556, endPoint y: 578, distance: 158.5
click at [556, 578] on div "**********" at bounding box center [648, 149] width 551 height 1095
click at [535, 602] on span "To send assets to an off ramp provider, you can use any of Privy’s SDKS to send…" at bounding box center [648, 600] width 551 height 64
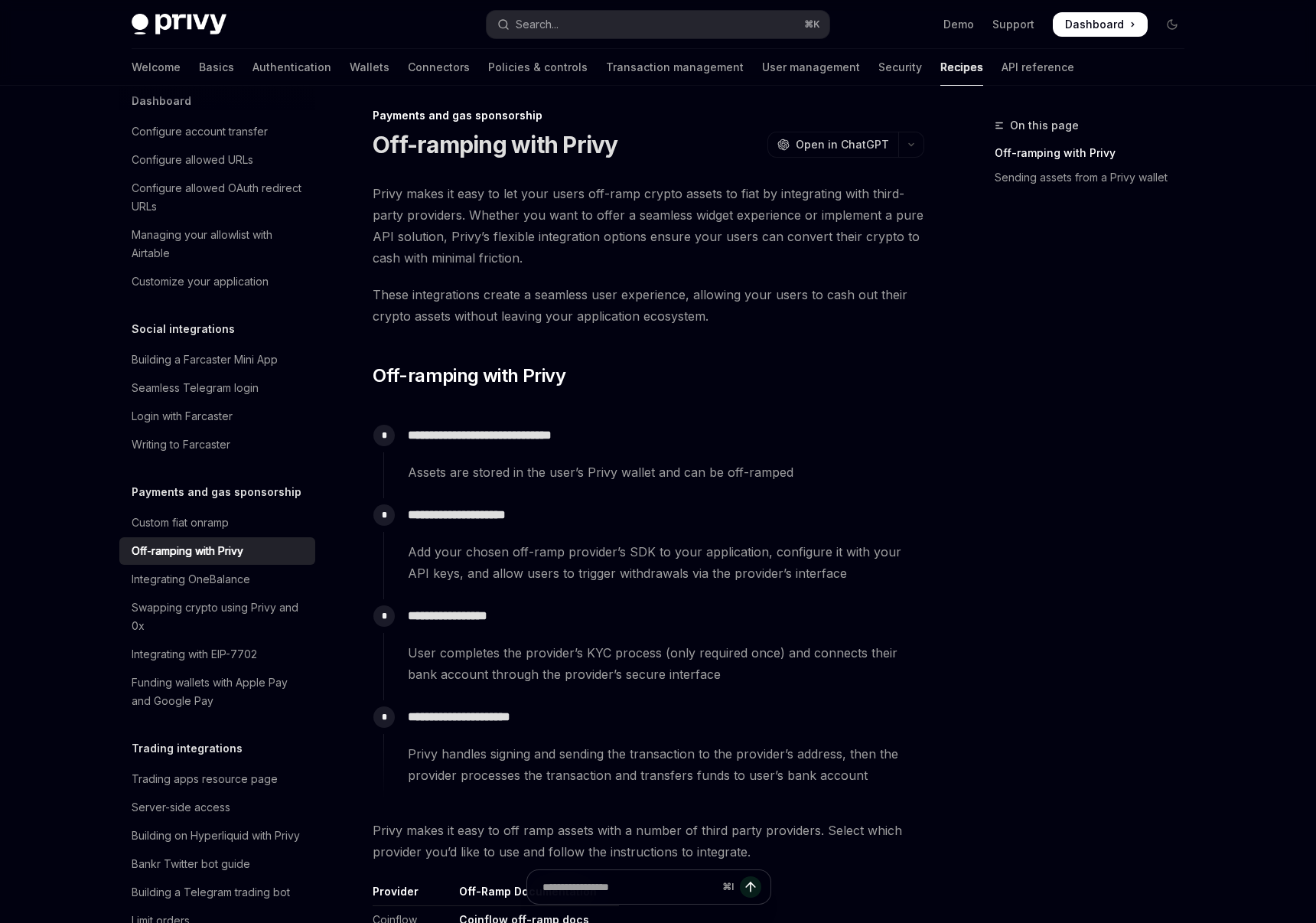
scroll to position [0, 0]
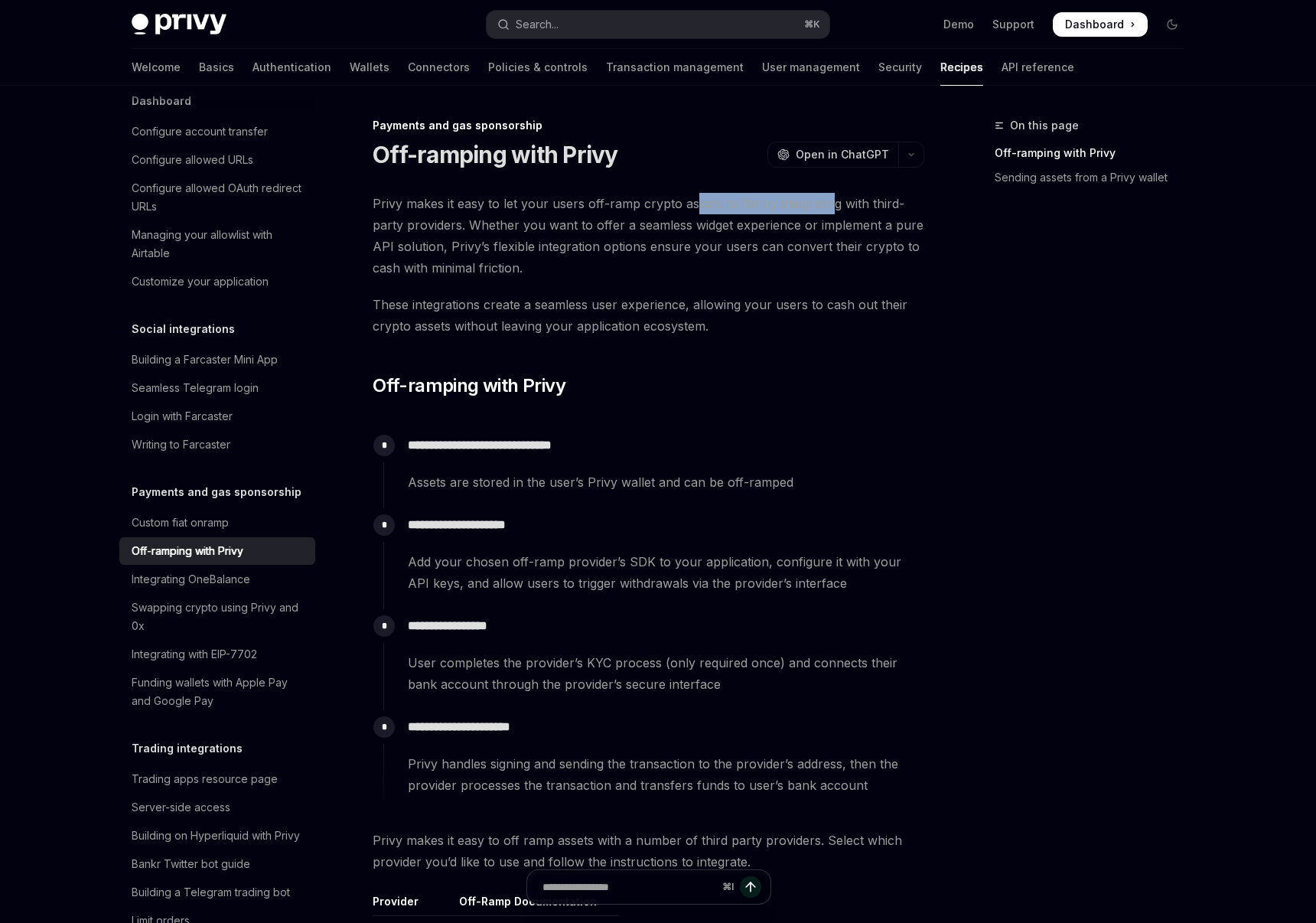
drag, startPoint x: 691, startPoint y: 201, endPoint x: 832, endPoint y: 202, distance: 141.0
click at [832, 202] on span "Privy makes it easy to let your users off-ramp crypto assets to fiat by integra…" at bounding box center [648, 236] width 551 height 86
click at [201, 514] on div "Custom fiat onramp" at bounding box center [180, 523] width 97 height 19
type textarea "*"
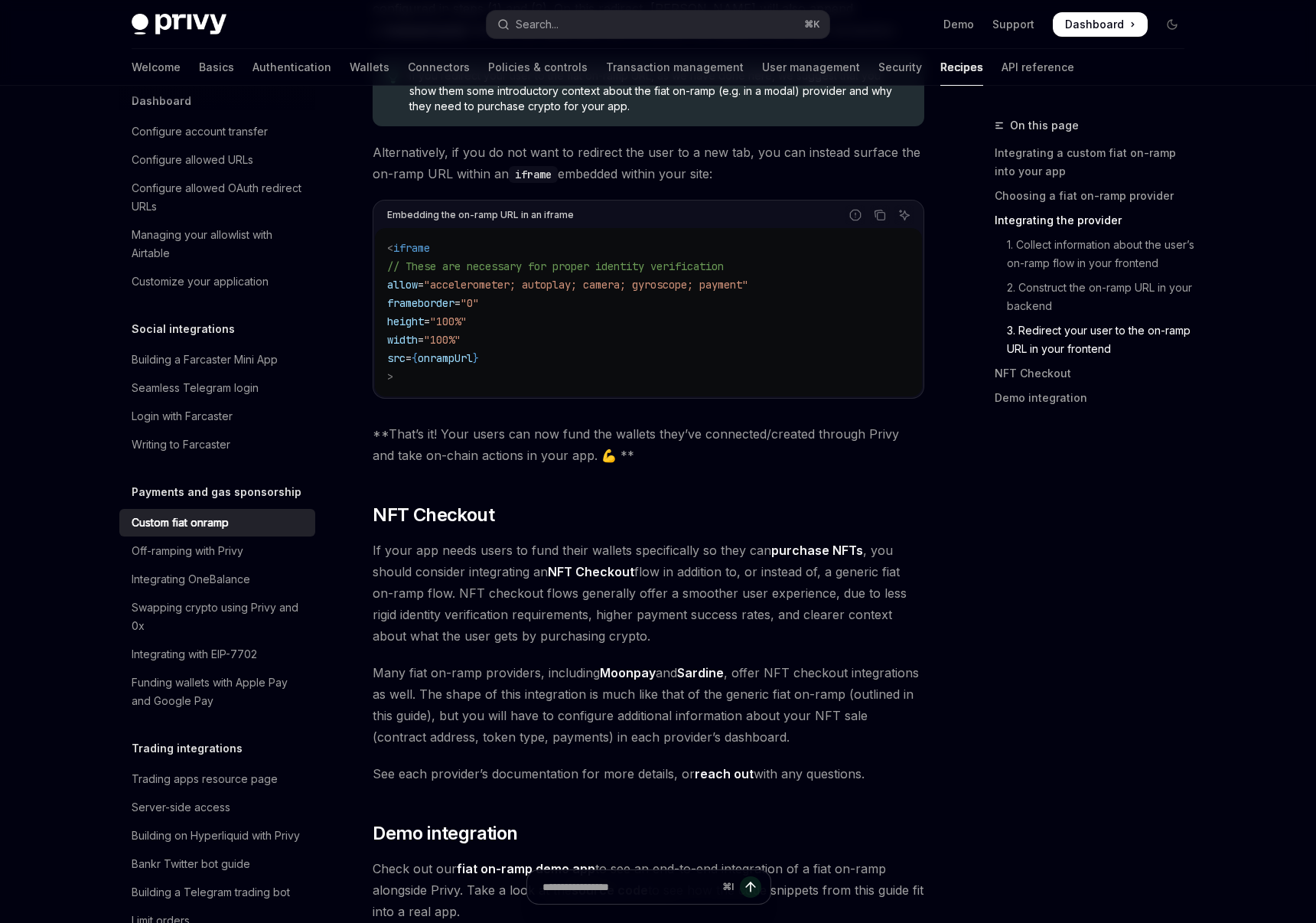
scroll to position [5344, 0]
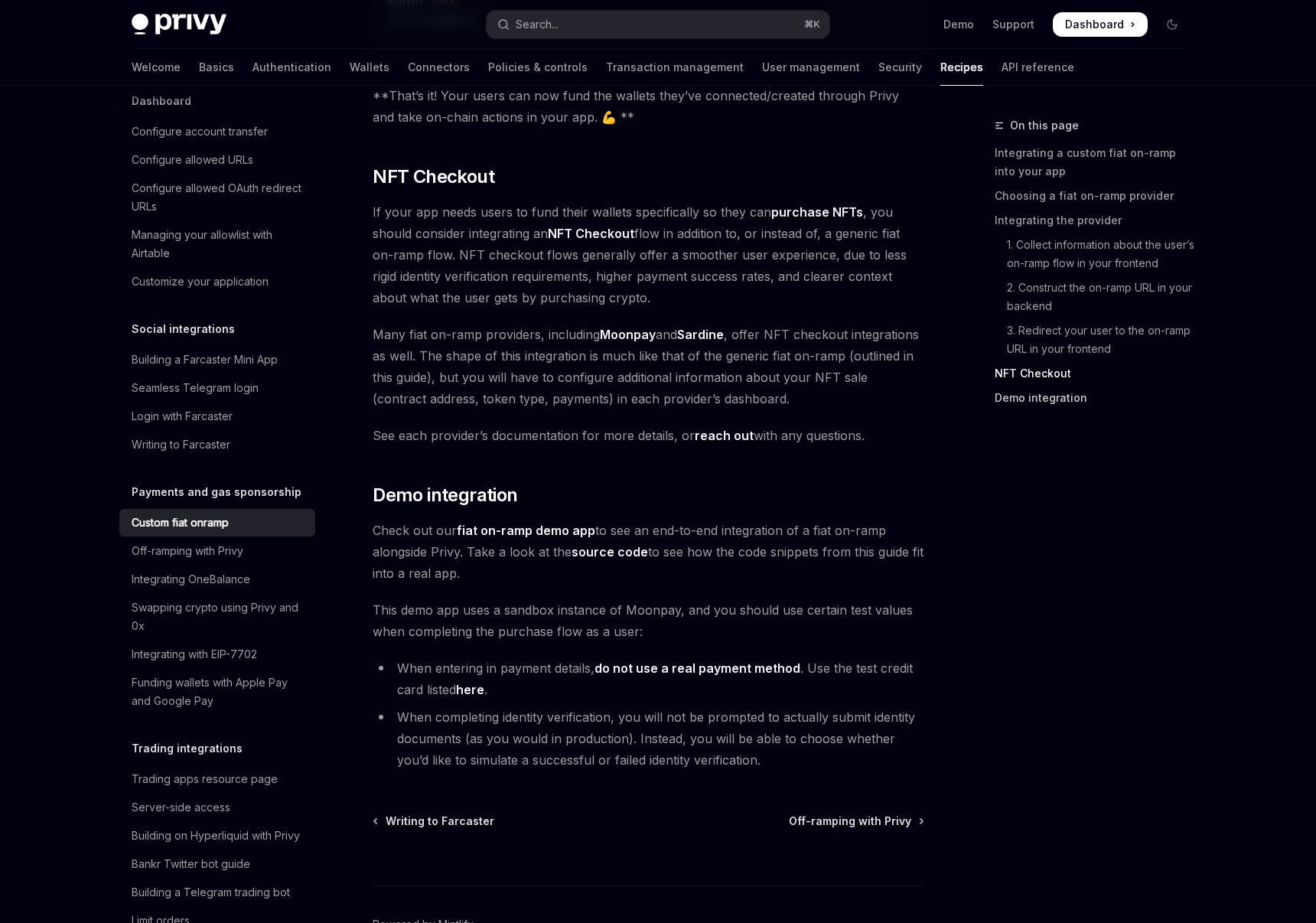
click at [1024, 403] on link "Demo integration" at bounding box center [1095, 398] width 202 height 24
click at [759, 323] on span "Many fiat on-ramp providers, including Moonpay and Sardine , offer NFT checkout…" at bounding box center [648, 366] width 551 height 86
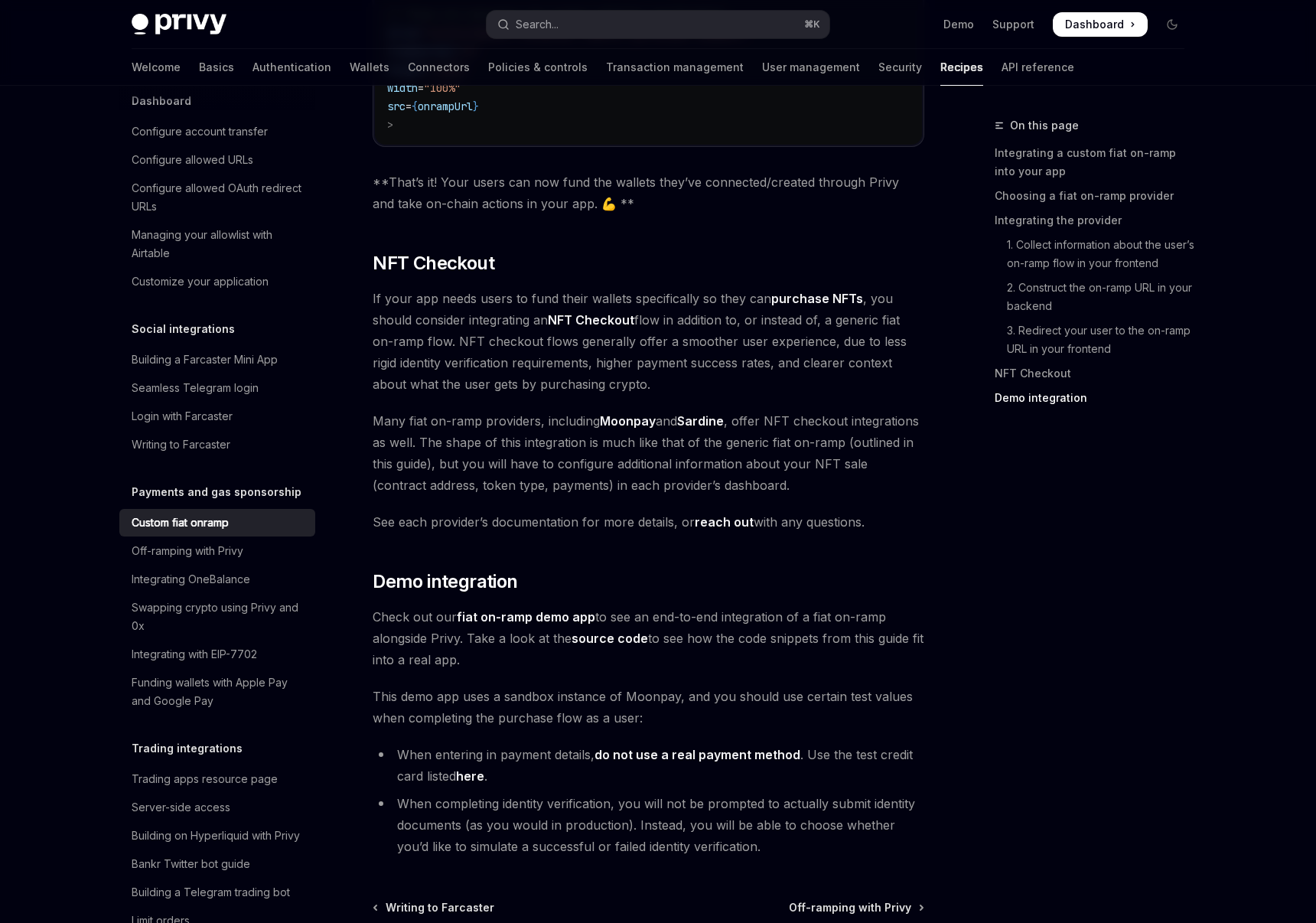
scroll to position [5209, 0]
